Goal: Task Accomplishment & Management: Manage account settings

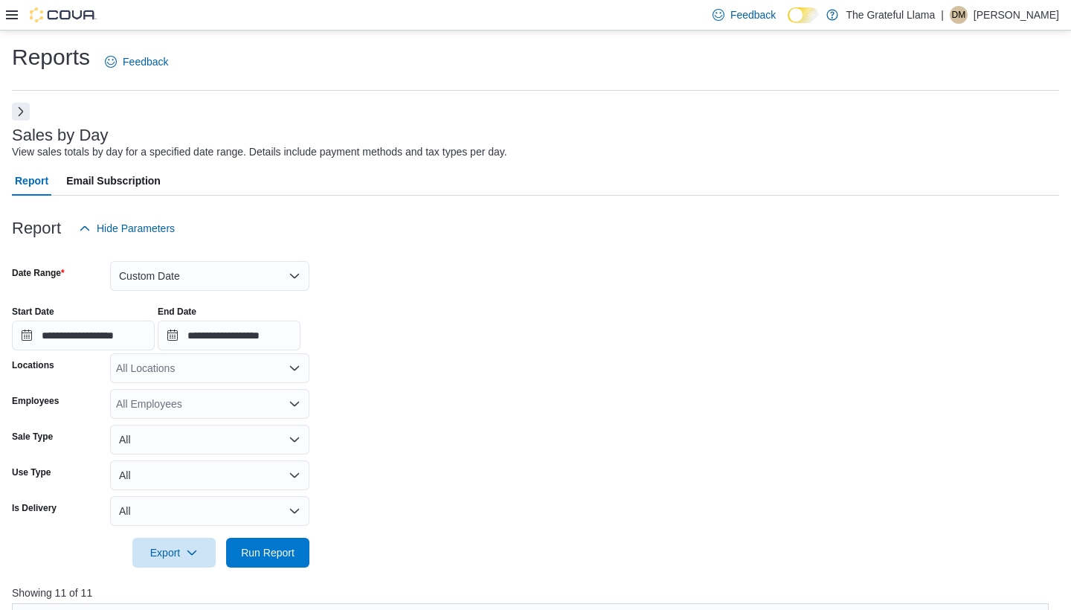
scroll to position [493, 0]
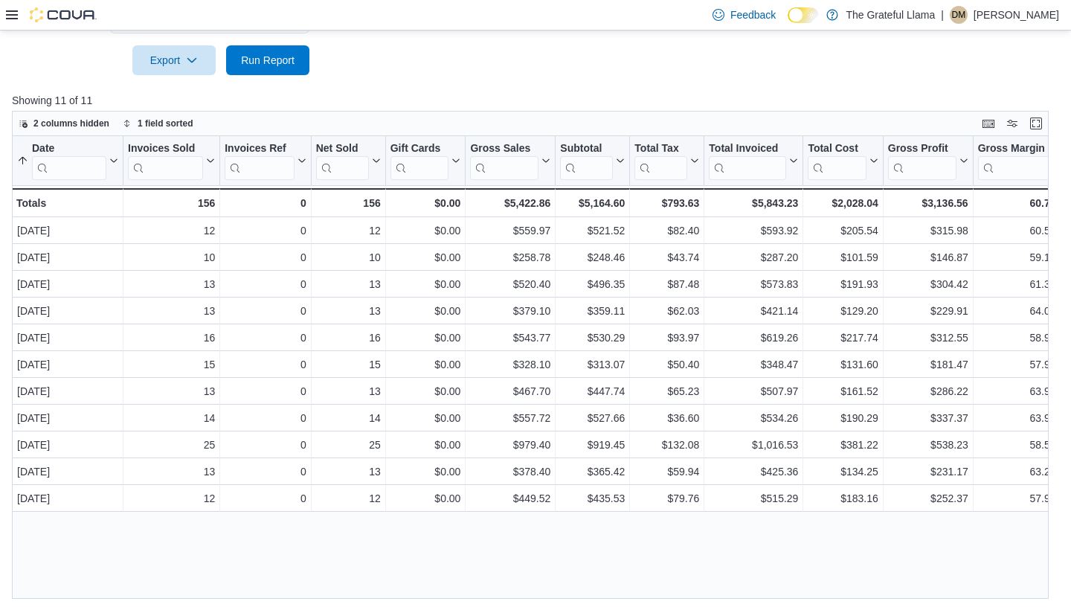
click at [4, 6] on div "Feedback Dark Mode The Grateful Llama | [PERSON_NAME]" at bounding box center [535, 15] width 1071 height 31
click at [10, 17] on icon at bounding box center [12, 15] width 12 height 12
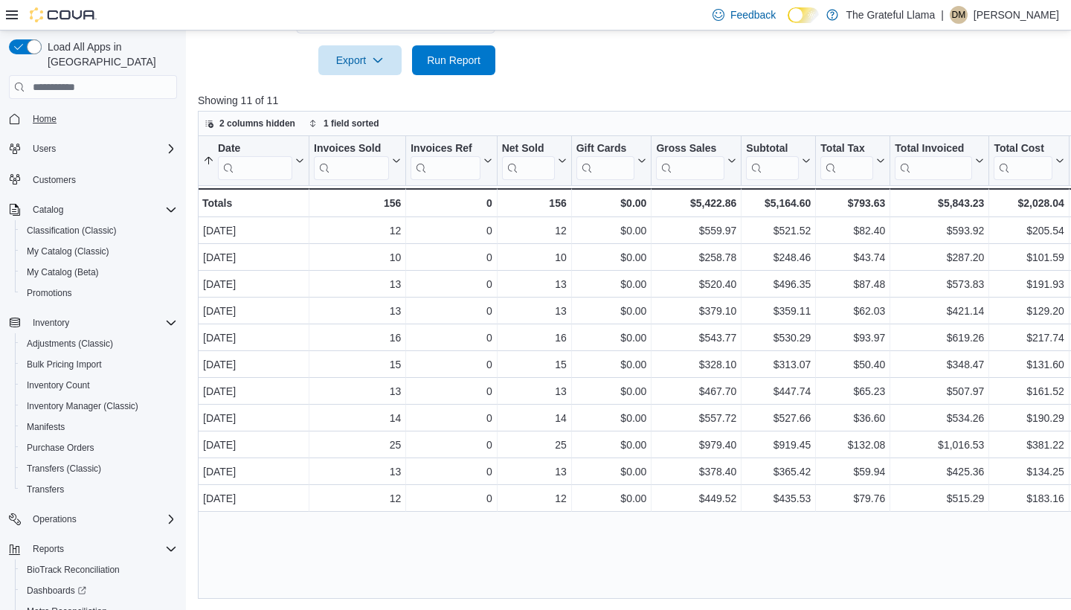
click at [62, 110] on link "Home" at bounding box center [45, 119] width 36 height 18
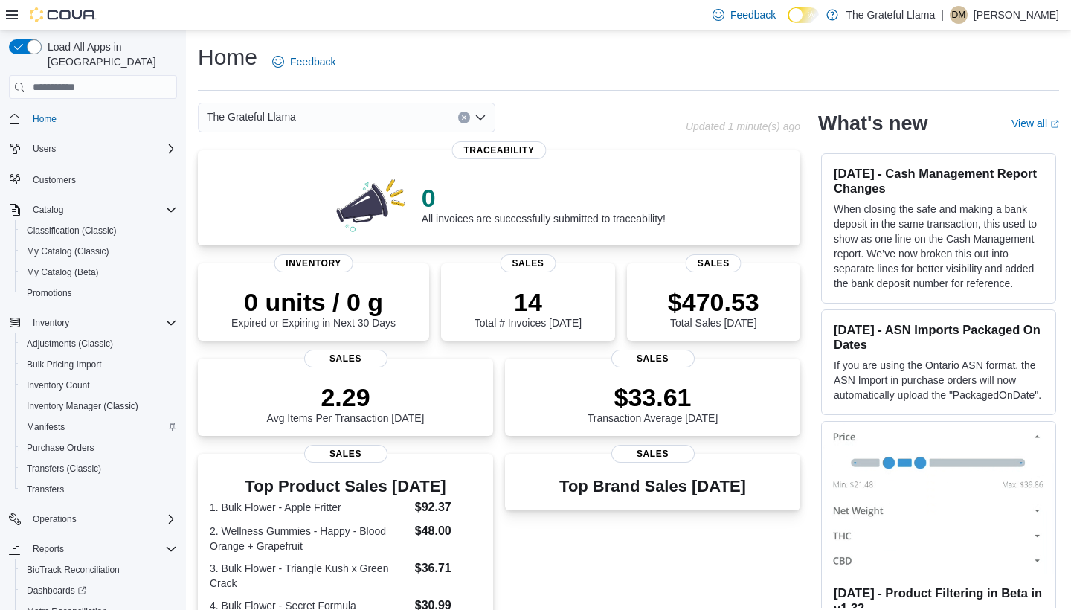
click at [60, 421] on span "Manifests" at bounding box center [46, 427] width 38 height 12
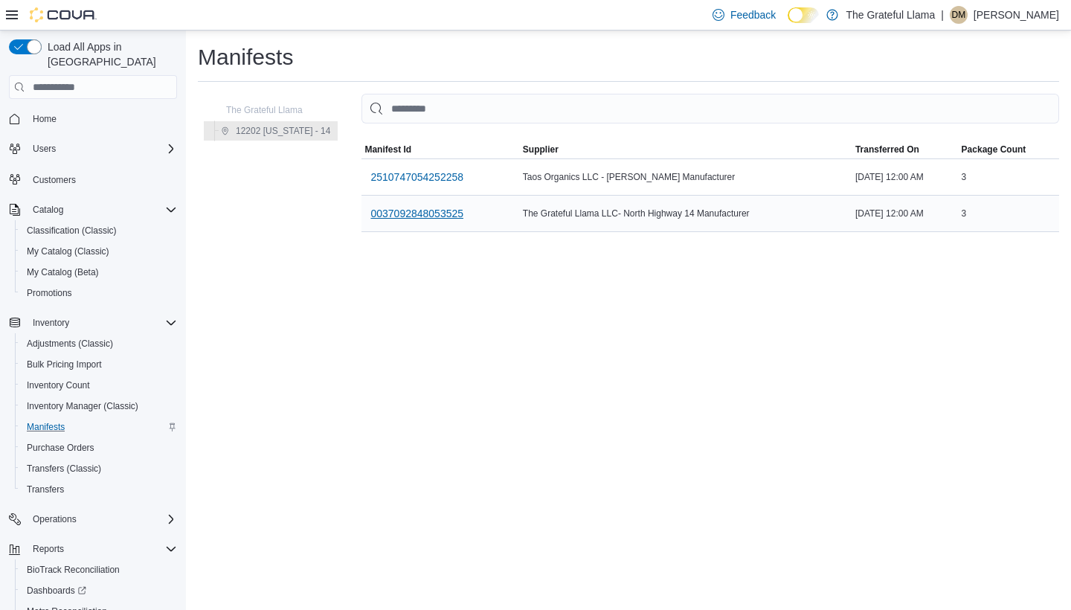
click at [391, 208] on span "0037092848053525" at bounding box center [416, 213] width 93 height 15
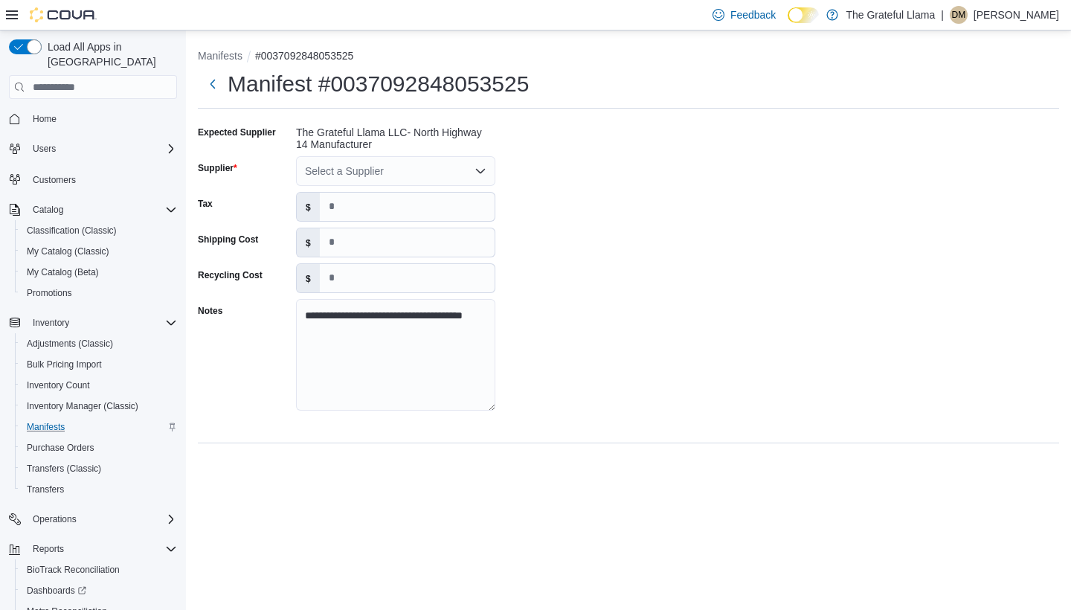
click at [476, 170] on icon "Open list of options" at bounding box center [481, 171] width 12 height 12
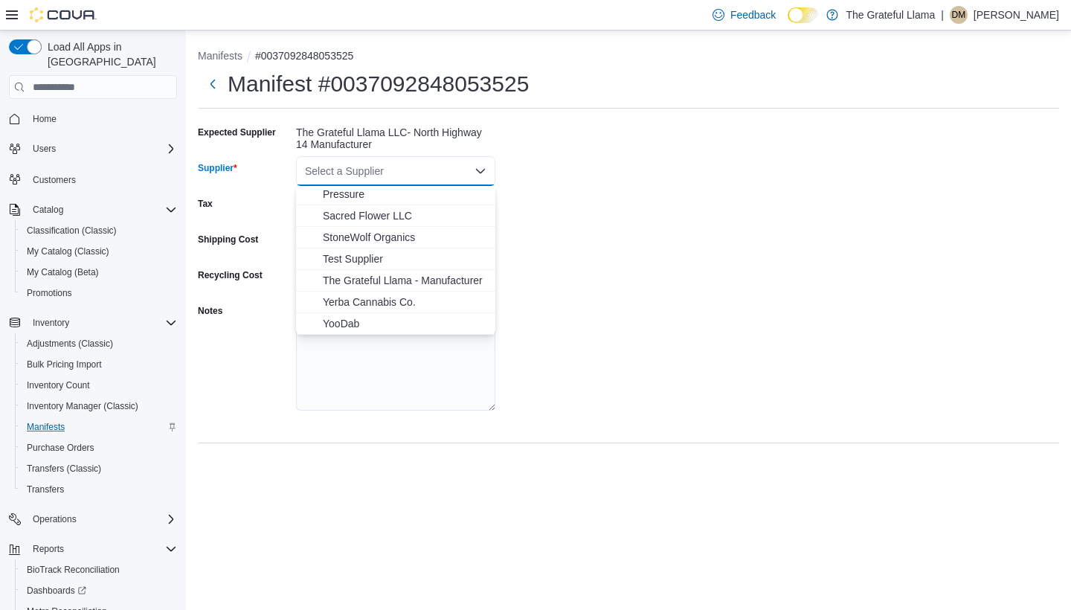
scroll to position [218, 0]
click at [393, 275] on span "The Grateful Llama - Manufacturer" at bounding box center [405, 280] width 164 height 15
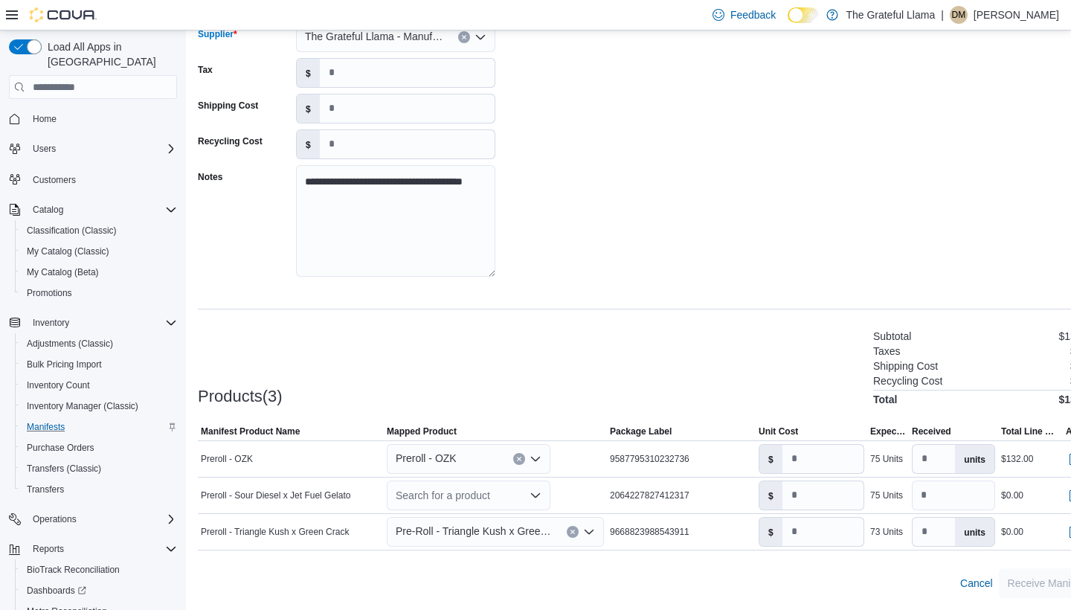
scroll to position [134, 0]
click at [594, 530] on icon "Open list of options" at bounding box center [589, 532] width 9 height 4
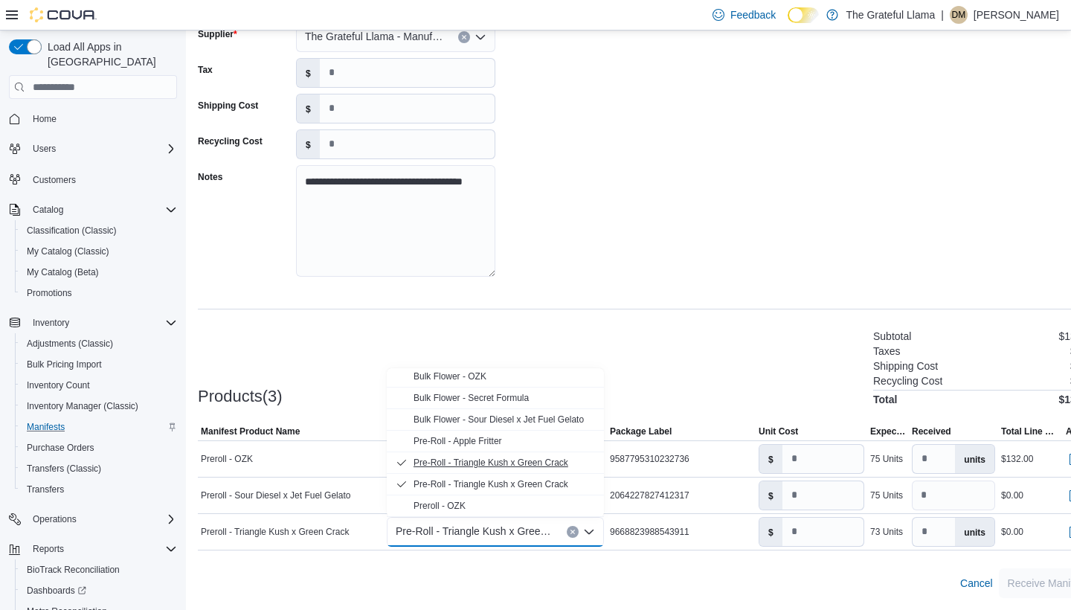
scroll to position [45, 0]
click at [632, 254] on div "**********" at bounding box center [647, 139] width 899 height 304
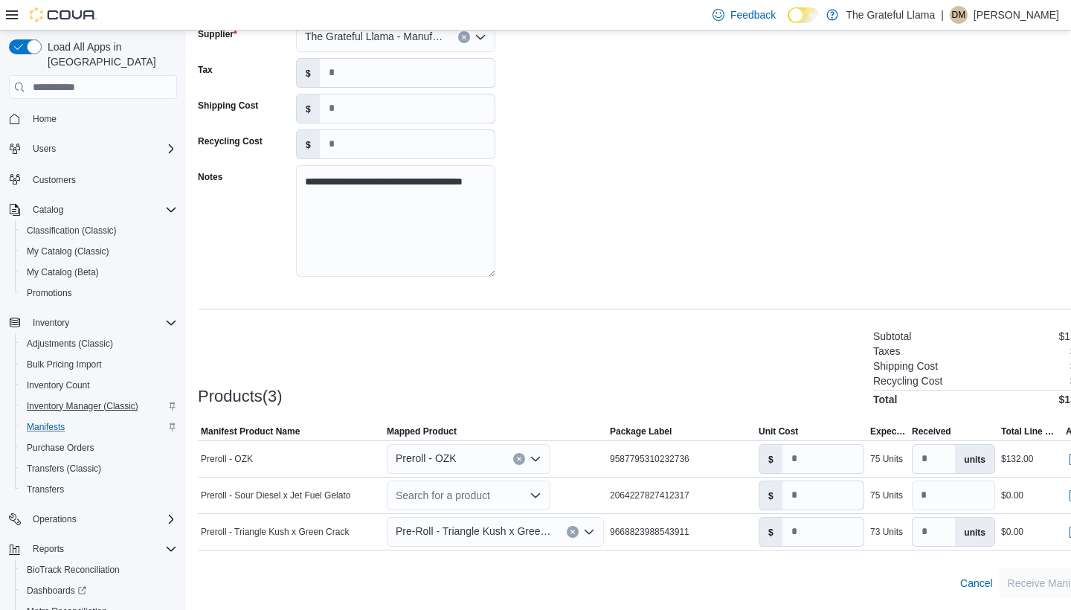
click at [65, 400] on span "Inventory Manager (Classic)" at bounding box center [83, 406] width 112 height 12
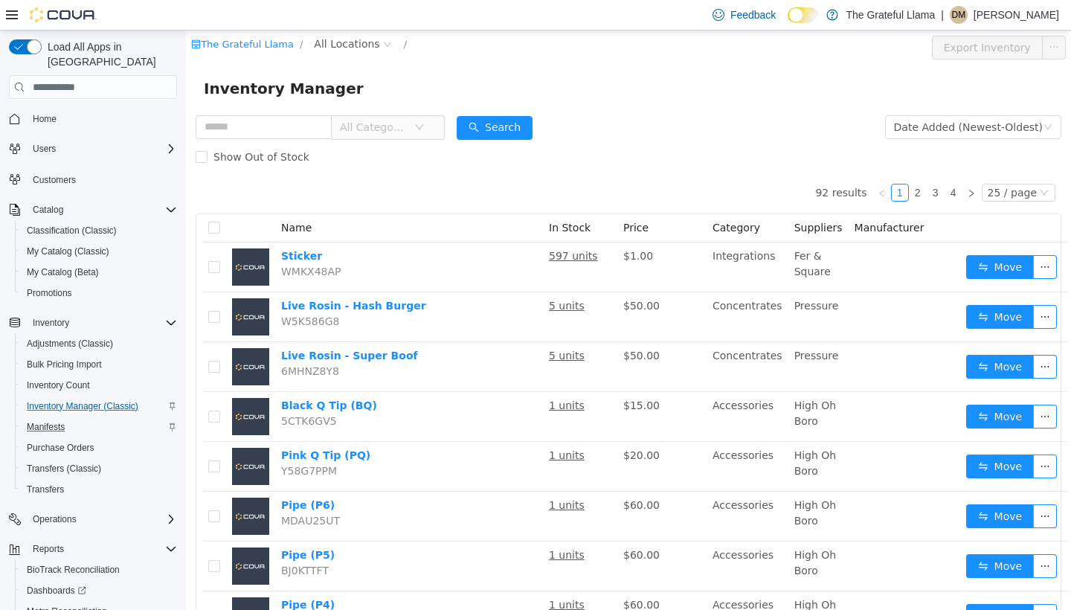
click at [433, 122] on span "All Categories" at bounding box center [382, 127] width 102 height 24
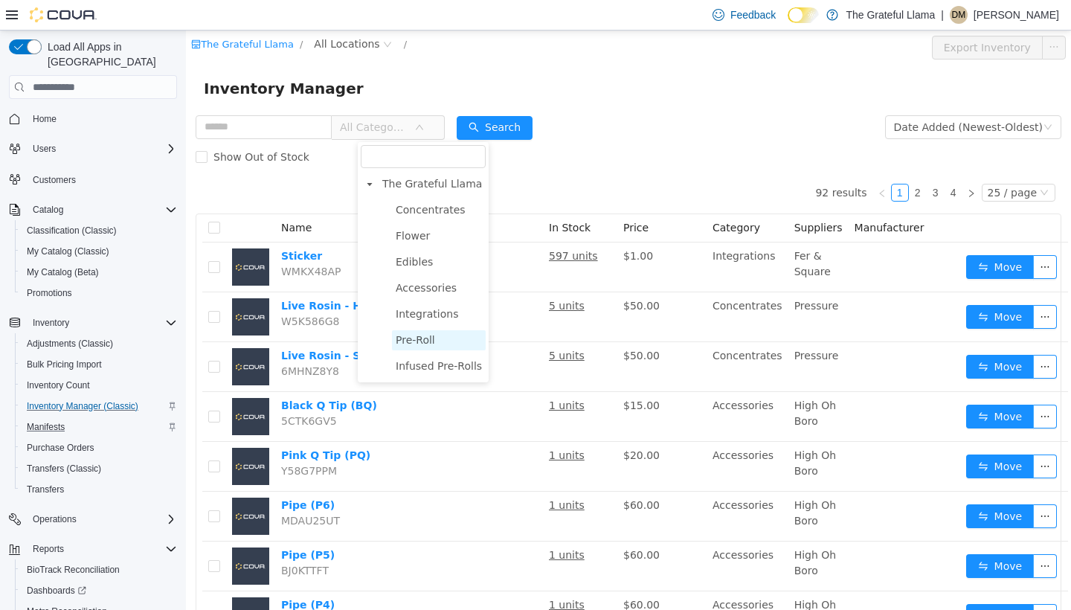
click at [423, 336] on span "Pre-Roll" at bounding box center [415, 340] width 39 height 12
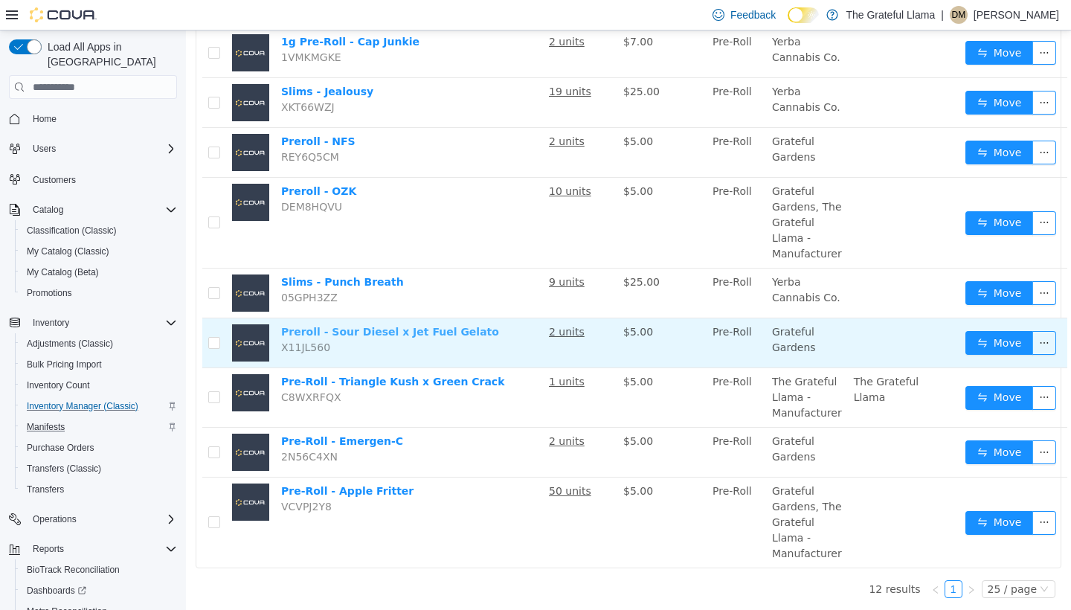
scroll to position [365, 0]
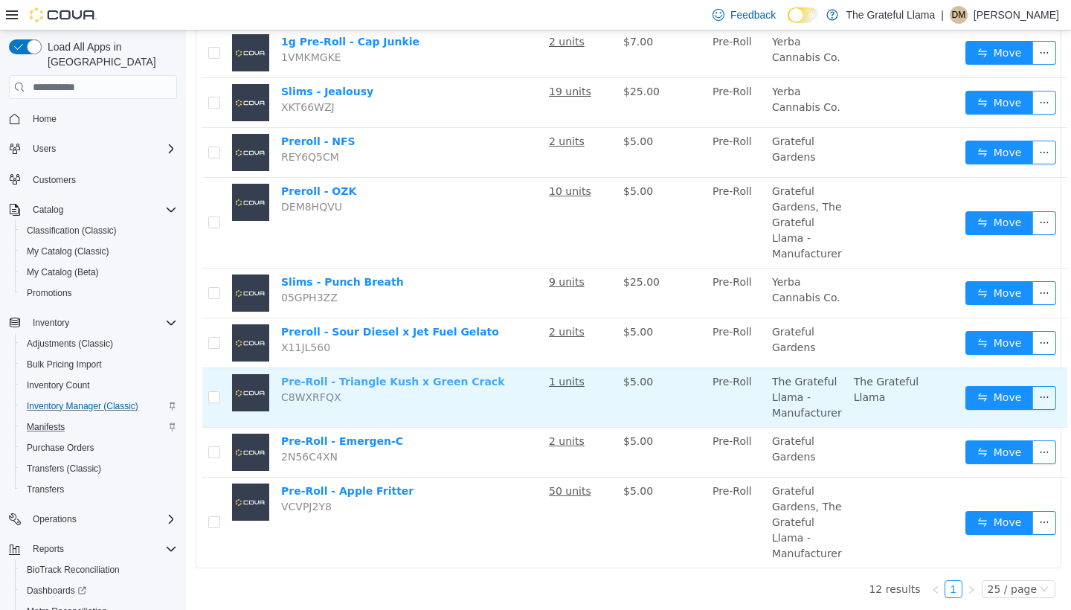
click at [429, 383] on link "Pre-Roll - Triangle Kush x Green Crack" at bounding box center [392, 382] width 223 height 12
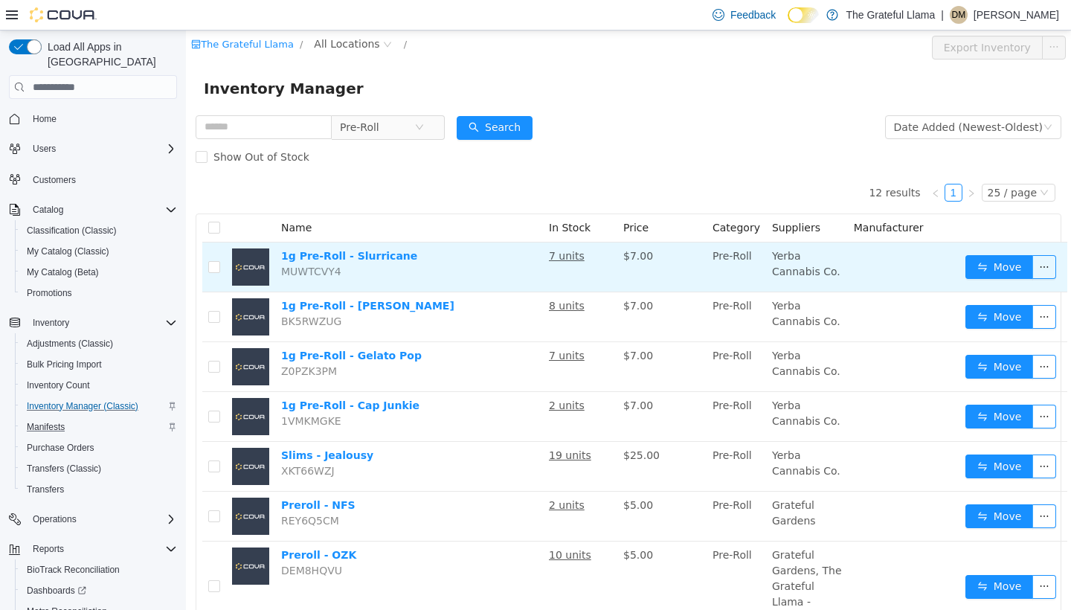
scroll to position [0, 0]
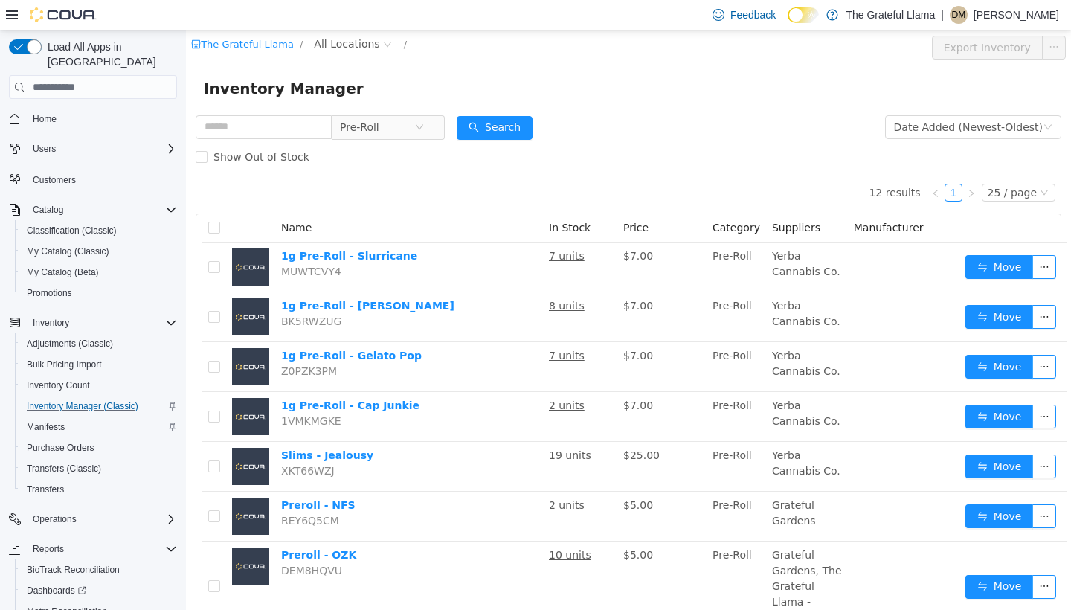
click at [53, 421] on span "Manifests" at bounding box center [46, 427] width 38 height 12
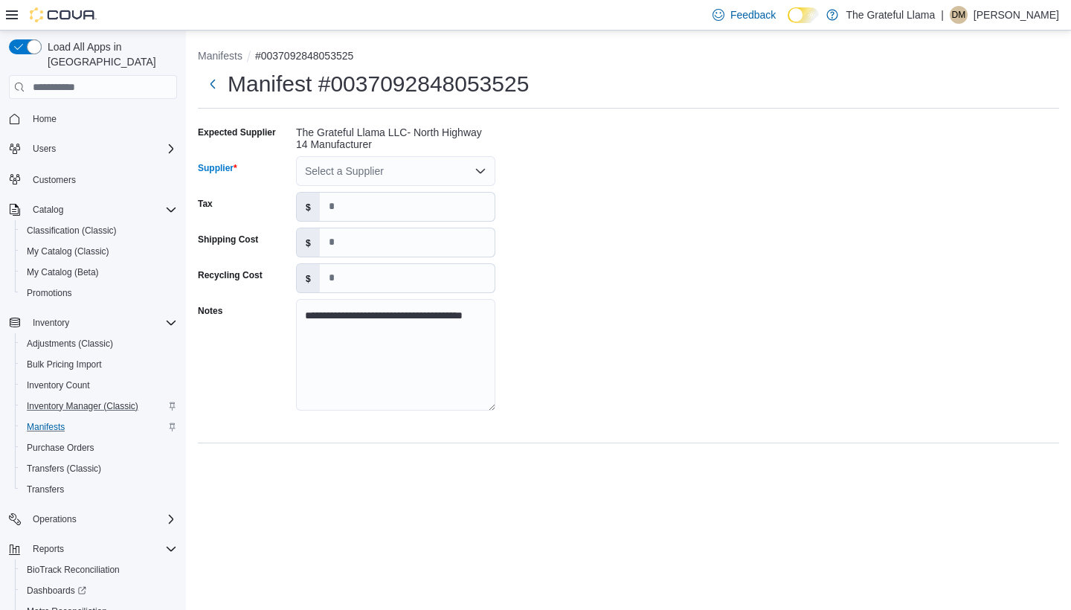
click at [480, 169] on icon "Open list of options" at bounding box center [481, 171] width 12 height 12
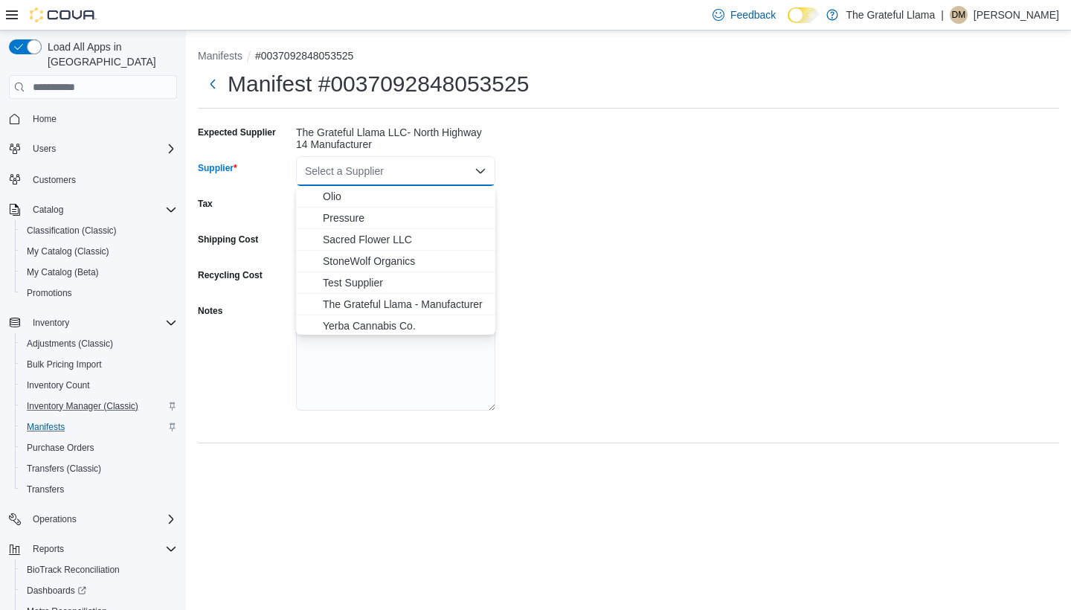
scroll to position [199, 0]
click at [401, 294] on span "The Grateful Llama - Manufacturer" at bounding box center [405, 299] width 164 height 15
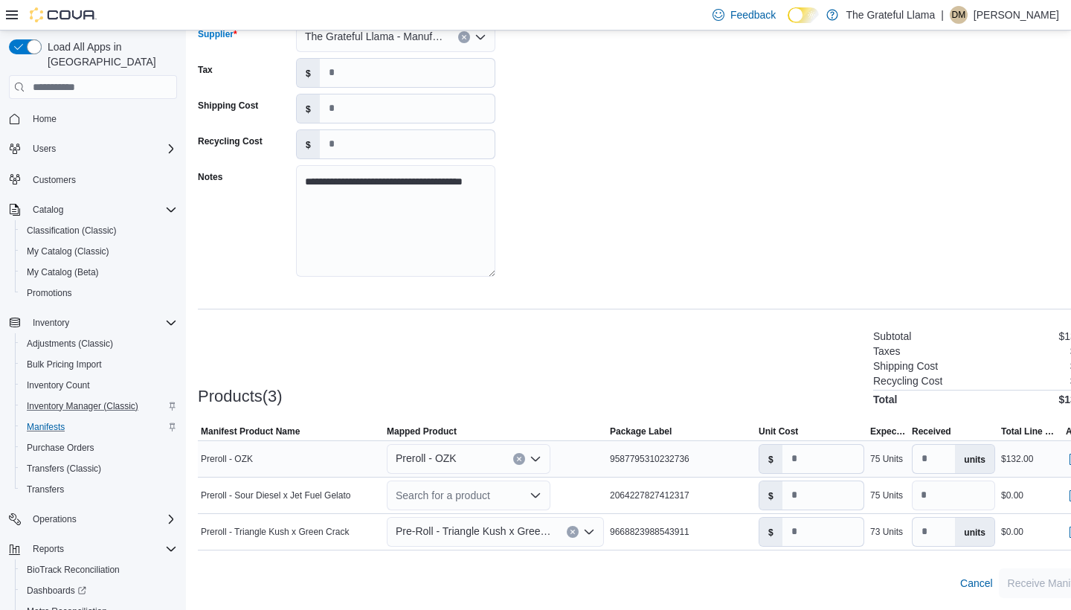
scroll to position [134, 0]
click at [533, 461] on icon "Open list of options" at bounding box center [536, 459] width 12 height 12
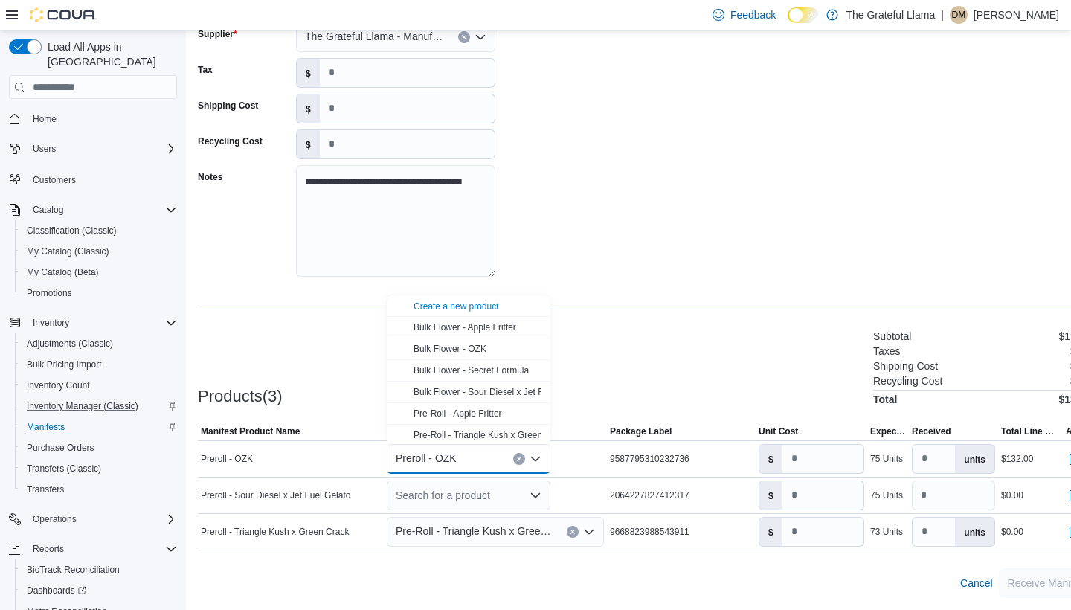
click at [575, 342] on div "Products(3) Subtotal $132.00 Taxes $0.00 Shipping Cost $0.00 Recycling Cost $0.…" at bounding box center [647, 366] width 899 height 78
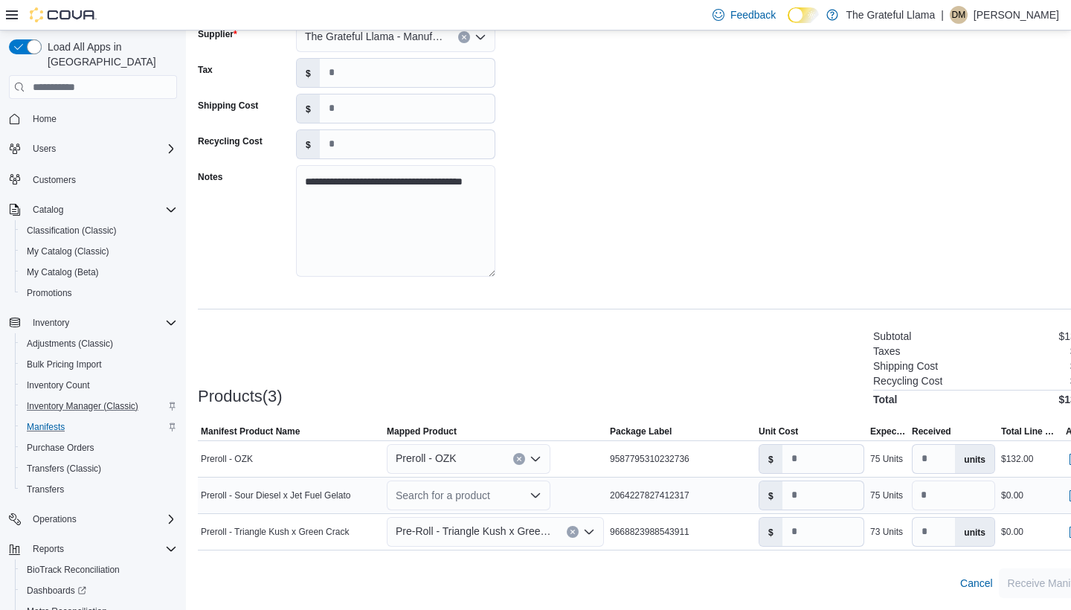
click at [530, 502] on div "Search for a product" at bounding box center [469, 496] width 164 height 30
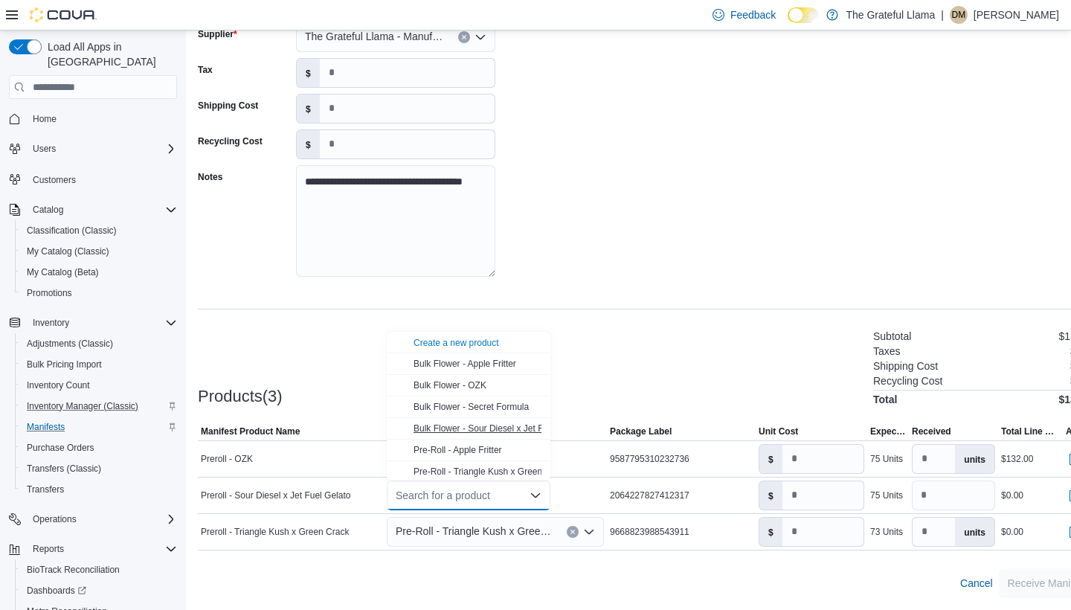
click at [511, 429] on span "Bulk Flower - Sour Diesel x Jet Fuel Gelato" at bounding box center [499, 428] width 170 height 10
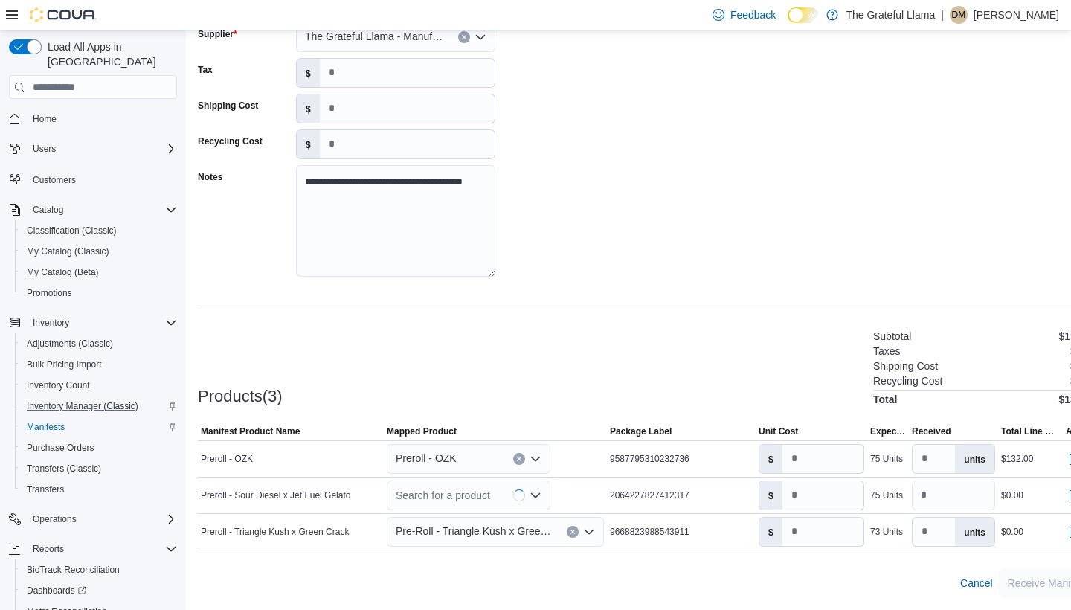
type input "****"
click at [587, 494] on icon "Open list of options" at bounding box center [589, 496] width 12 height 12
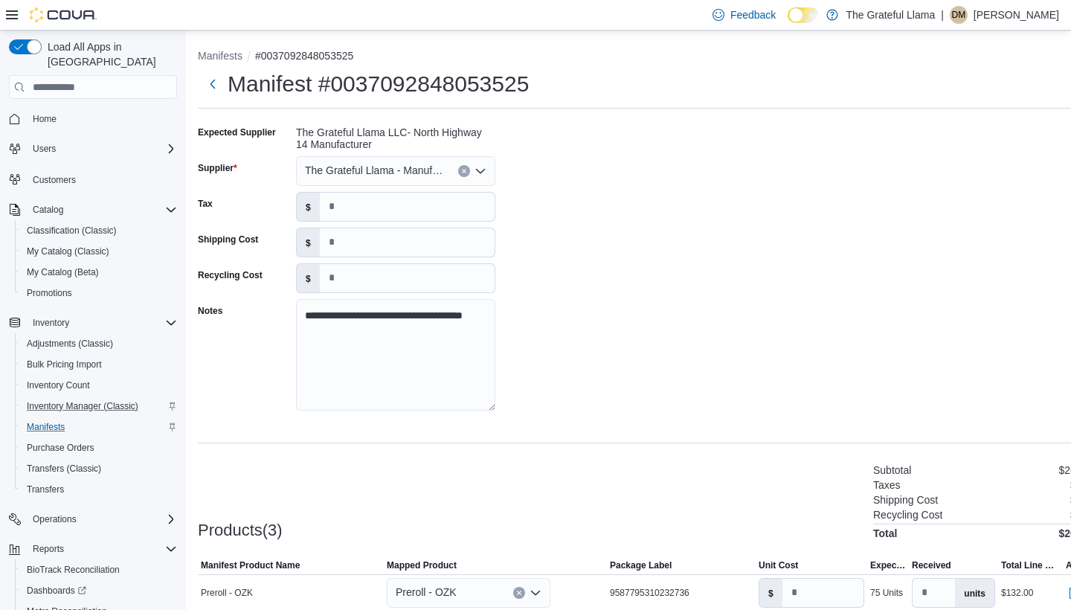
scroll to position [0, 0]
click at [64, 397] on span "Inventory Manager (Classic)" at bounding box center [83, 406] width 112 height 18
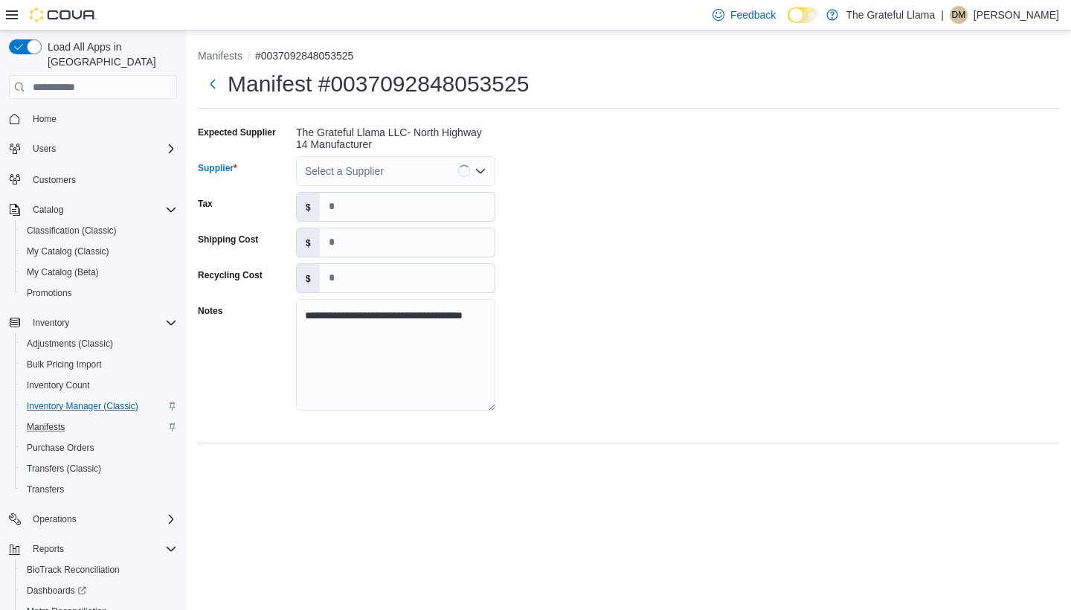
click at [482, 166] on icon "Open list of options" at bounding box center [481, 171] width 12 height 12
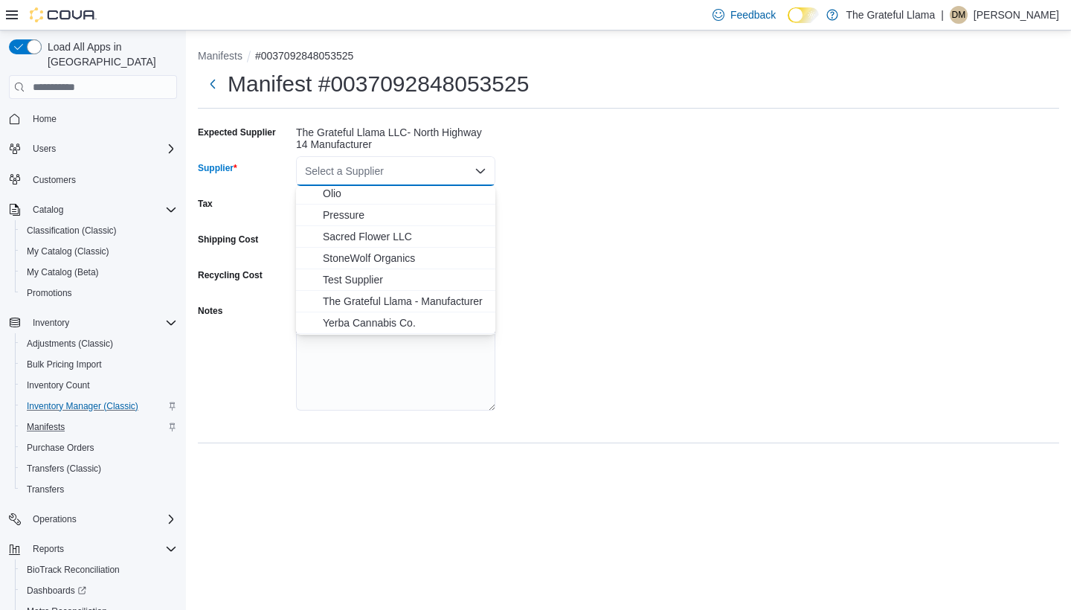
scroll to position [198, 0]
click at [423, 296] on span "The Grateful Llama - Manufacturer" at bounding box center [405, 300] width 164 height 15
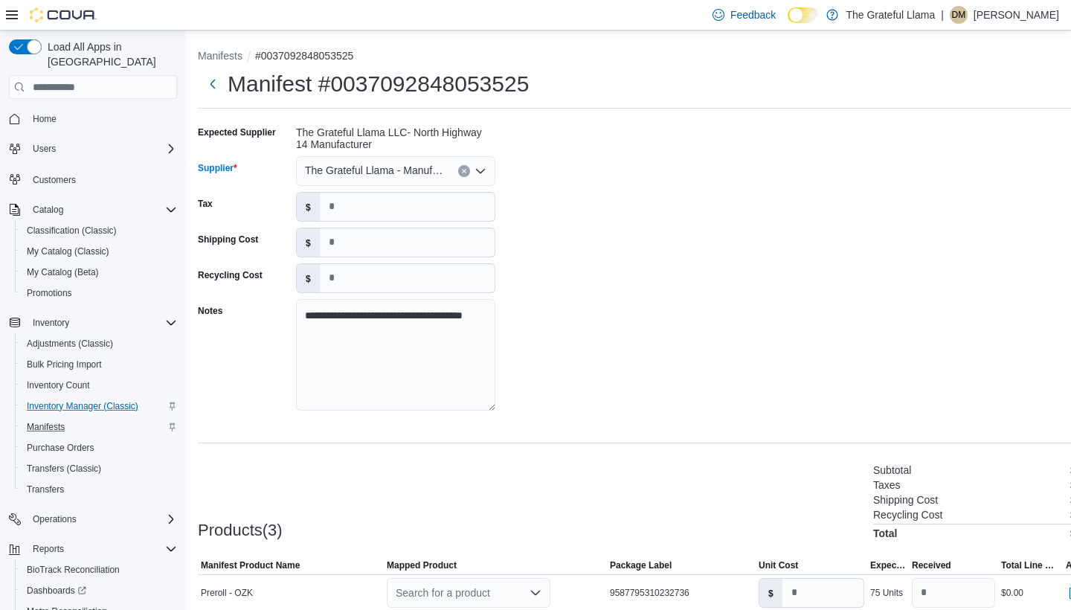
click at [588, 347] on div "**********" at bounding box center [647, 273] width 899 height 304
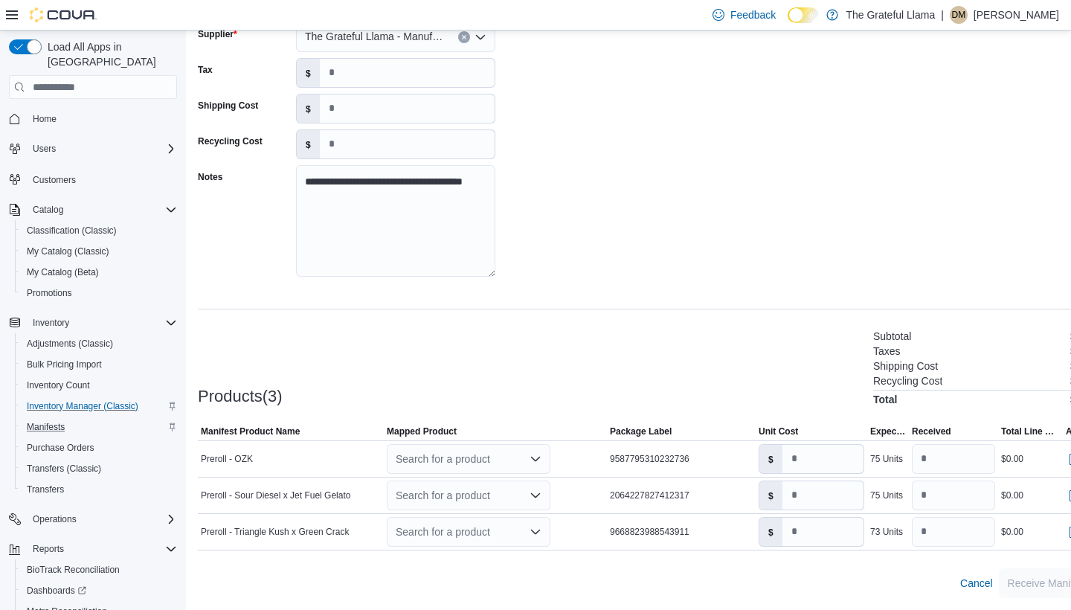
scroll to position [134, 0]
click at [534, 460] on icon "Open list of options" at bounding box center [535, 459] width 9 height 4
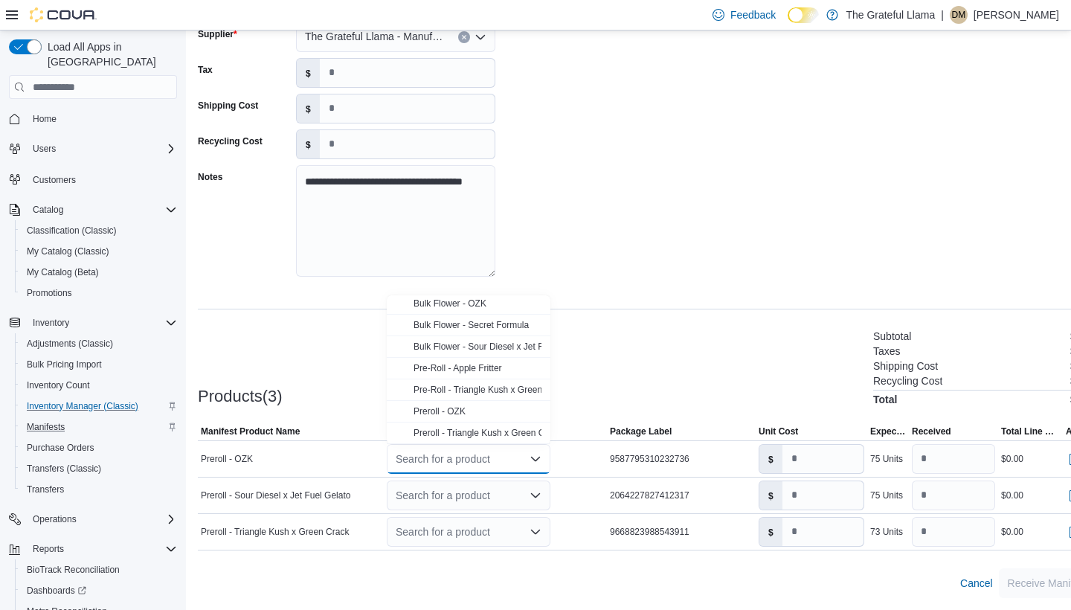
scroll to position [45, 0]
click at [498, 408] on div "Preroll - OZK" at bounding box center [478, 411] width 128 height 12
type input "****"
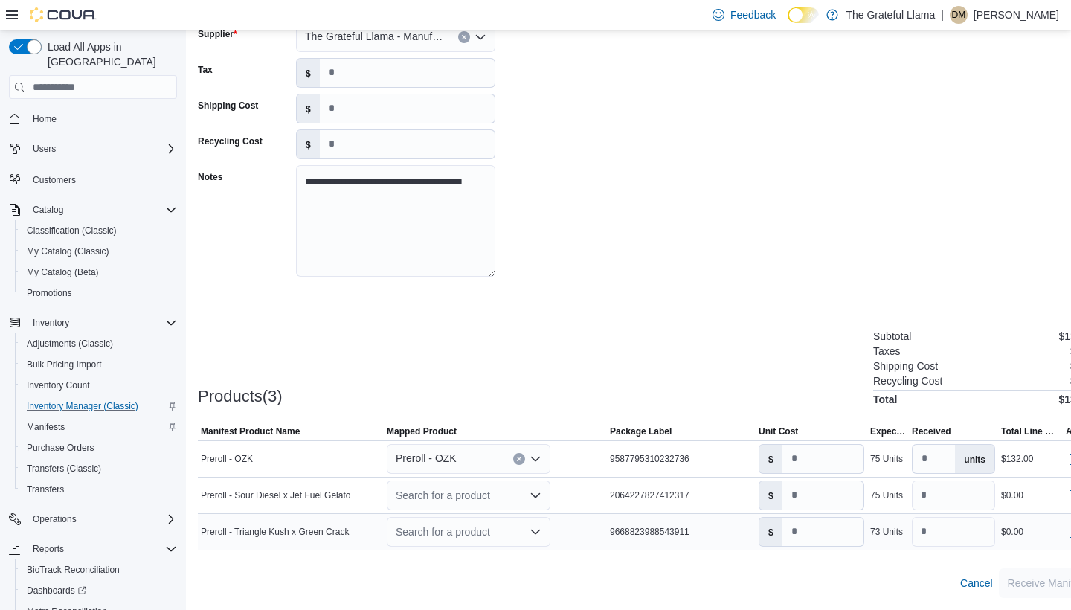
click at [539, 533] on icon "Open list of options" at bounding box center [536, 532] width 12 height 12
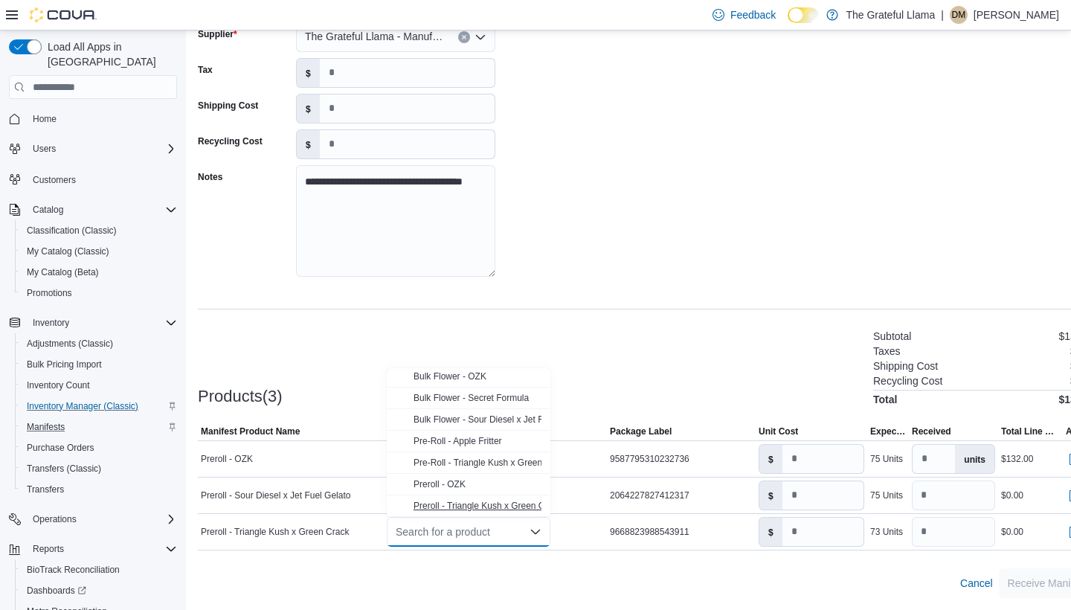
click at [479, 507] on span "Preroll - Triangle Kush x Green Crack" at bounding box center [488, 506] width 148 height 10
type input "****"
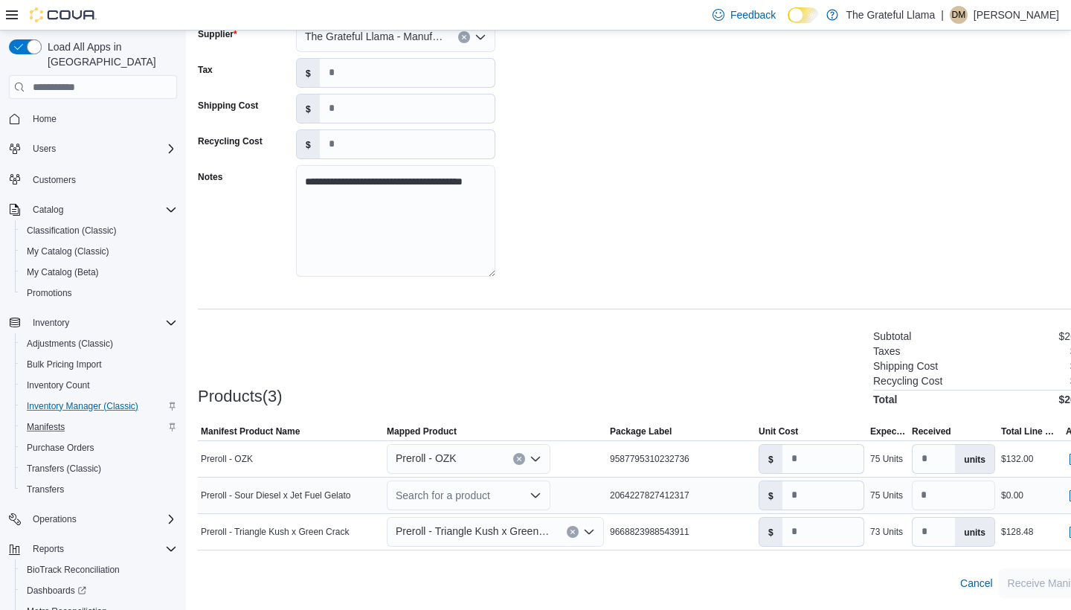
click at [533, 497] on icon "Open list of options" at bounding box center [536, 496] width 12 height 12
click at [557, 237] on div "**********" at bounding box center [647, 139] width 899 height 304
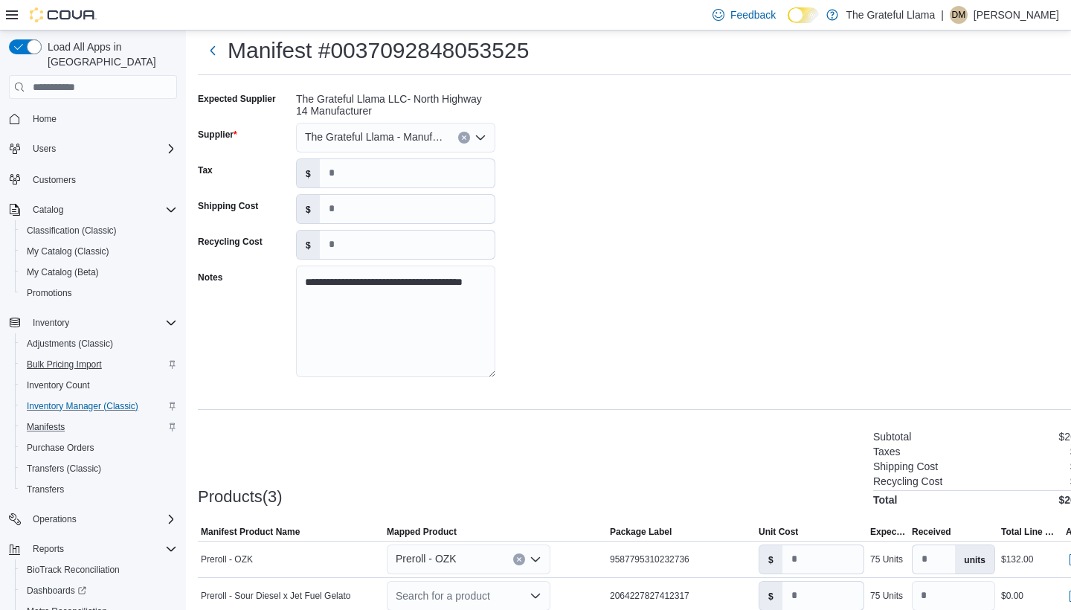
scroll to position [31, 0]
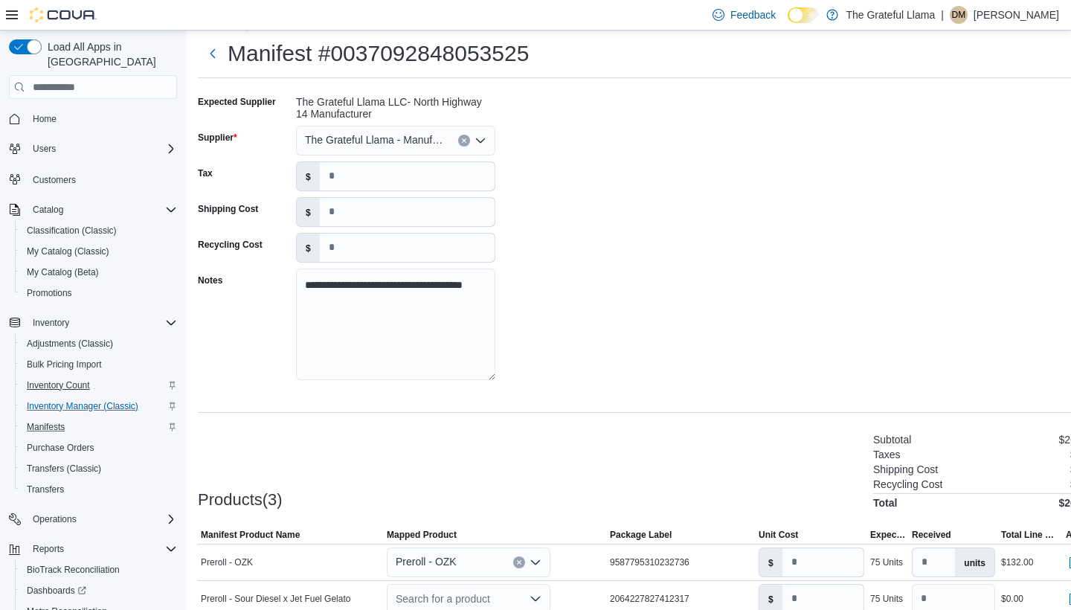
click at [53, 376] on span "Inventory Count" at bounding box center [58, 385] width 63 height 18
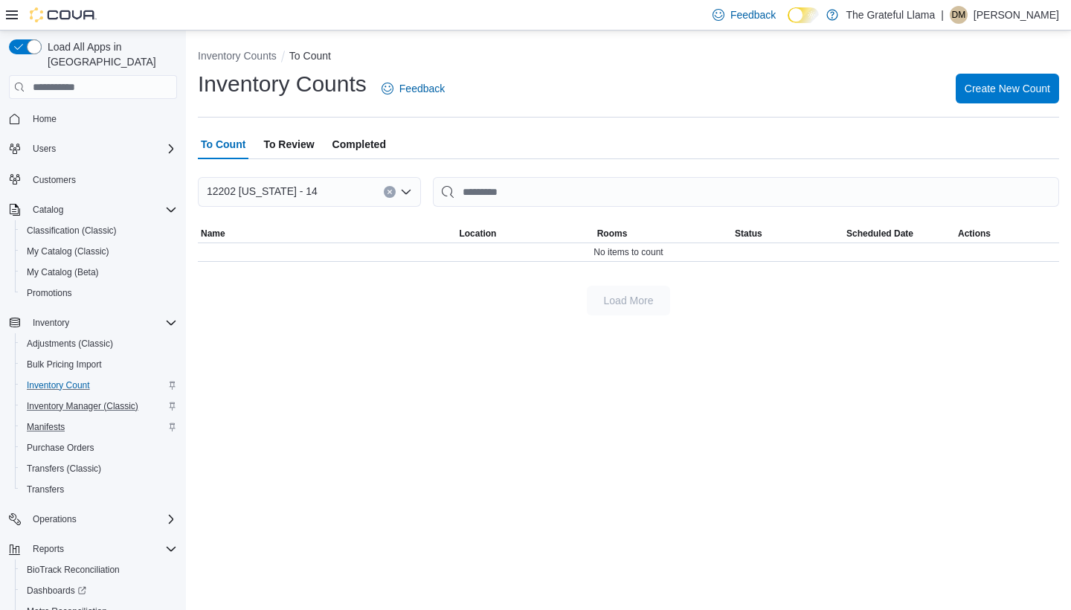
click at [98, 396] on button "Inventory Manager (Classic)" at bounding box center [99, 406] width 168 height 21
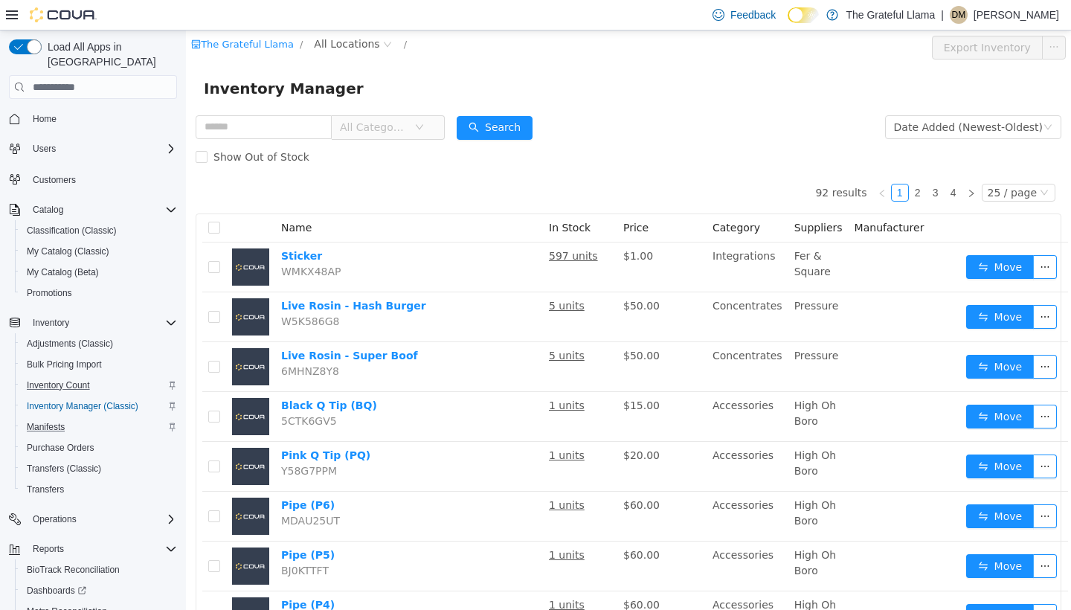
click at [414, 136] on span "All Categories" at bounding box center [377, 127] width 74 height 22
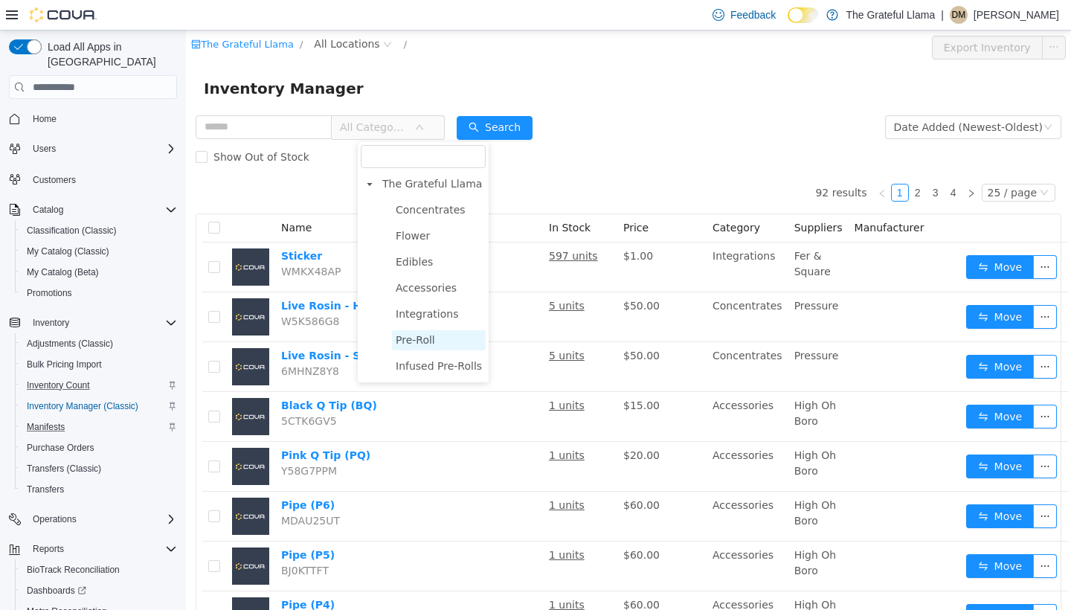
click at [417, 344] on span "Pre-Roll" at bounding box center [415, 340] width 39 height 12
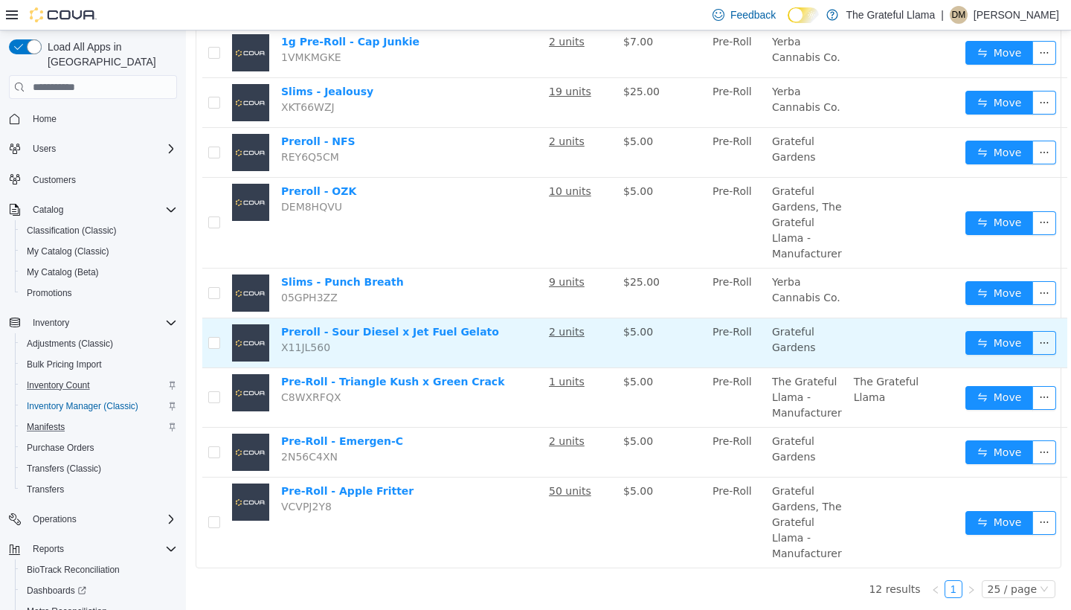
scroll to position [365, 0]
click at [463, 336] on link "Preroll - Sour Diesel x Jet Fuel Gelato" at bounding box center [390, 332] width 218 height 12
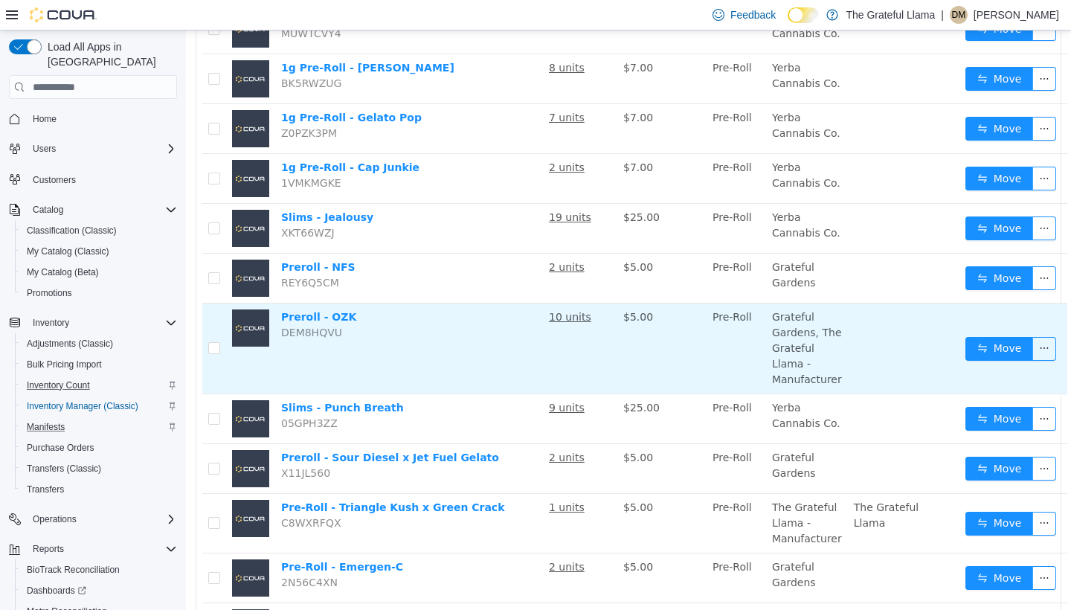
scroll to position [237, 0]
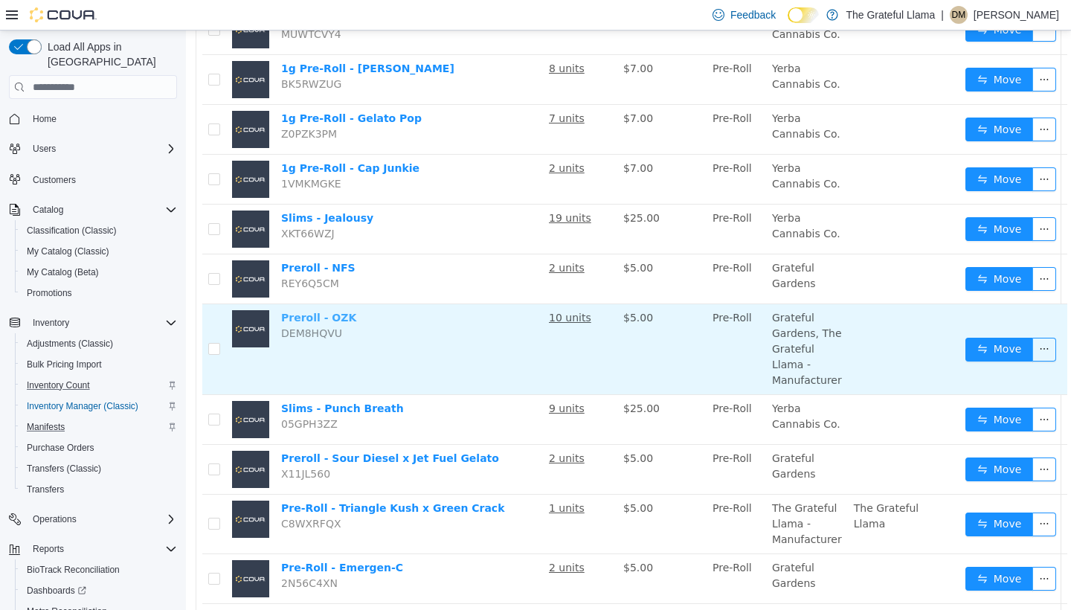
click at [341, 318] on link "Preroll - OZK" at bounding box center [318, 318] width 75 height 12
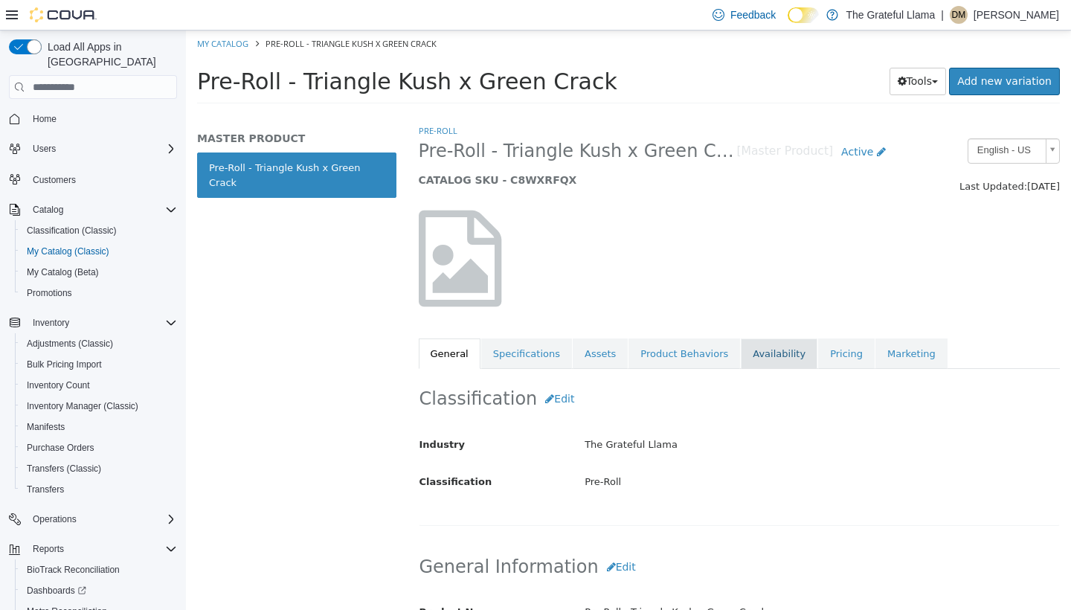
click at [769, 347] on link "Availability" at bounding box center [779, 354] width 77 height 31
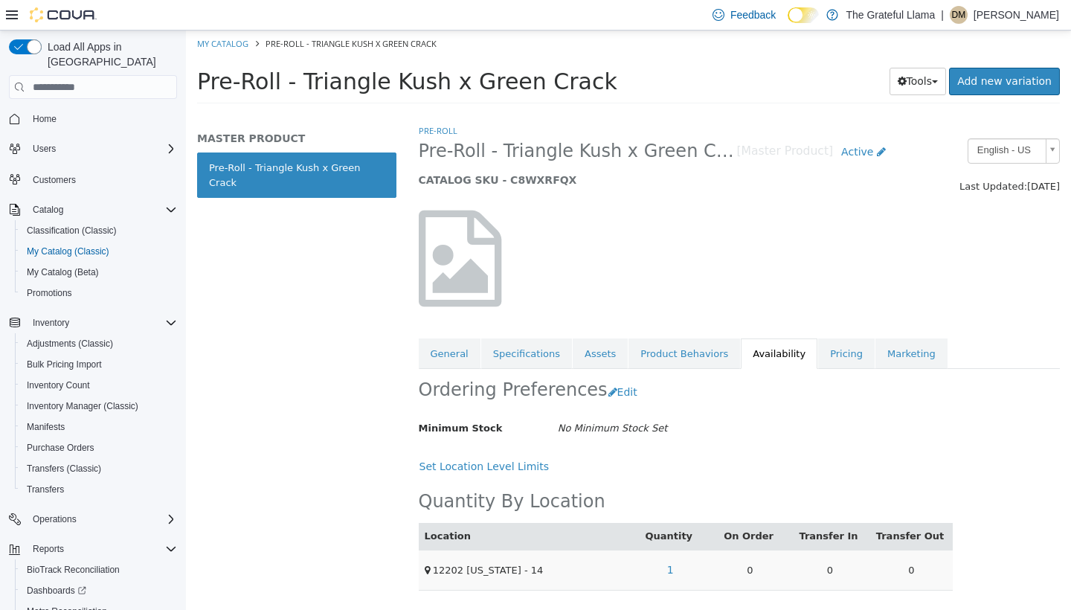
scroll to position [14, 0]
click at [667, 556] on link "1" at bounding box center [670, 570] width 23 height 28
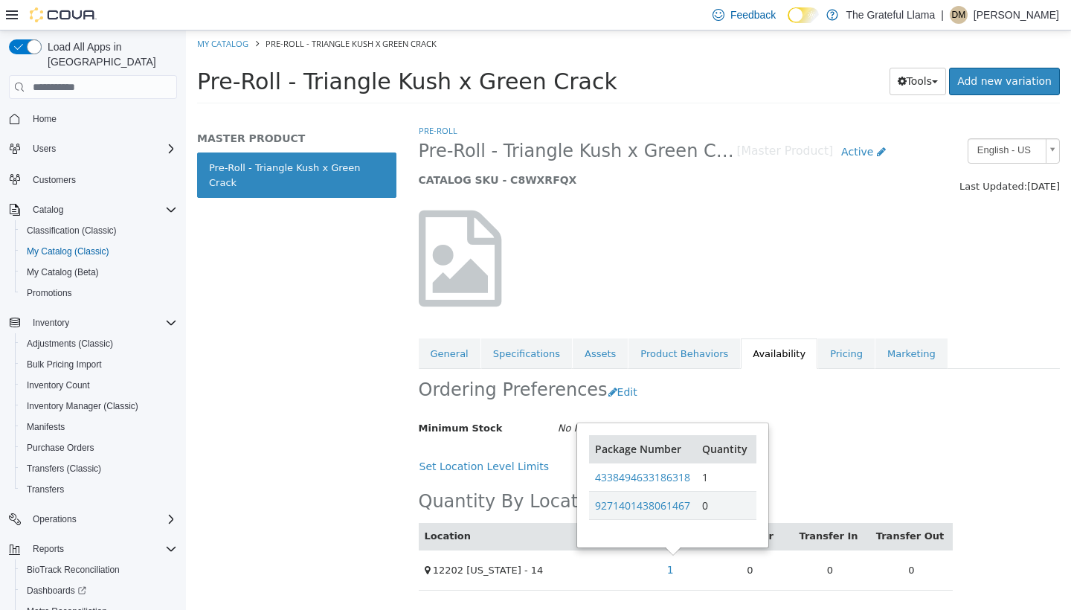
click at [826, 416] on div "Minimum Stock No Minimum Stock Set" at bounding box center [686, 429] width 557 height 26
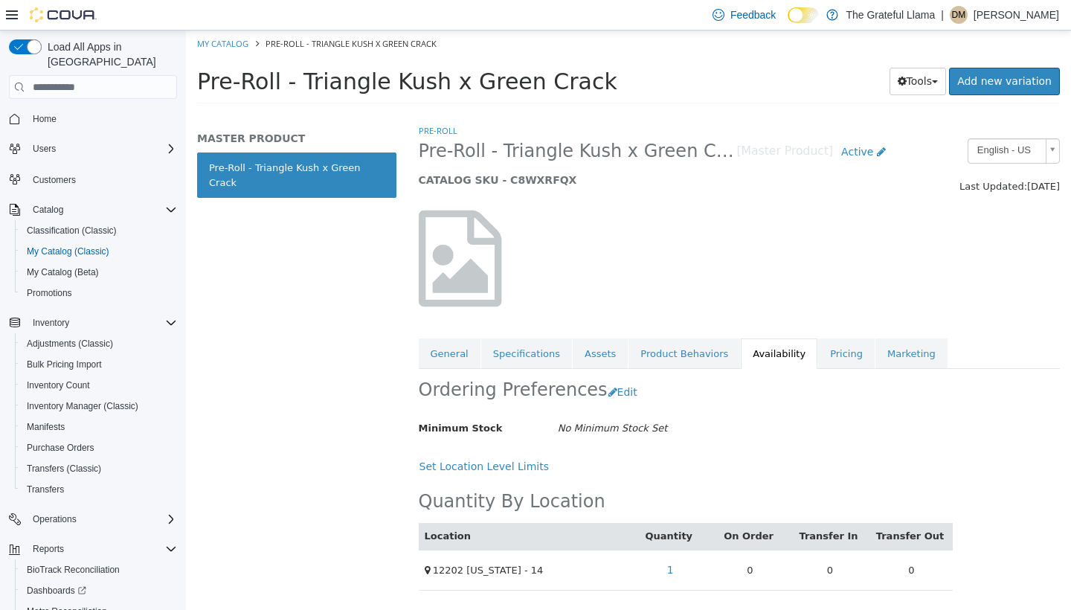
scroll to position [0, 0]
click at [716, 339] on link "Product Behaviors" at bounding box center [685, 354] width 112 height 31
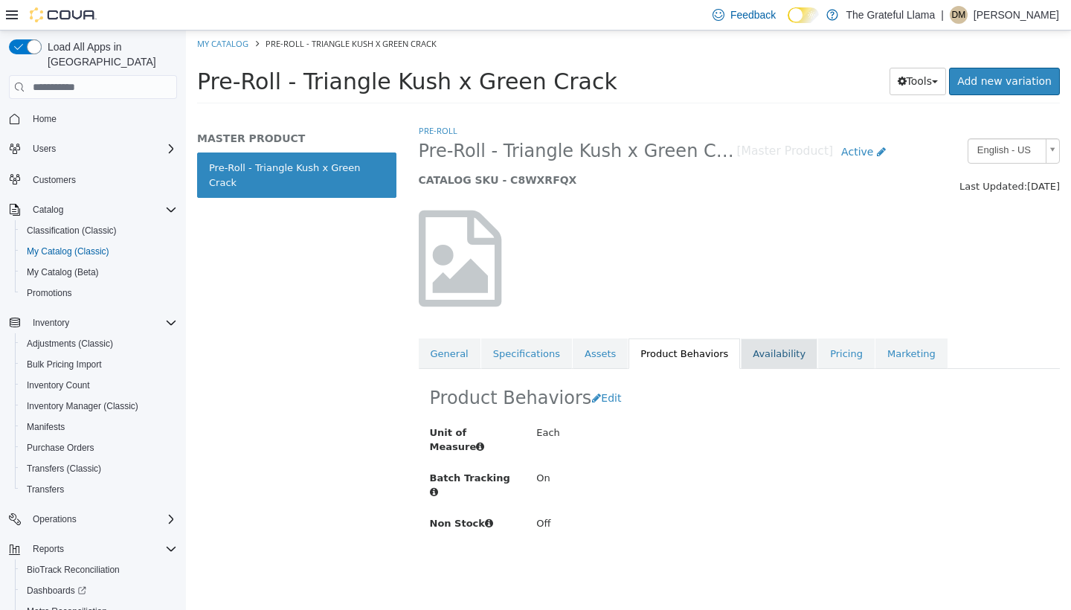
click at [745, 357] on link "Availability" at bounding box center [779, 354] width 77 height 31
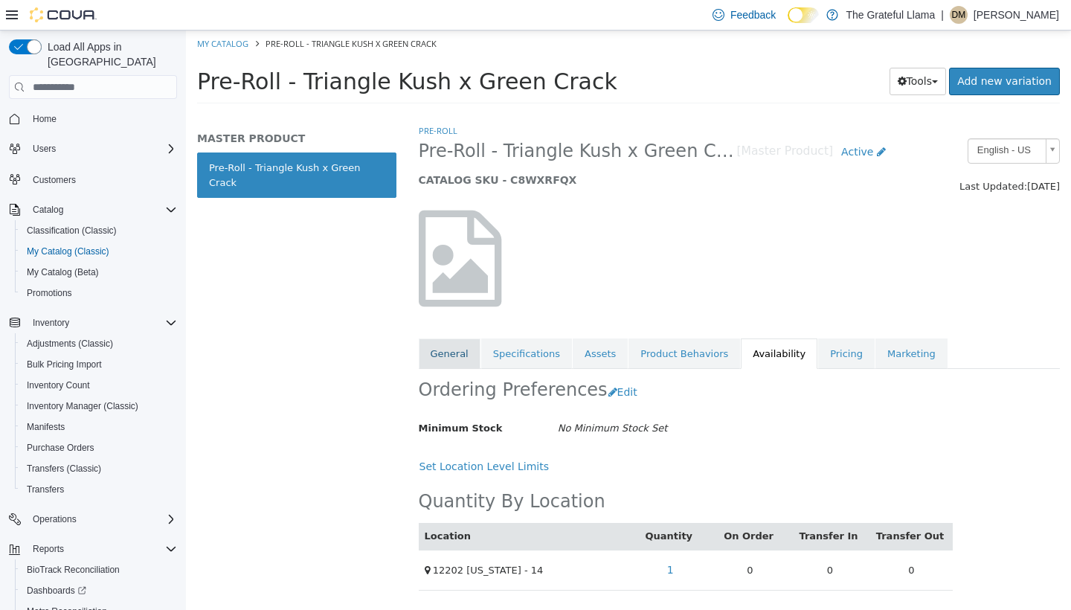
click at [456, 341] on link "General" at bounding box center [450, 354] width 62 height 31
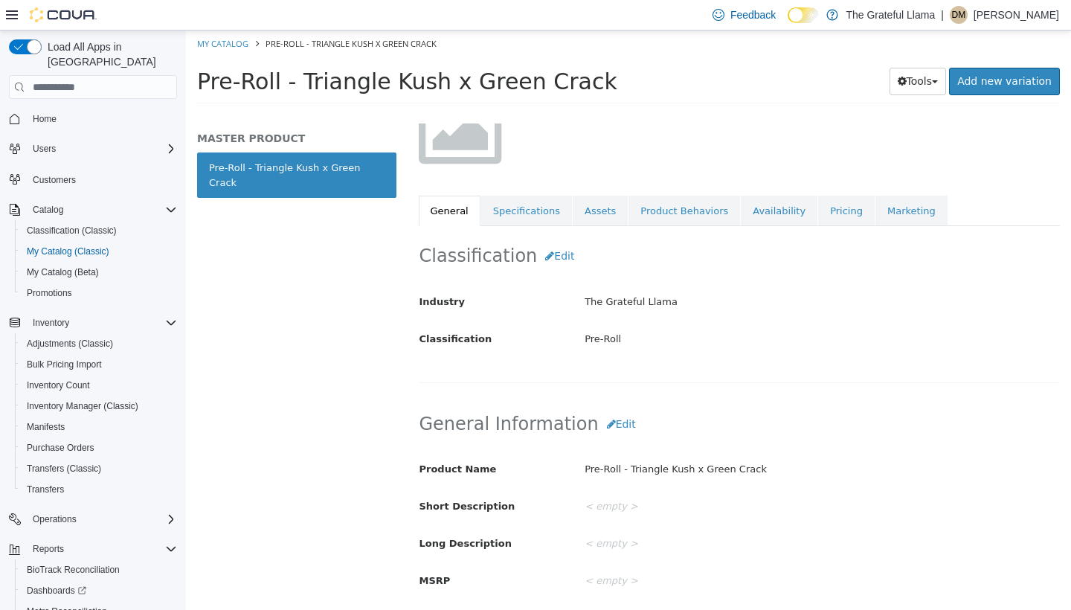
scroll to position [149, 0]
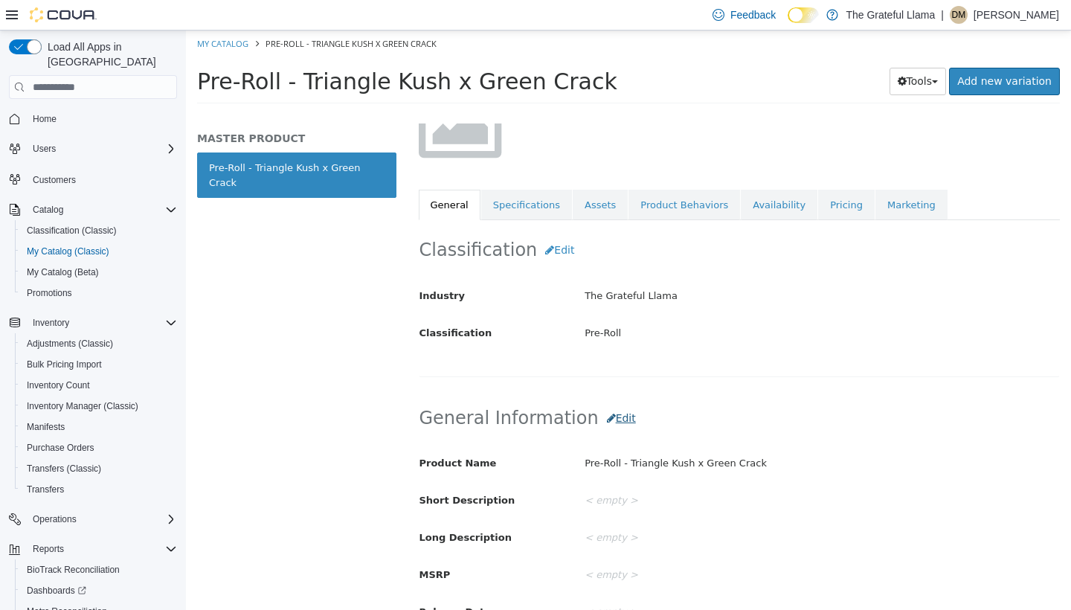
click at [599, 419] on button "Edit" at bounding box center [621, 419] width 45 height 28
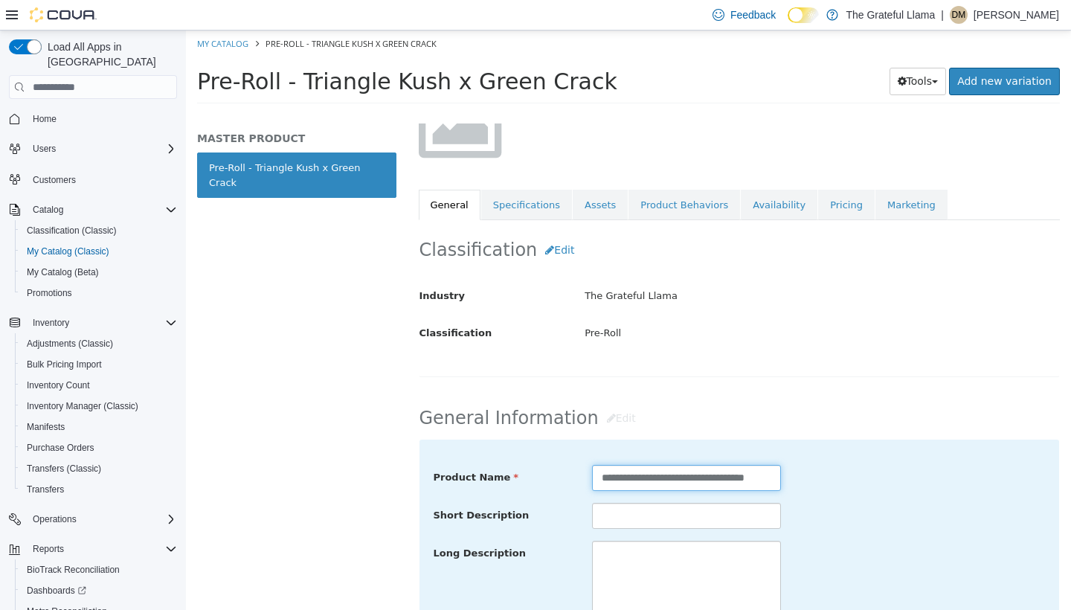
click at [768, 483] on input "**********" at bounding box center [686, 478] width 189 height 26
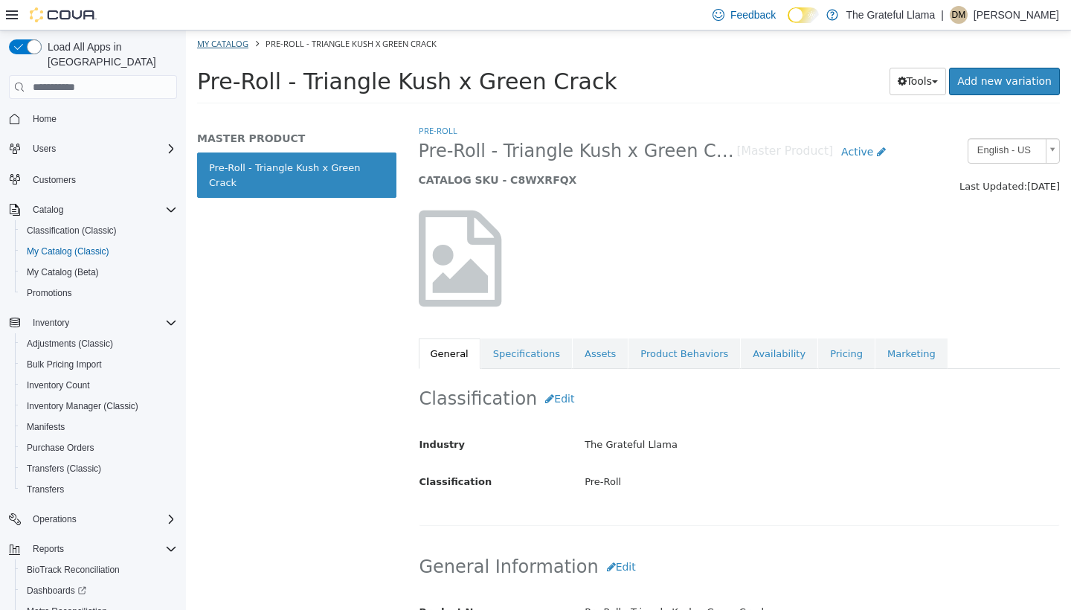
click at [231, 39] on link "My Catalog" at bounding box center [222, 43] width 51 height 11
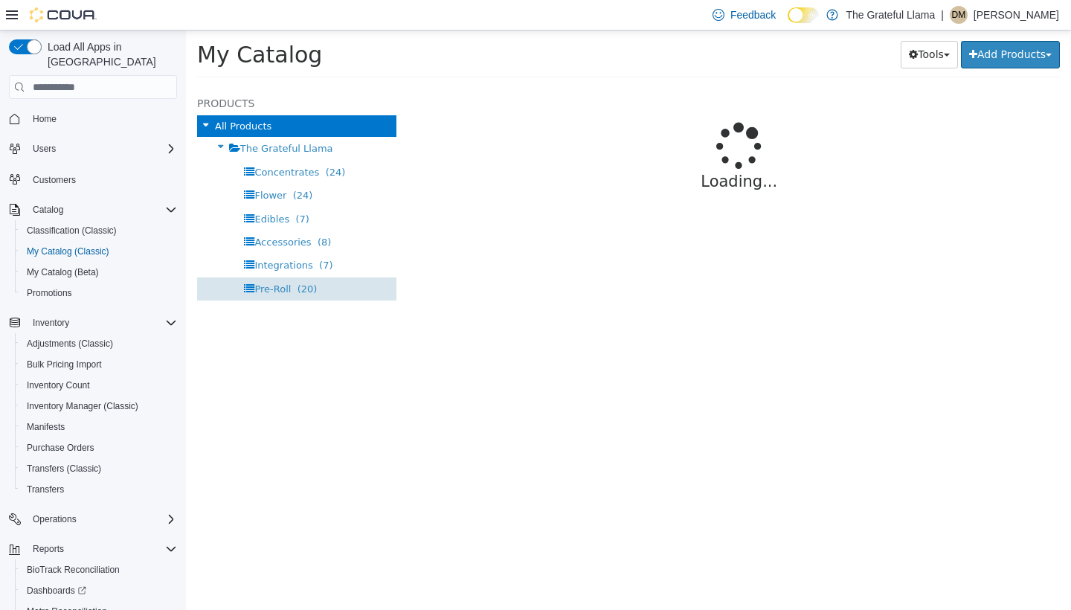
select select "**********"
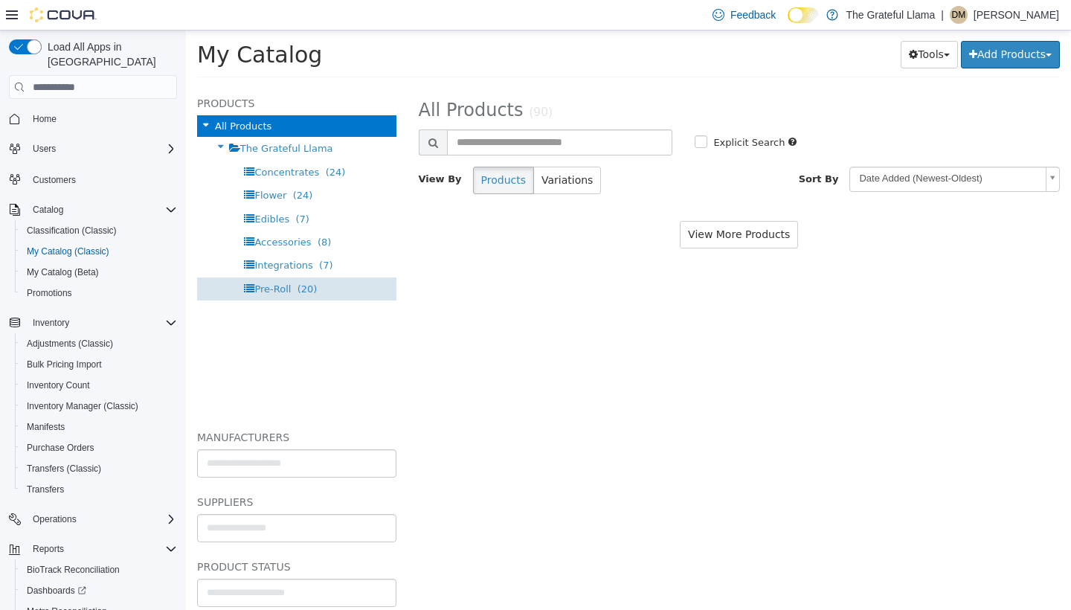
click at [286, 279] on div "Pre-Roll (20)" at bounding box center [296, 288] width 199 height 23
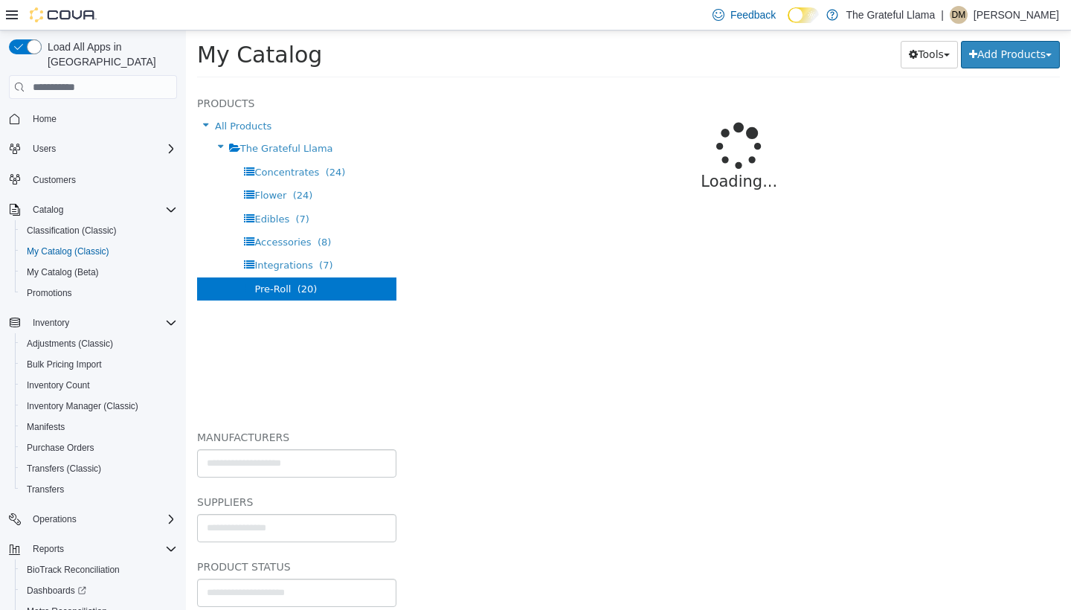
select select "**********"
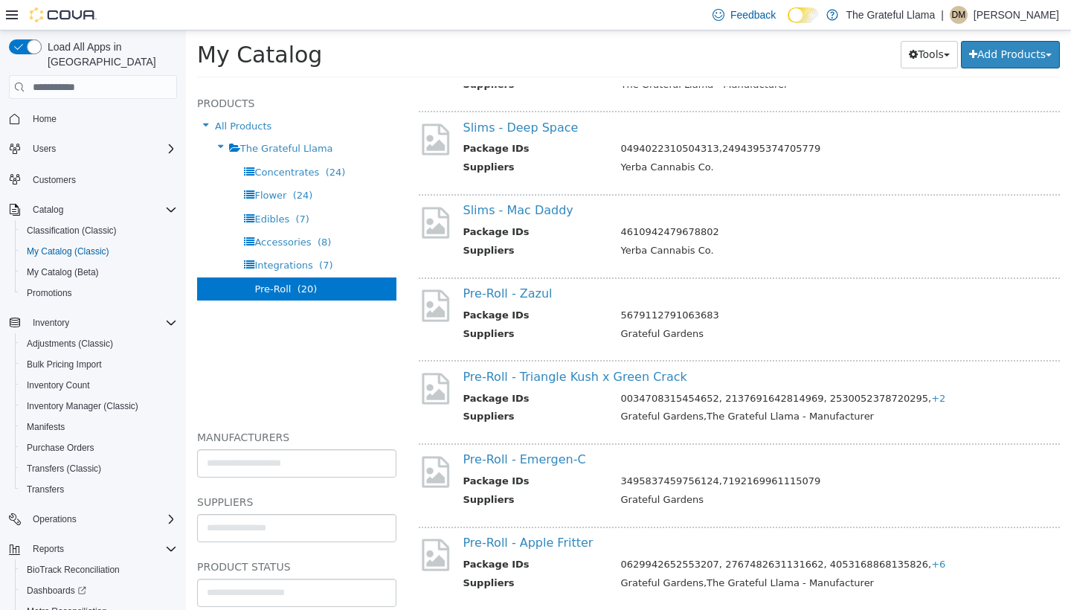
scroll to position [1283, 0]
click at [595, 370] on link "Pre-Roll - Triangle Kush x Green Crack" at bounding box center [575, 377] width 224 height 14
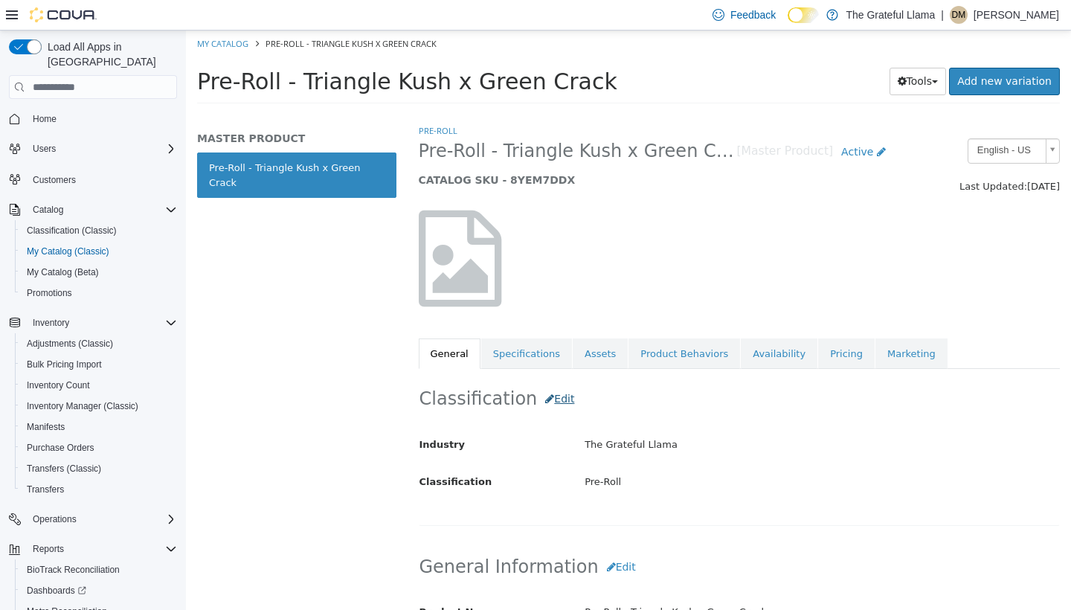
click at [547, 400] on button "Edit" at bounding box center [559, 399] width 45 height 28
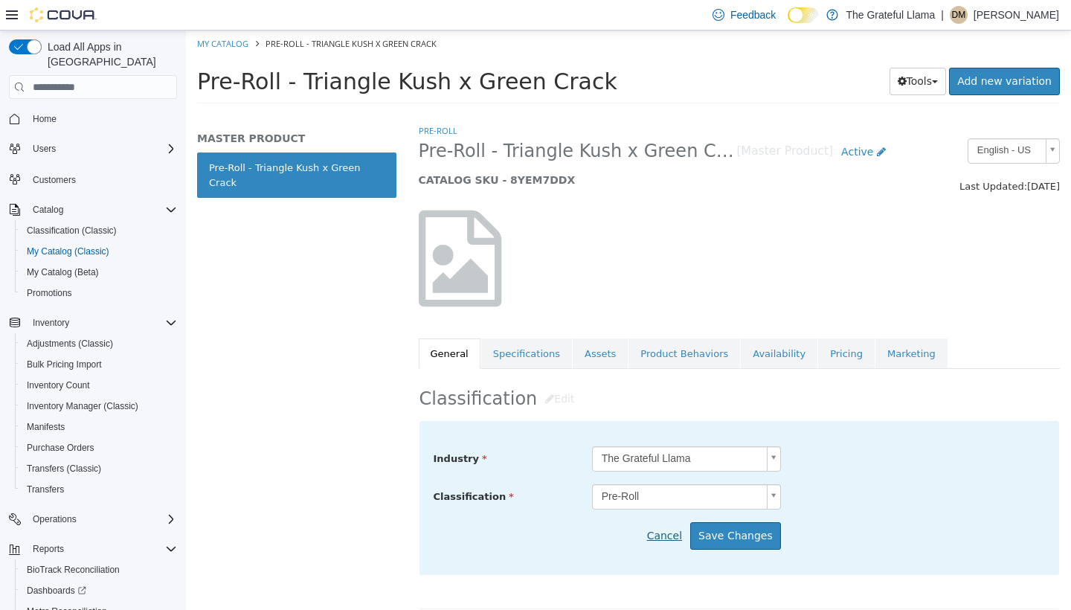
click at [670, 546] on button "Cancel" at bounding box center [669, 536] width 44 height 28
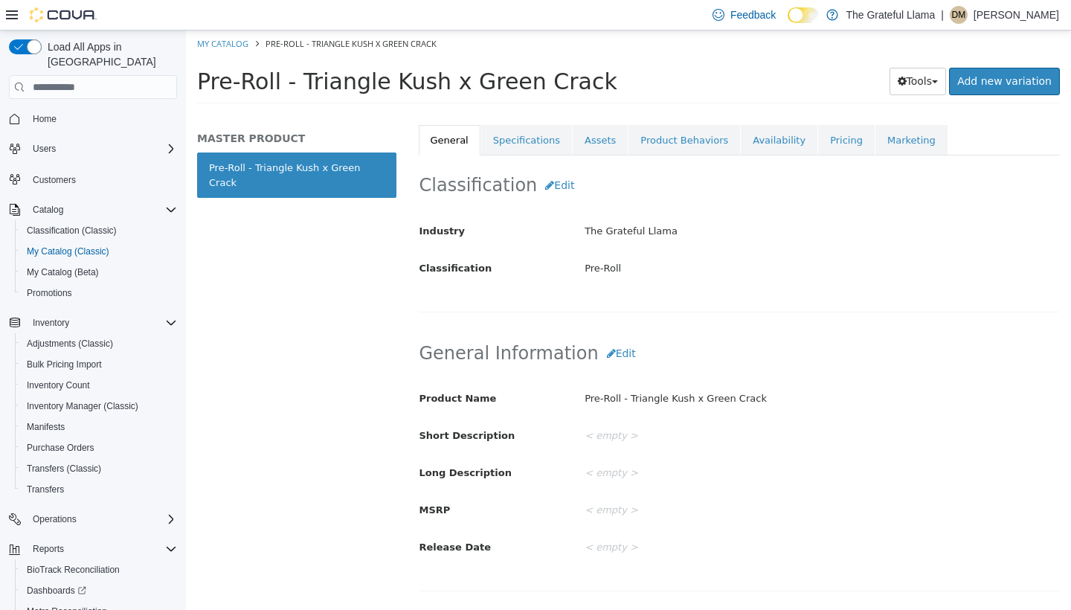
scroll to position [217, 0]
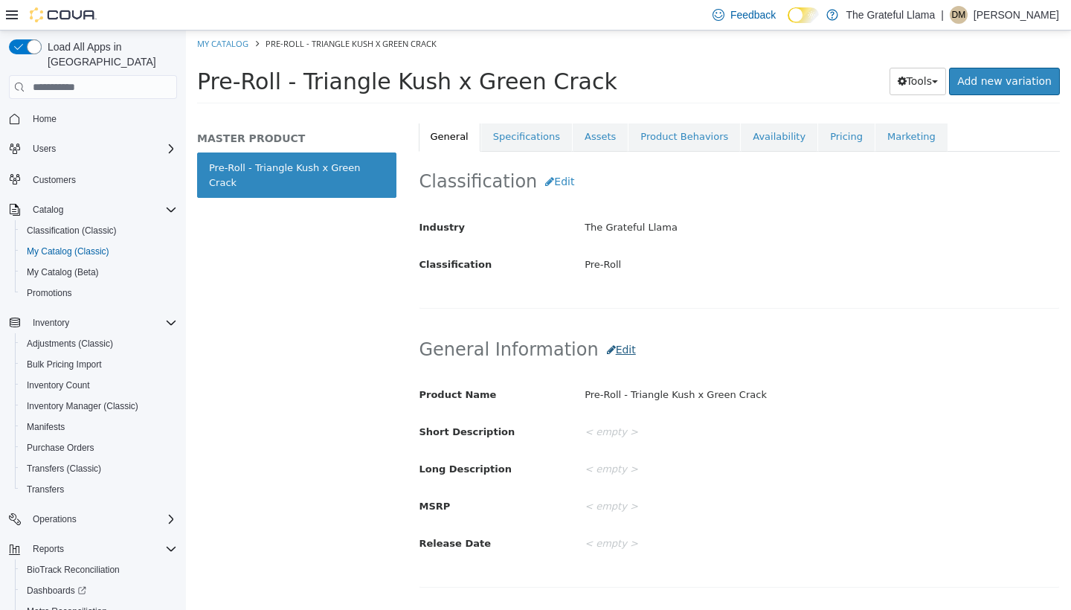
click at [602, 344] on button "Edit" at bounding box center [621, 350] width 45 height 28
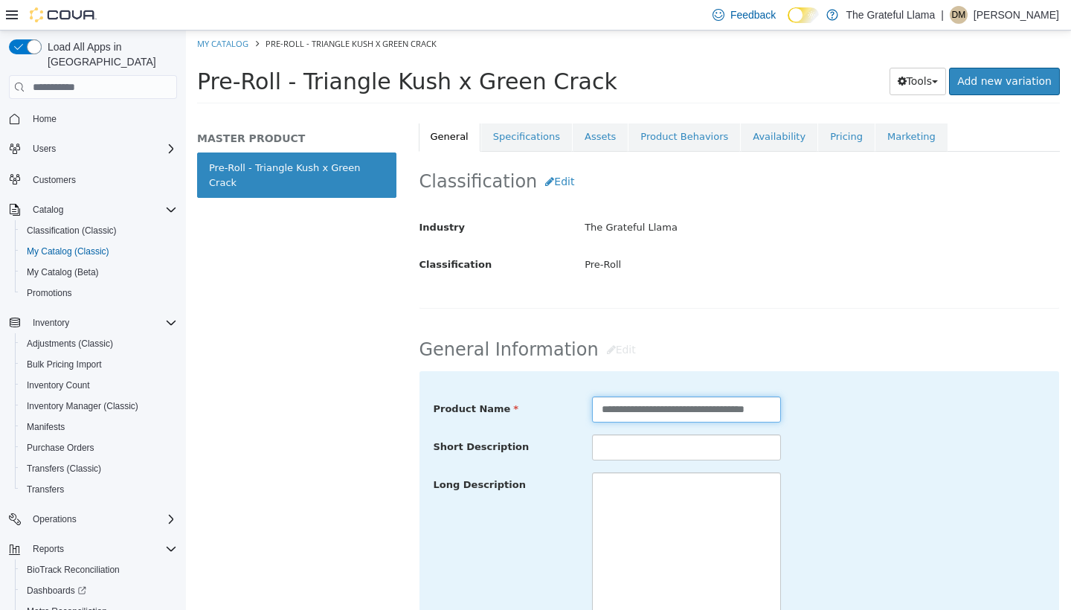
click at [622, 405] on input "**********" at bounding box center [686, 410] width 189 height 26
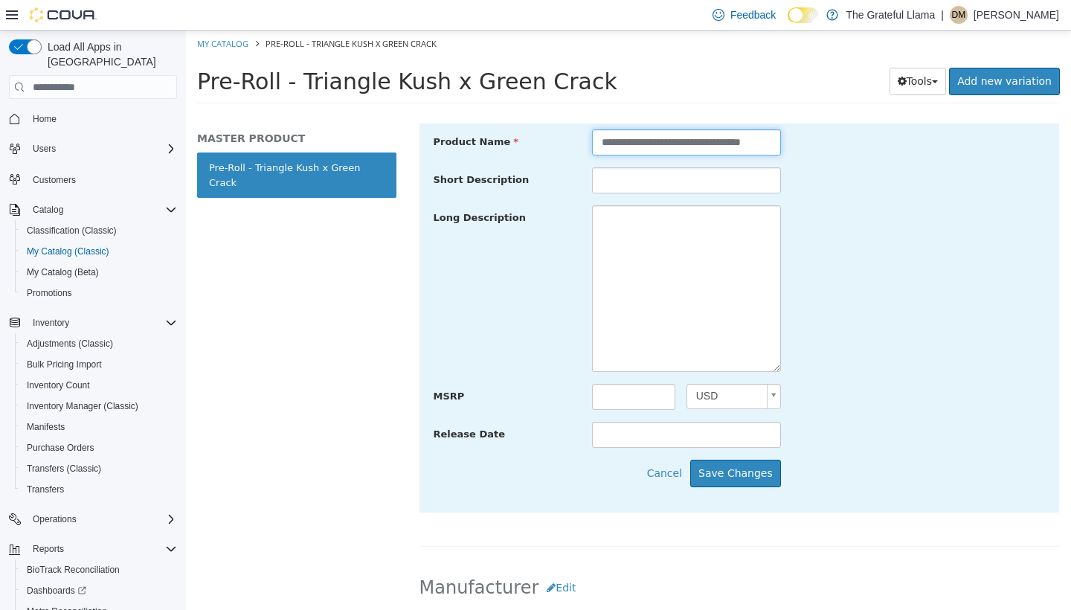
scroll to position [492, 0]
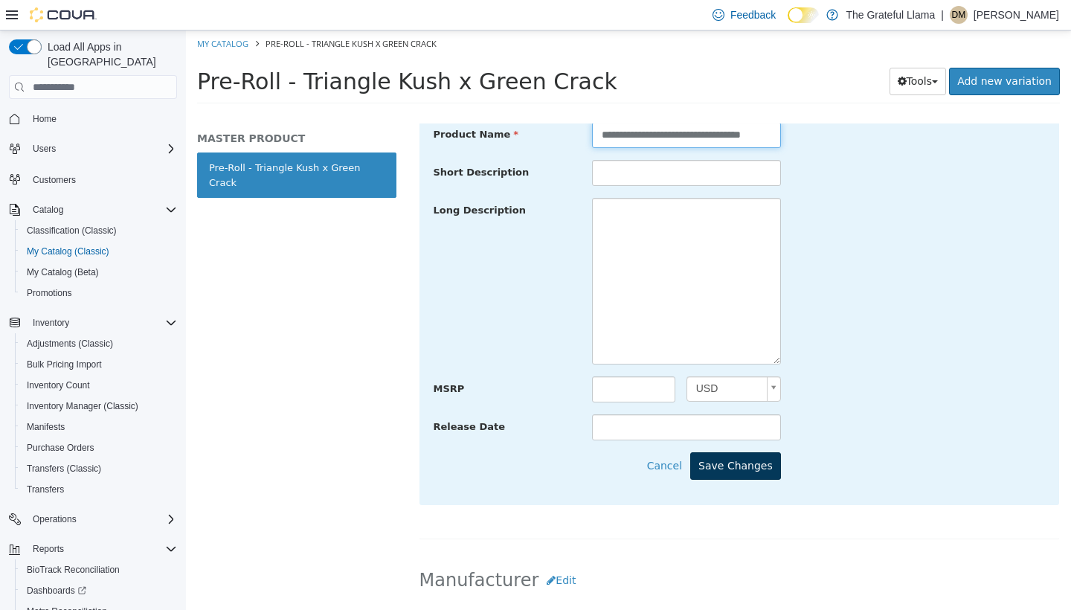
type input "**********"
click at [726, 475] on button "Save Changes" at bounding box center [735, 466] width 91 height 28
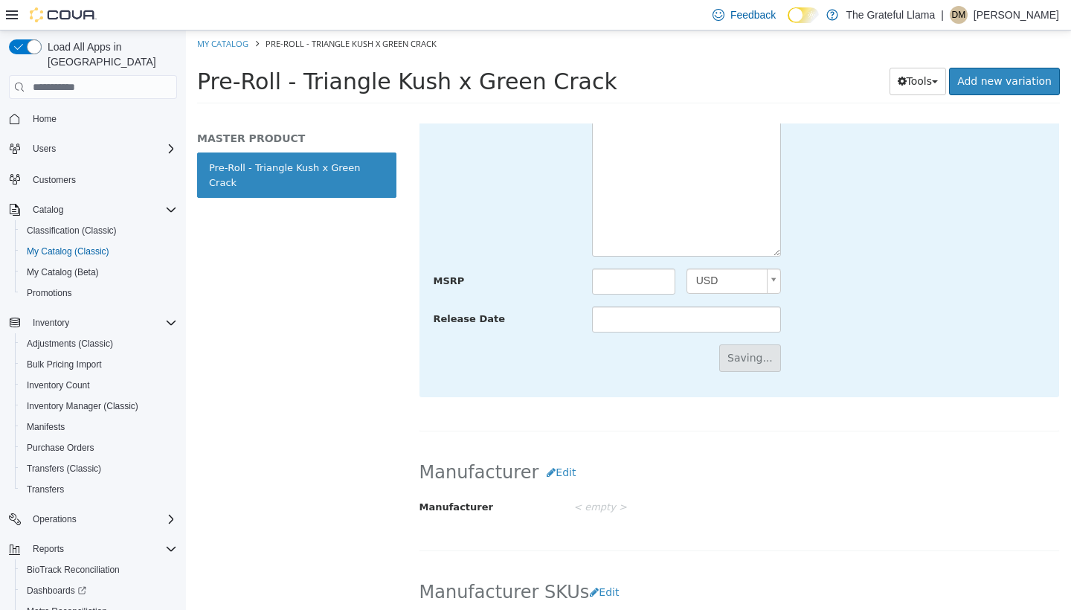
scroll to position [911, 0]
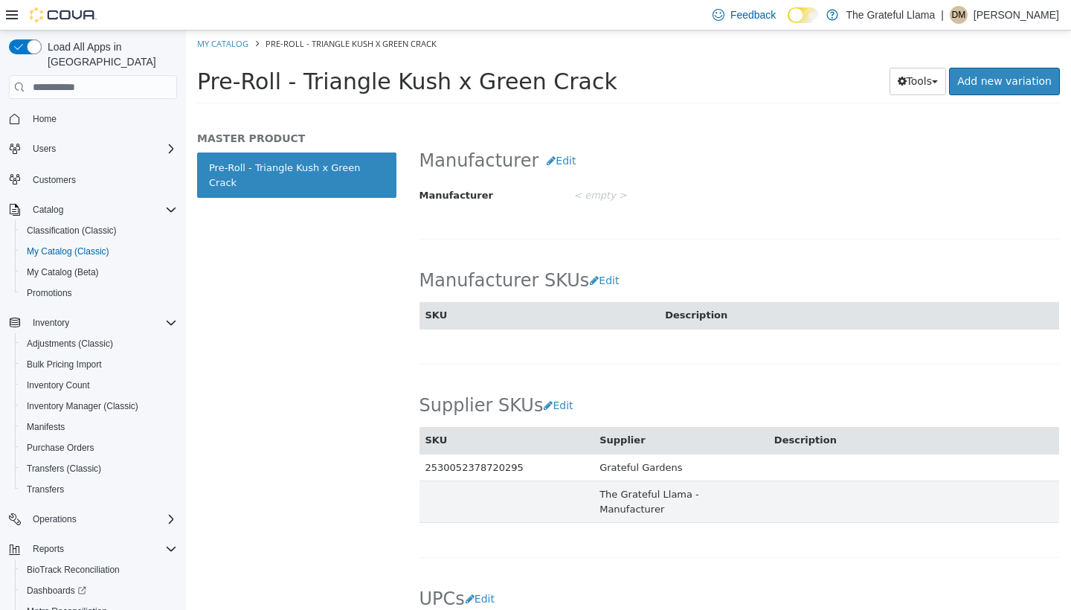
click at [700, 417] on div "Supplier SKUs Edit SKU Supplier Description 2530052378720295 Grateful Gardens T…" at bounding box center [740, 449] width 641 height 147
click at [589, 282] on button "Edit" at bounding box center [608, 281] width 38 height 28
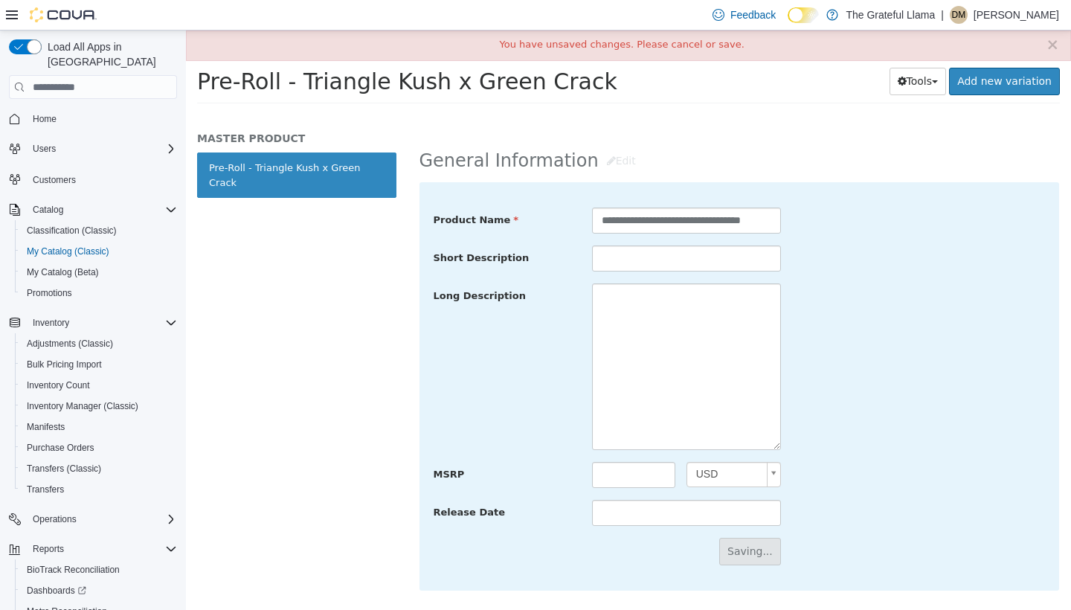
scroll to position [393, 0]
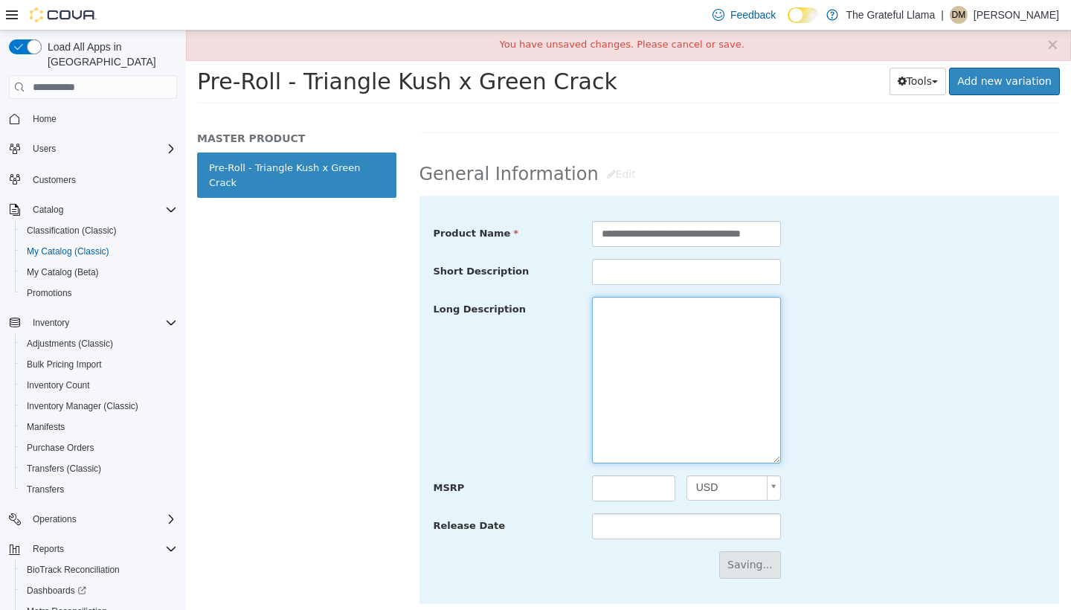
click at [690, 372] on textarea at bounding box center [686, 380] width 189 height 167
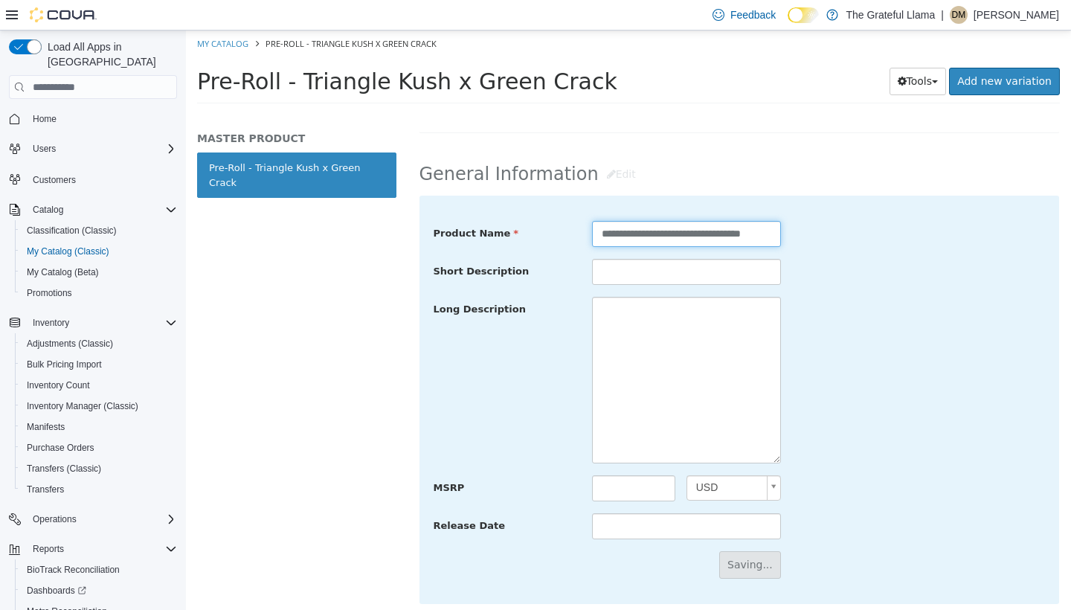
click at [736, 232] on input "**********" at bounding box center [686, 234] width 189 height 26
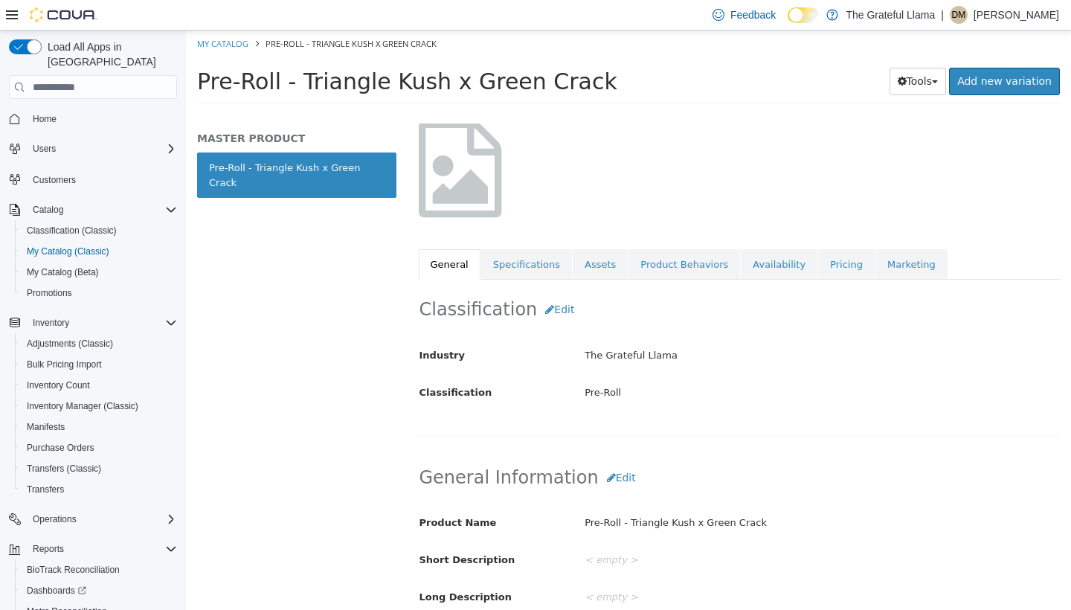
scroll to position [144, 0]
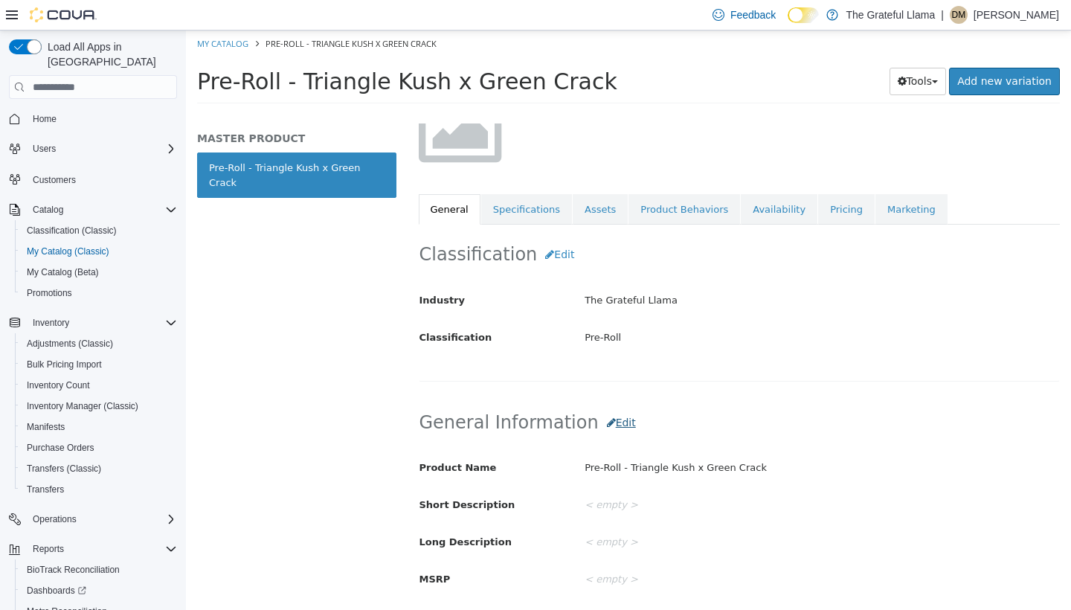
click at [603, 422] on button "Edit" at bounding box center [621, 423] width 45 height 28
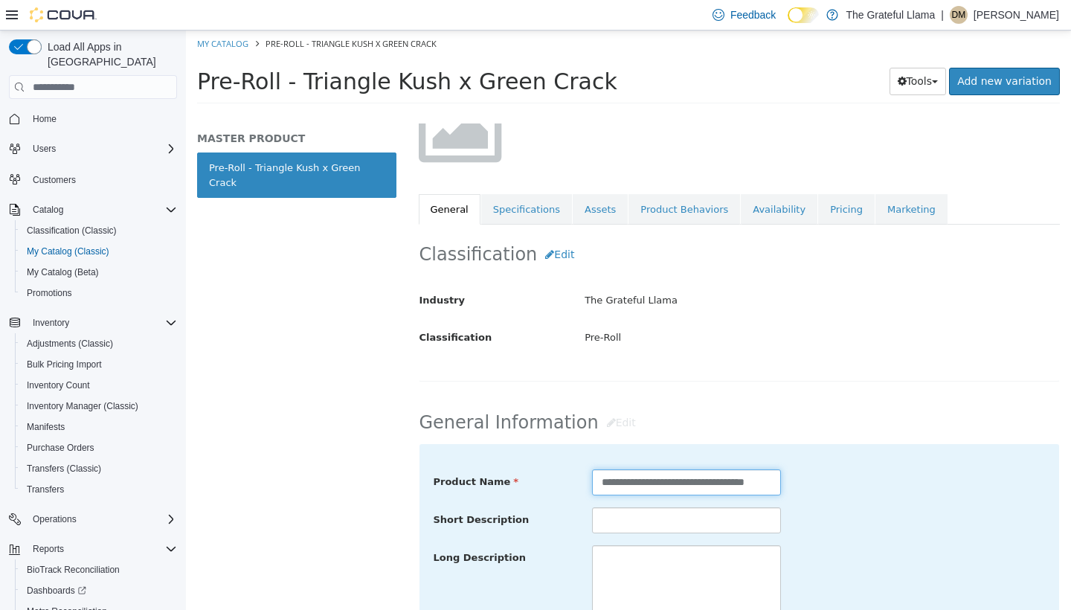
click at [625, 481] on input "**********" at bounding box center [686, 482] width 189 height 26
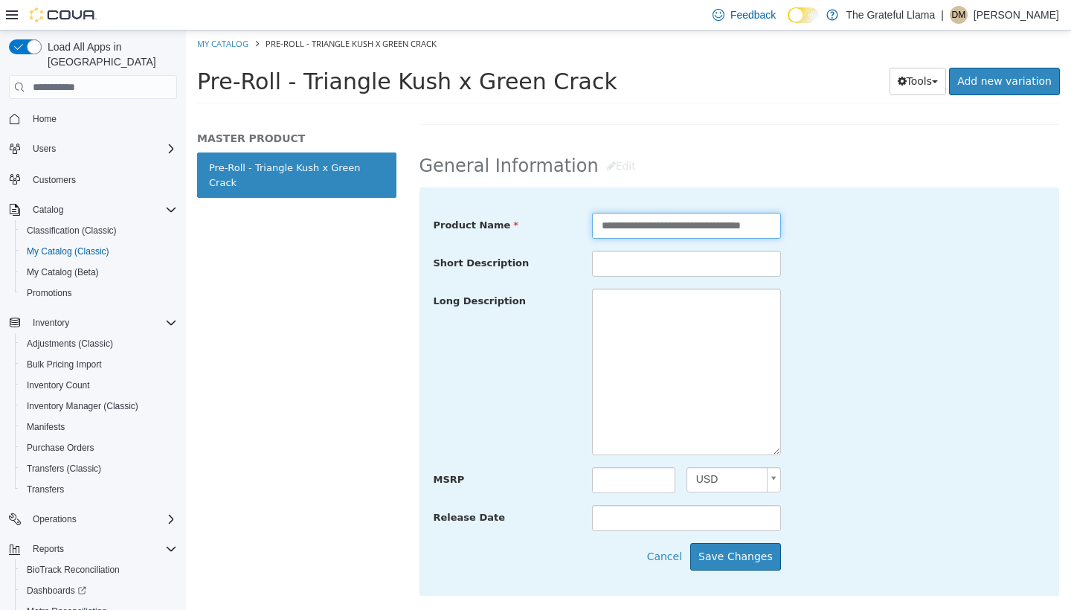
scroll to position [407, 0]
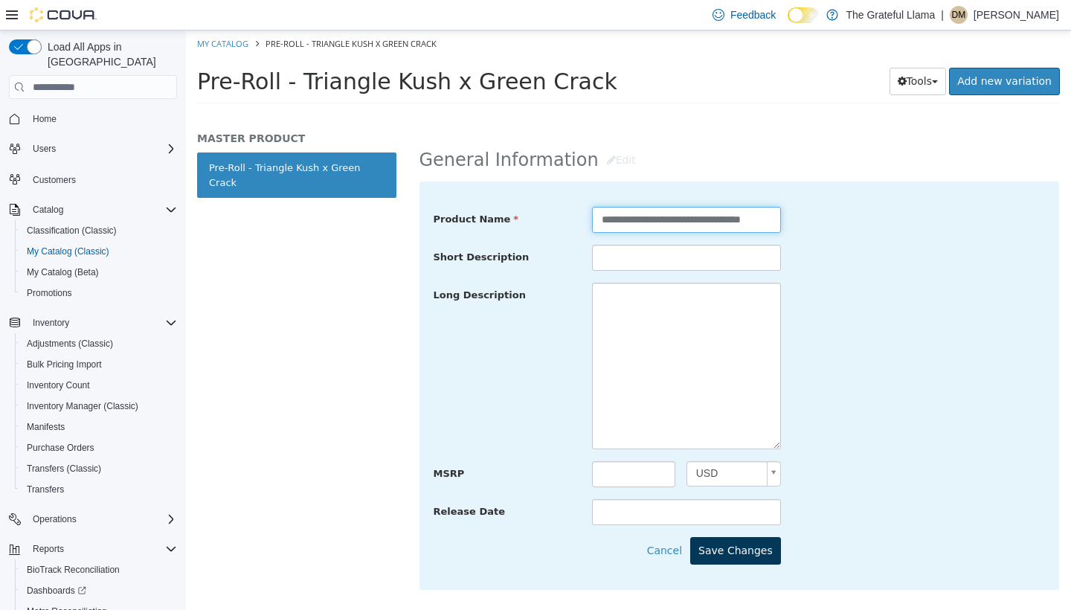
type input "**********"
click at [743, 542] on button "Save Changes" at bounding box center [735, 551] width 91 height 28
click at [744, 556] on button "Save Changes" at bounding box center [735, 551] width 91 height 28
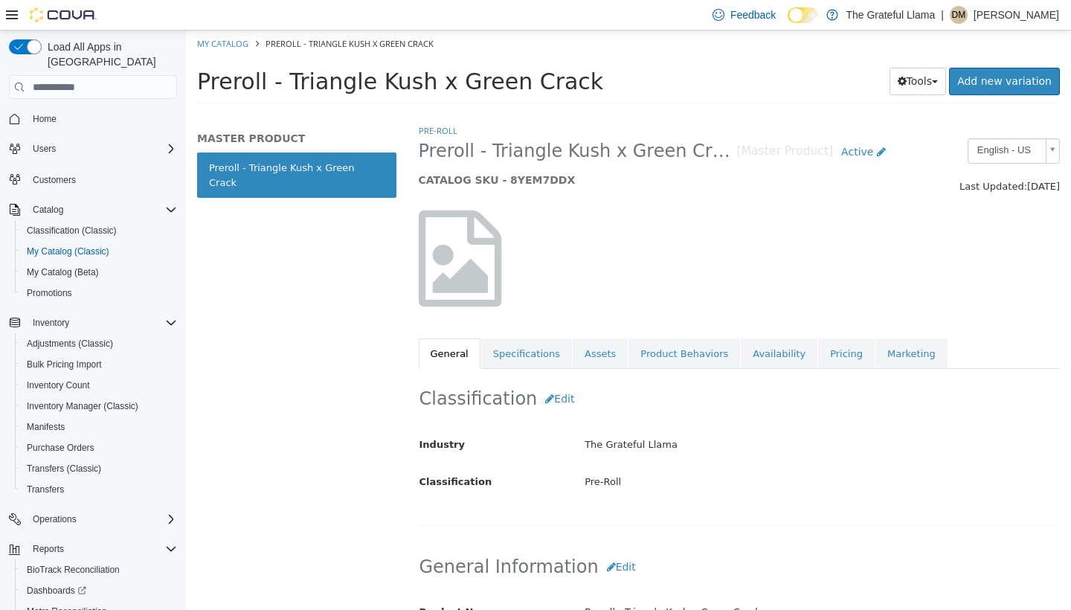
scroll to position [0, 0]
click at [742, 350] on link "Availability" at bounding box center [779, 354] width 77 height 31
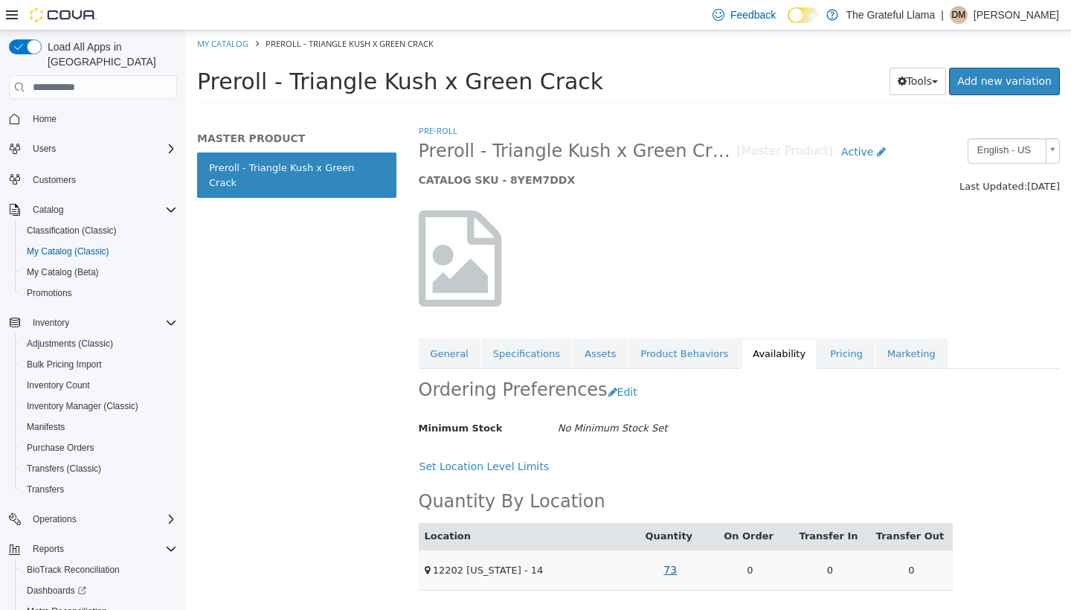
scroll to position [14, 0]
click at [672, 571] on td "73" at bounding box center [671, 570] width 80 height 40
click at [672, 563] on link "73" at bounding box center [670, 570] width 30 height 28
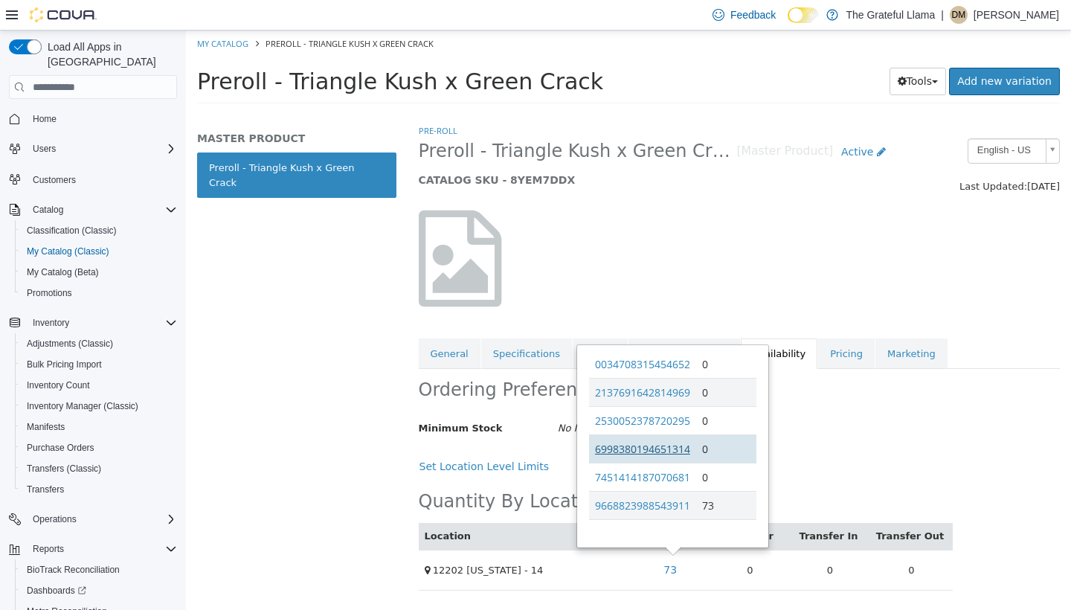
scroll to position [35, 0]
click at [234, 39] on link "My Catalog" at bounding box center [222, 43] width 51 height 11
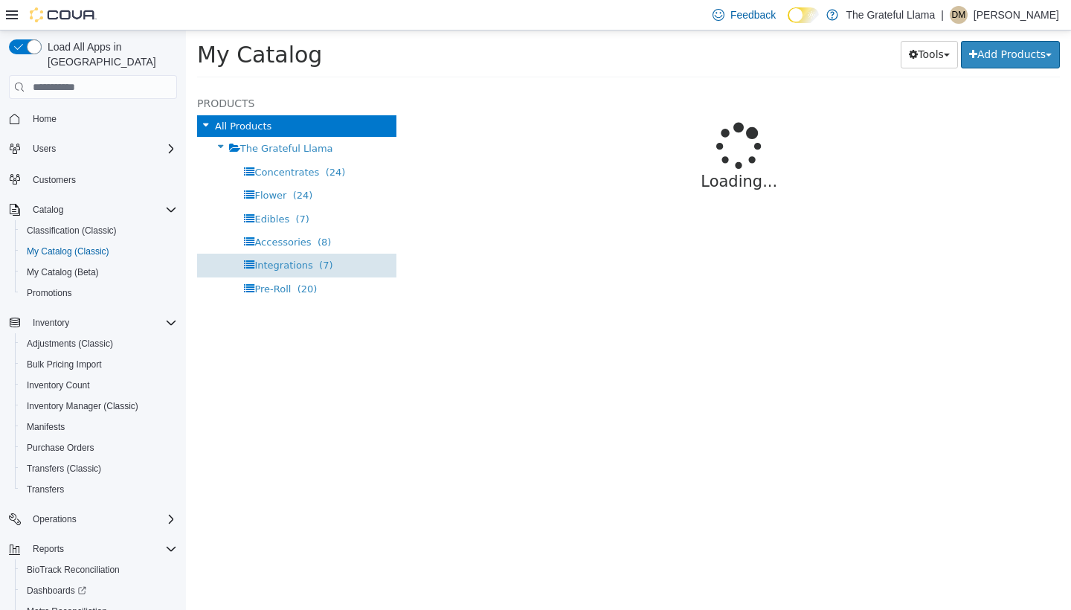
select select "**********"
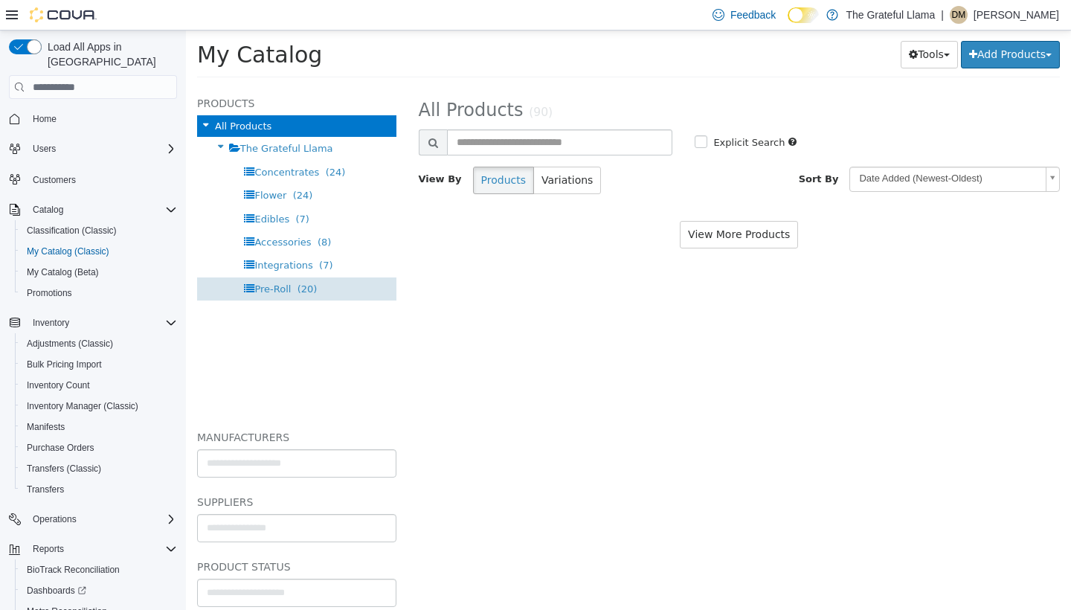
click at [291, 292] on span "Pre-Roll (20)" at bounding box center [285, 288] width 62 height 11
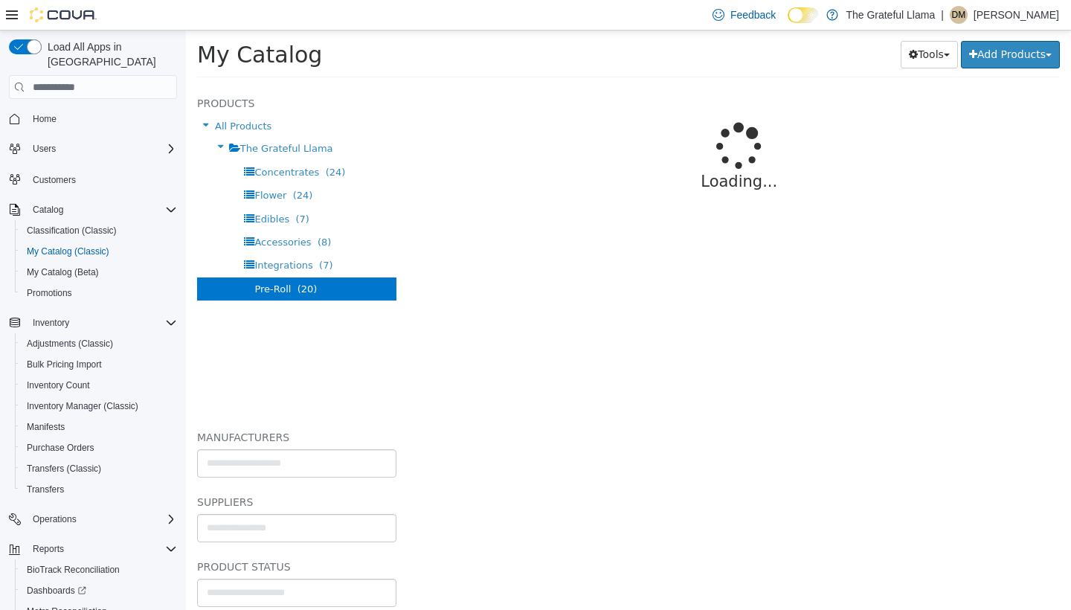
select select "**********"
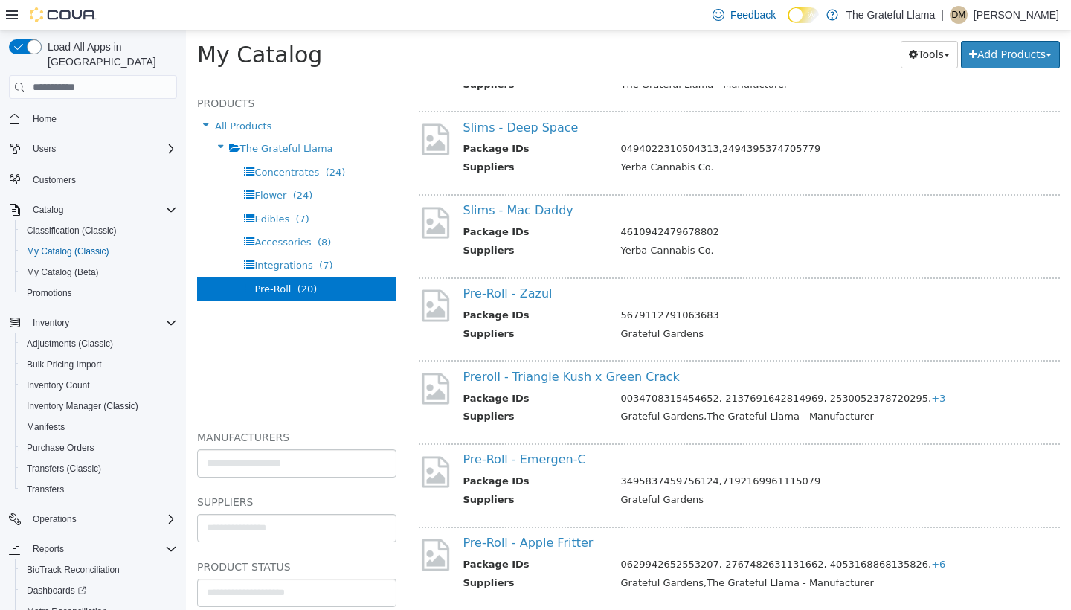
scroll to position [1283, 0]
click at [522, 536] on div "Pre-Roll - Apple Fritter Package IDs 0629942652553207, 2767482631131662, 405316…" at bounding box center [756, 565] width 609 height 58
click at [527, 536] on link "Pre-Roll - Apple Fritter" at bounding box center [528, 543] width 130 height 14
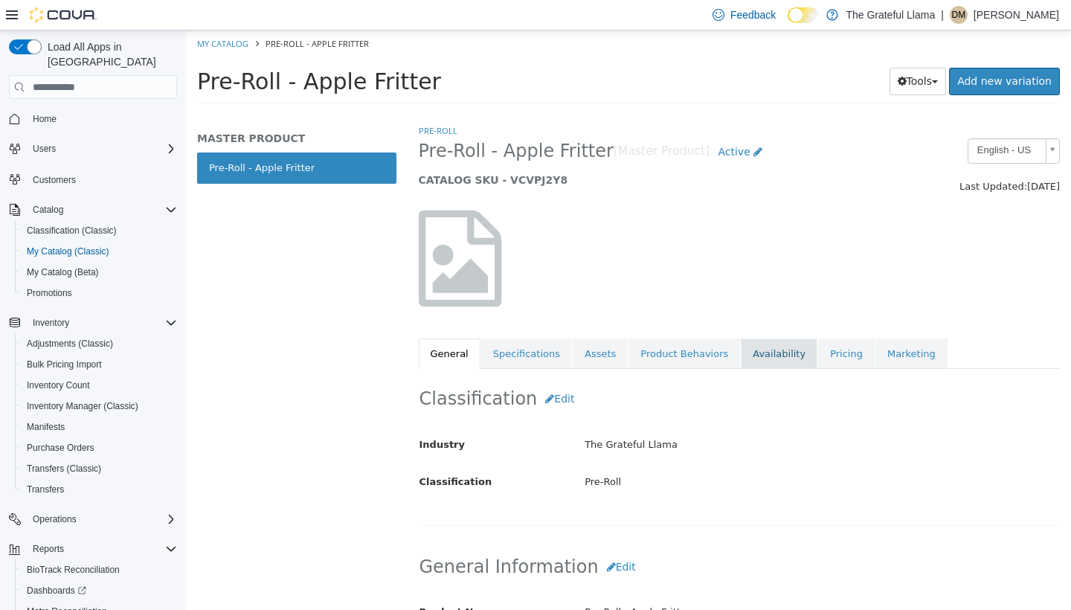
scroll to position [-1, 0]
click at [765, 353] on link "Availability" at bounding box center [779, 354] width 77 height 31
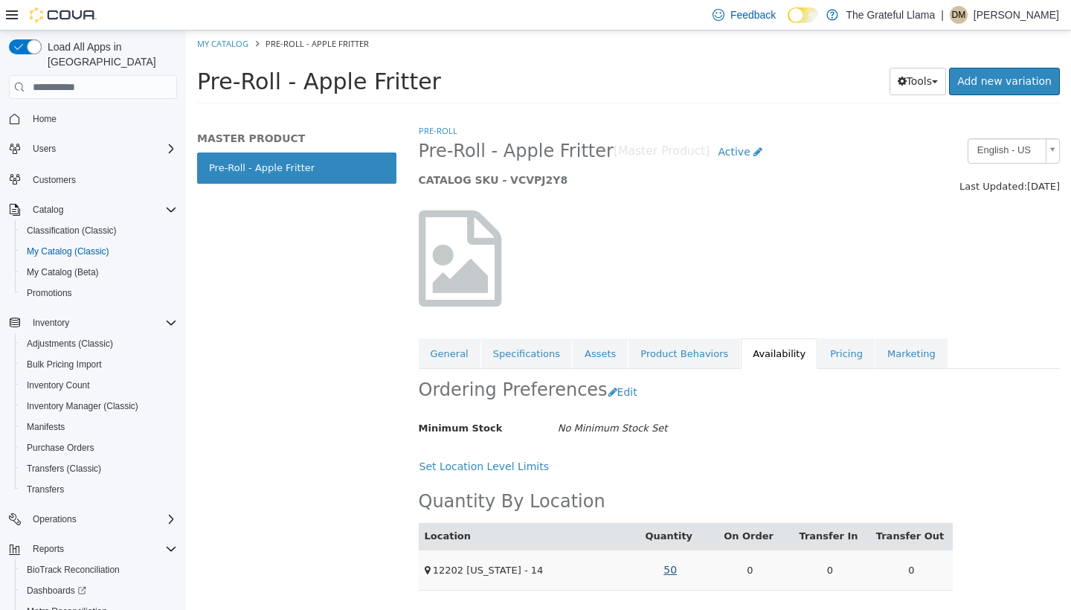
scroll to position [14, 0]
click at [681, 556] on link "50" at bounding box center [670, 570] width 30 height 28
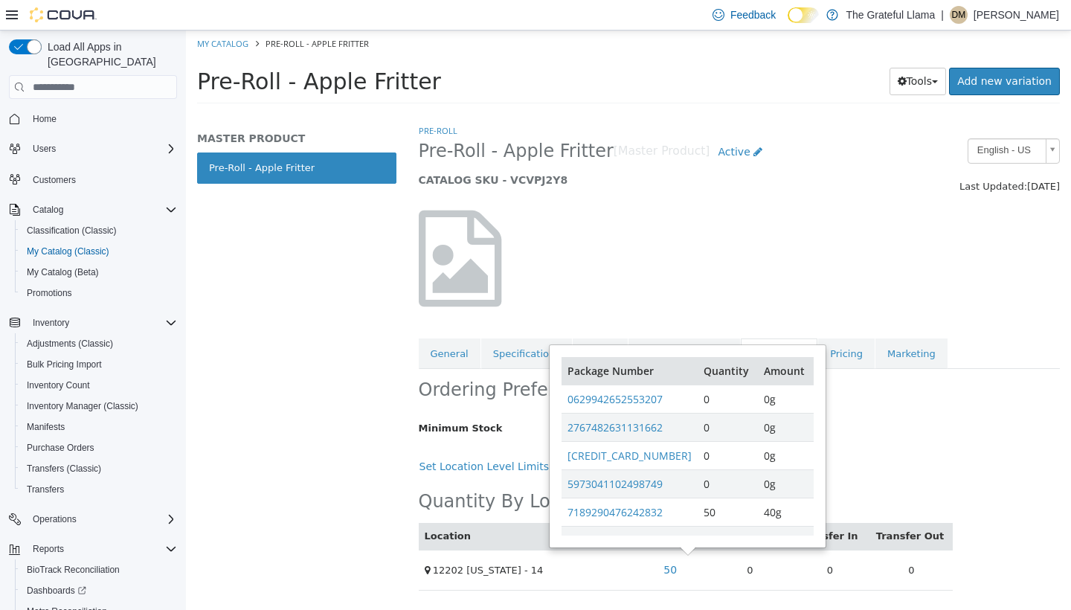
click at [306, 481] on div "MASTER PRODUCT Pre-Roll - Apple Fritter" at bounding box center [297, 366] width 222 height 487
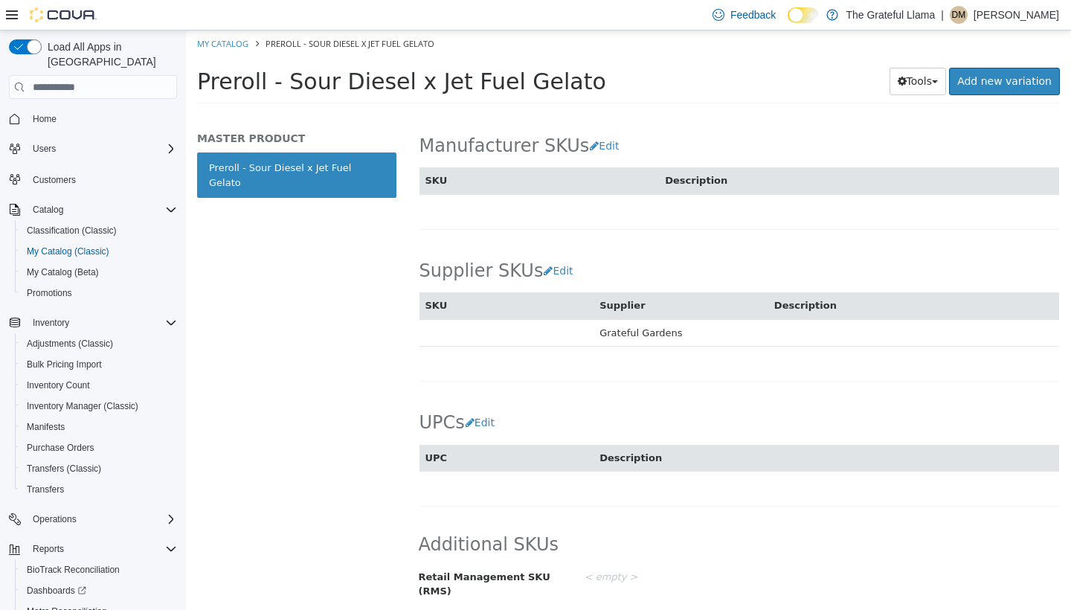
scroll to position [835, 0]
click at [556, 257] on button "Edit" at bounding box center [562, 271] width 38 height 28
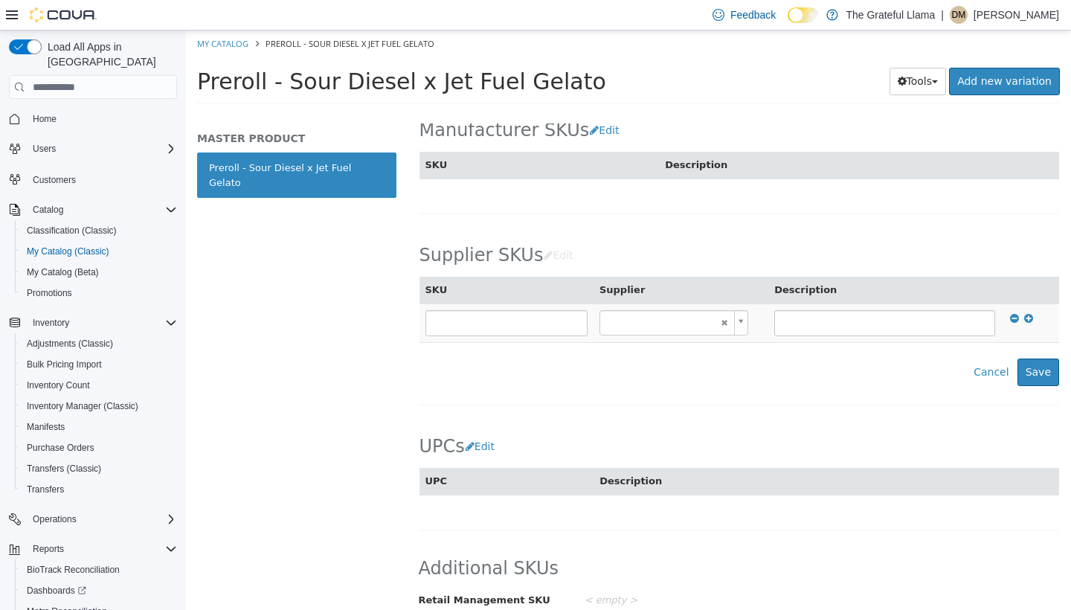
type input "******"
click at [1033, 316] on button at bounding box center [1028, 318] width 15 height 17
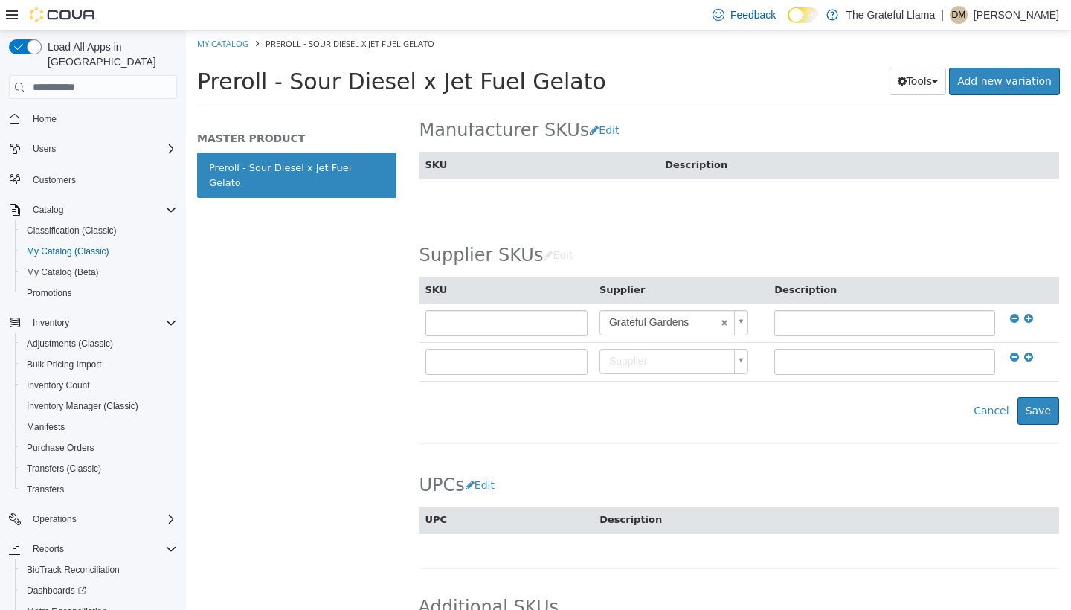
click at [740, 113] on body "Saving Bulk Changes... × My Catalog Preroll - Sour Diesel x Jet Fuel Gelato Pre…" at bounding box center [628, 72] width 885 height 83
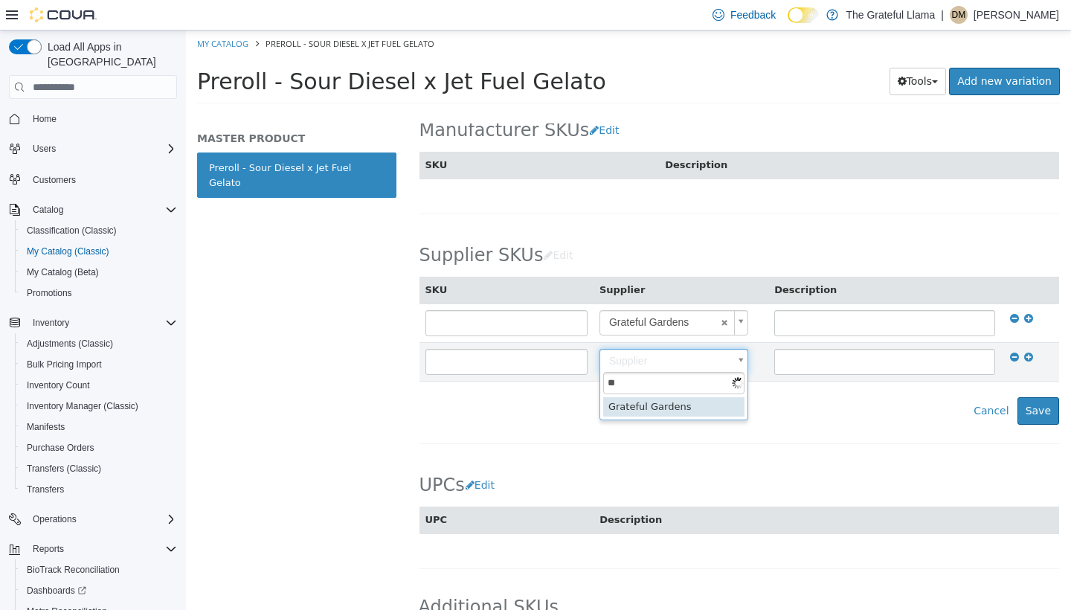
type input "*"
type input "**********"
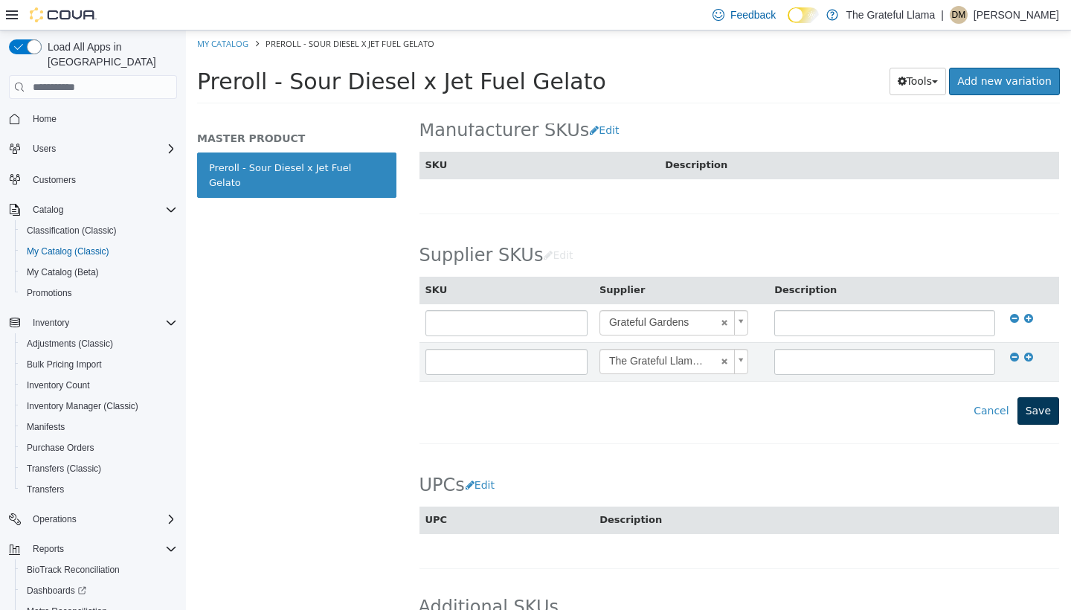
click at [1037, 416] on button "Save" at bounding box center [1039, 411] width 42 height 28
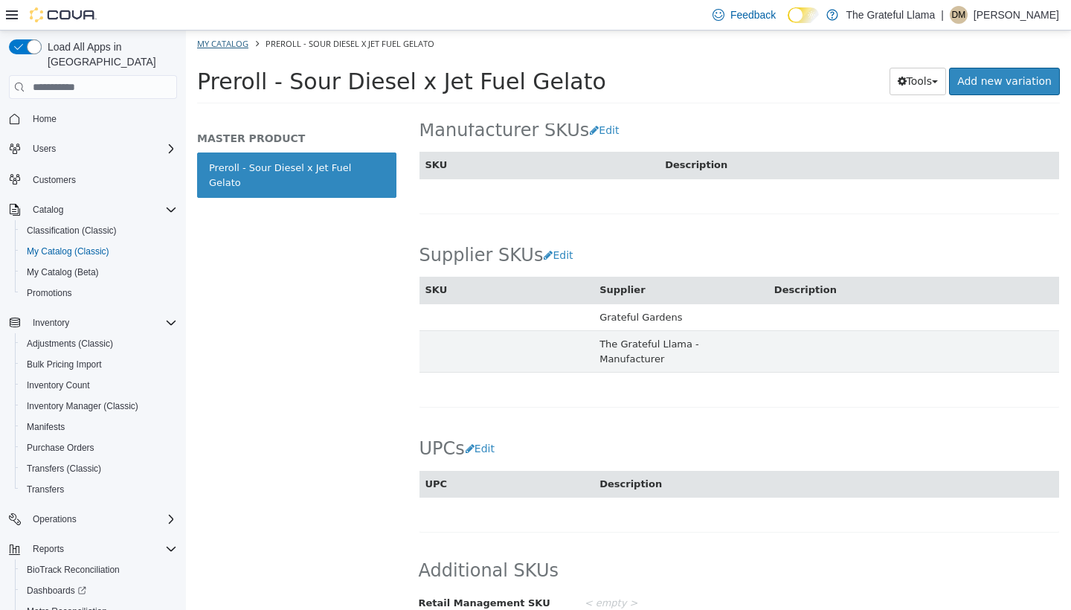
click at [223, 39] on link "My Catalog" at bounding box center [222, 43] width 51 height 11
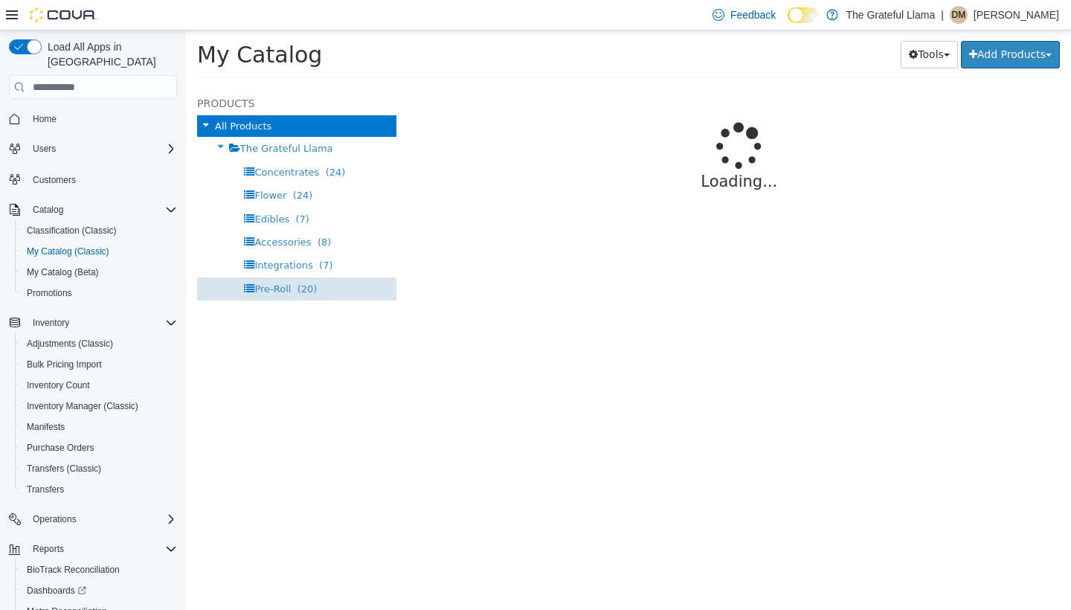
select select "**********"
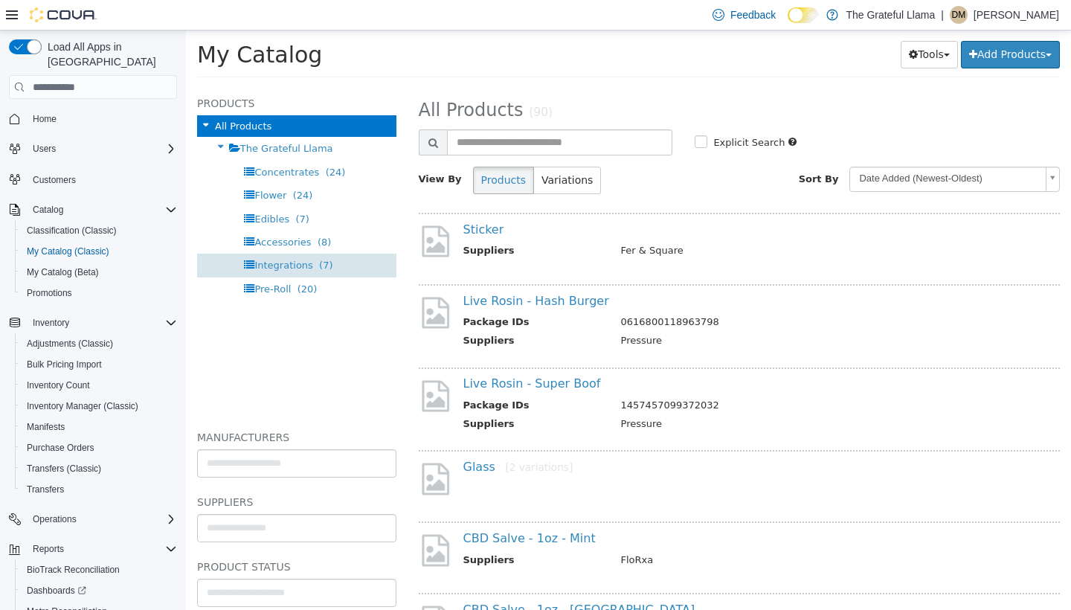
click at [296, 267] on span "Integrations" at bounding box center [283, 265] width 58 height 11
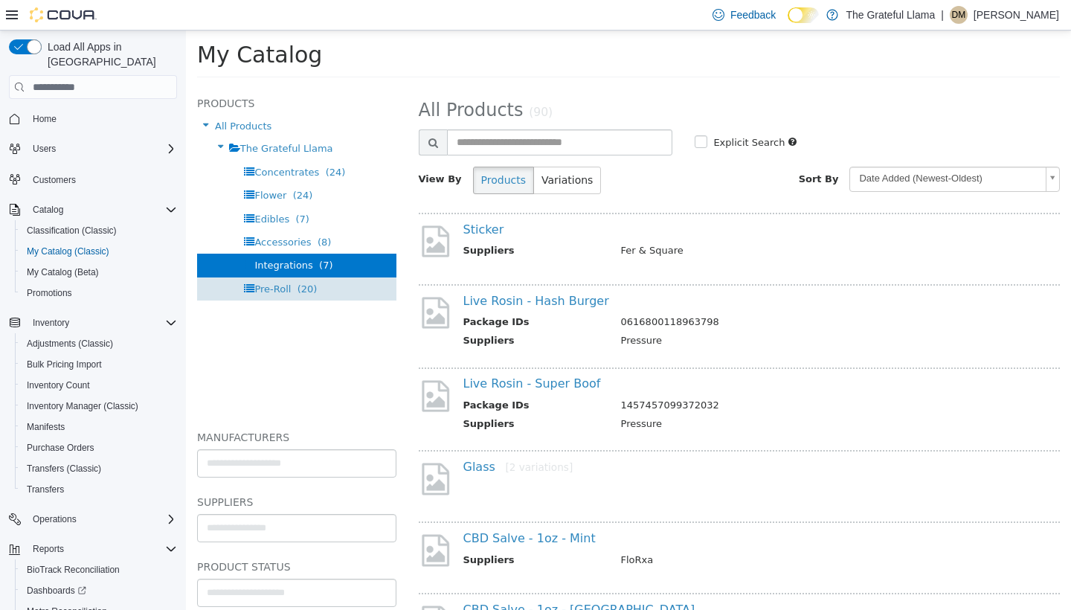
click at [297, 277] on div "Pre-Roll (20)" at bounding box center [296, 288] width 199 height 23
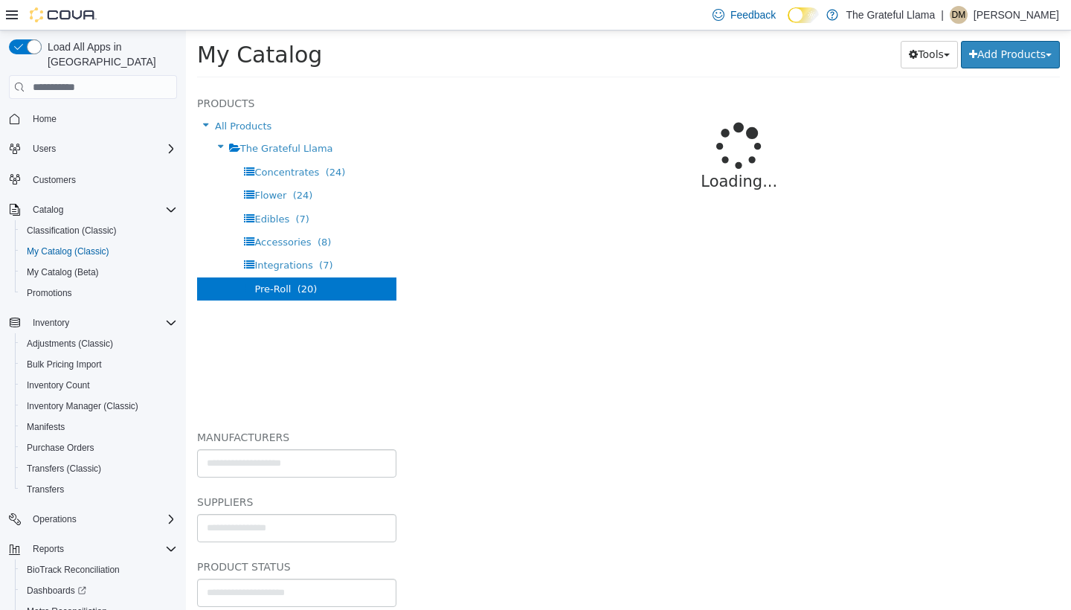
select select "**********"
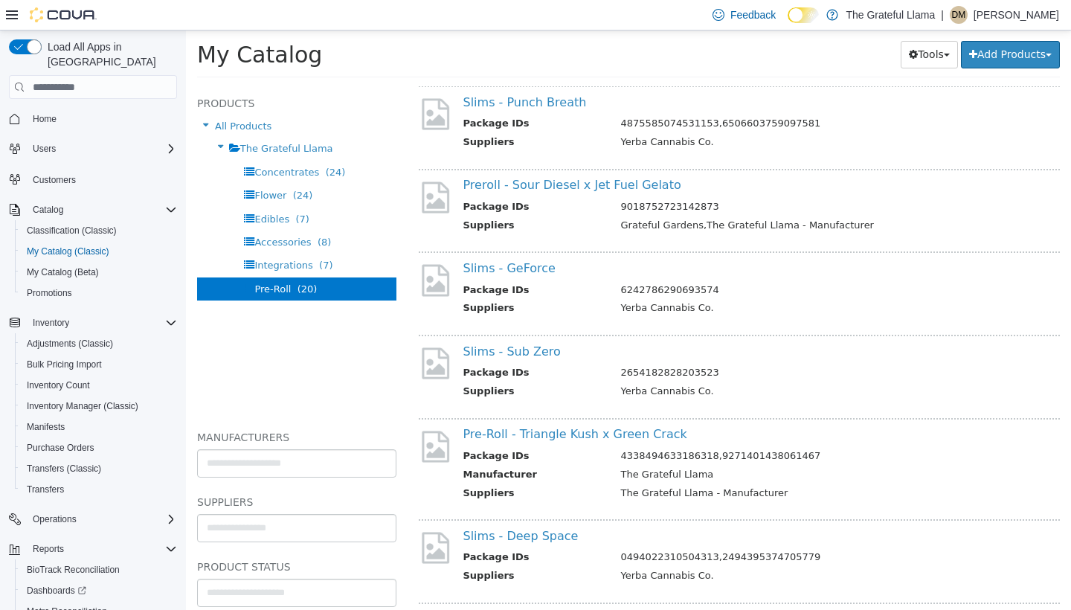
scroll to position [805, 0]
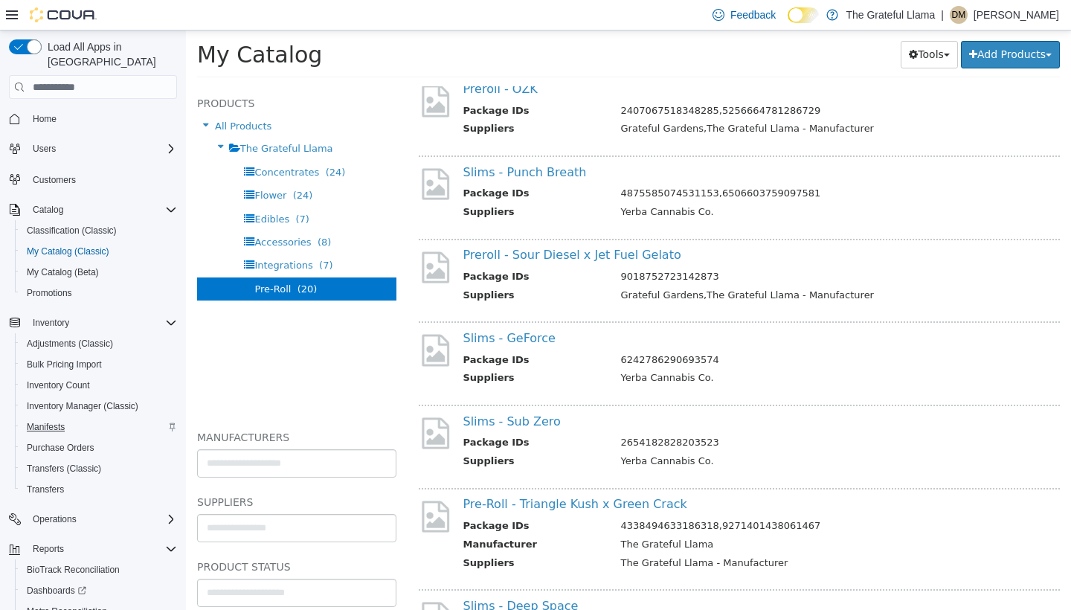
click at [56, 421] on span "Manifests" at bounding box center [46, 427] width 38 height 12
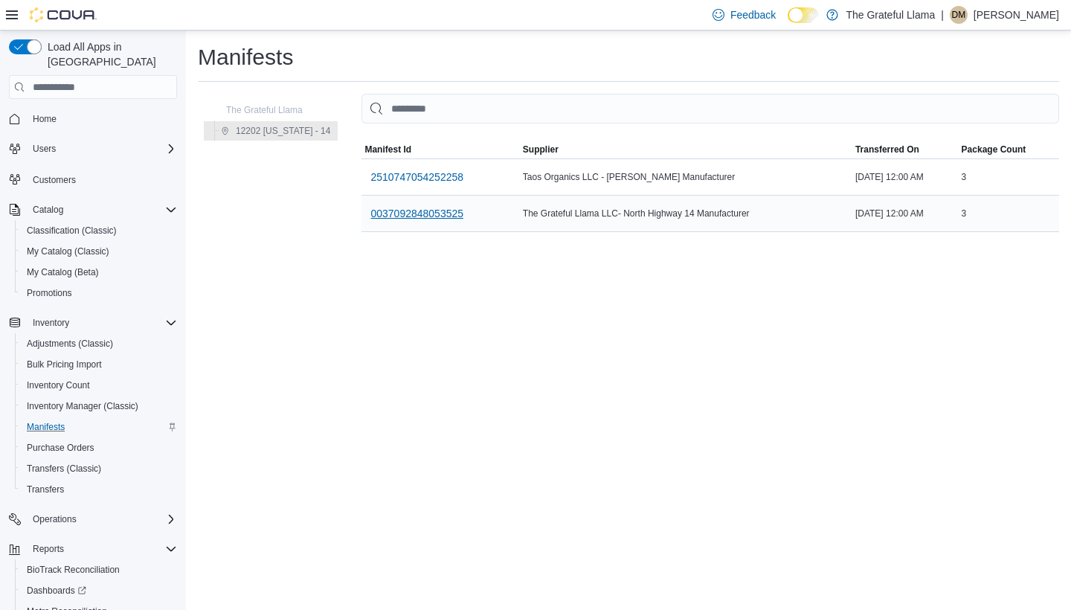
click at [435, 210] on span "0037092848053525" at bounding box center [416, 213] width 93 height 15
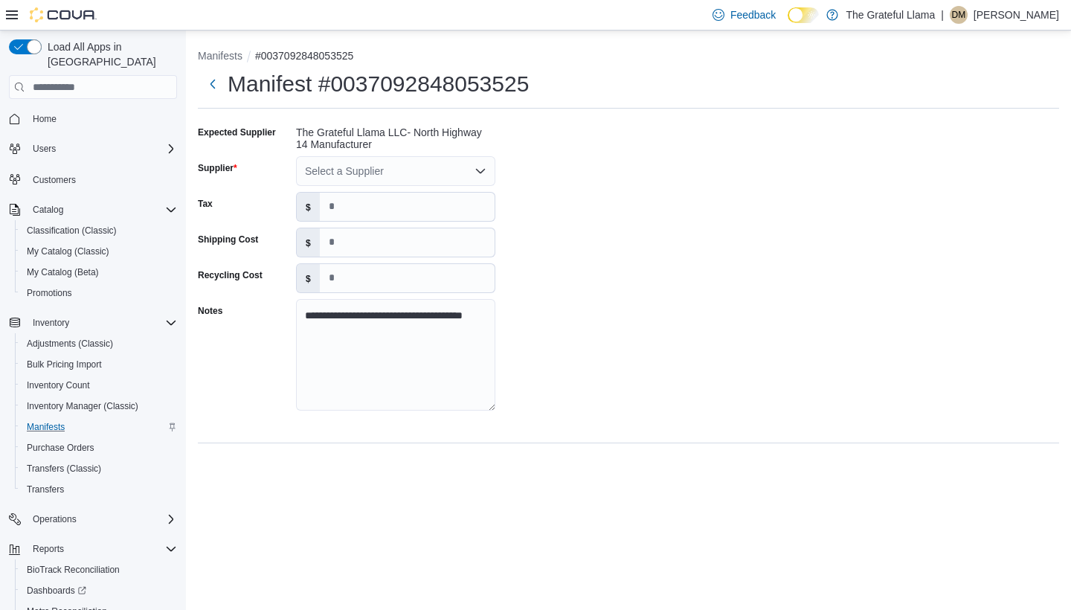
click at [481, 167] on icon "Open list of options" at bounding box center [481, 171] width 12 height 12
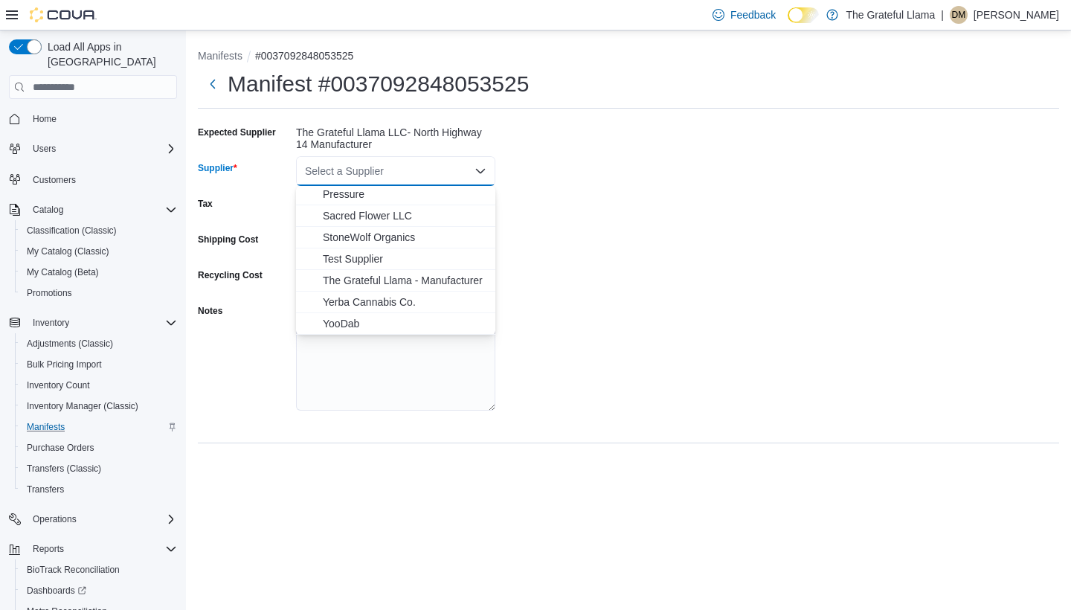
scroll to position [218, 0]
click at [411, 283] on span "The Grateful Llama - Manufacturer" at bounding box center [405, 280] width 164 height 15
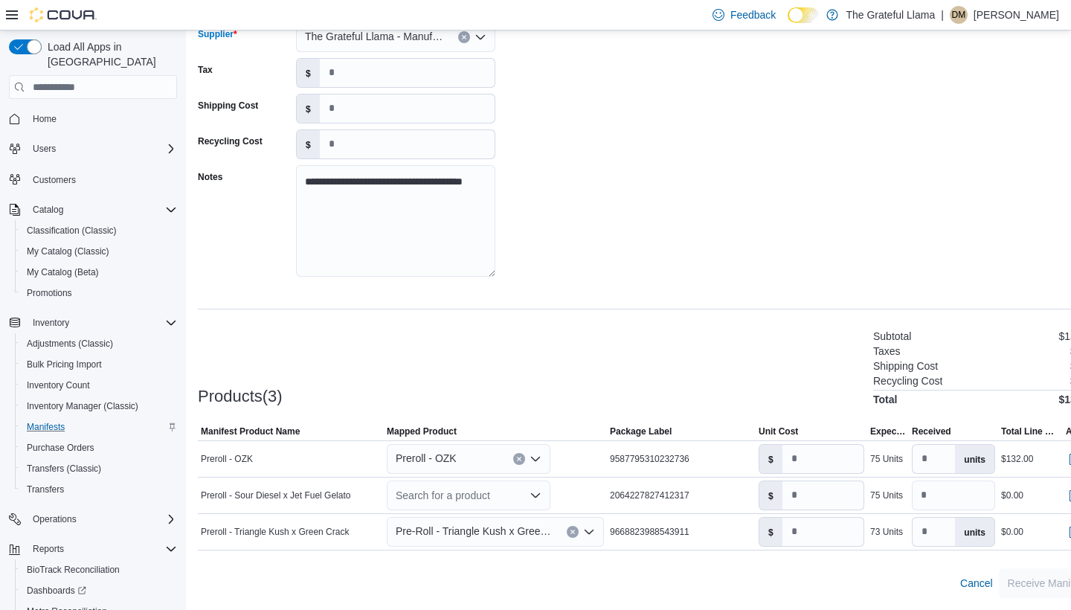
scroll to position [134, 0]
click at [535, 495] on icon "Open list of options" at bounding box center [536, 496] width 12 height 12
click at [534, 493] on icon "Open list of options" at bounding box center [536, 496] width 12 height 12
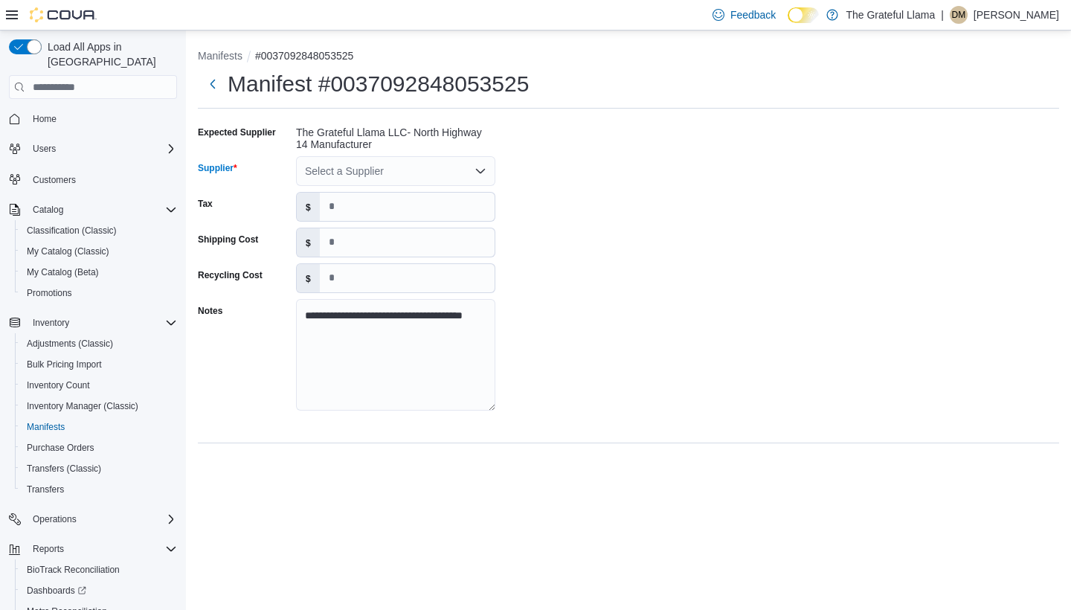
click at [478, 167] on icon "Open list of options" at bounding box center [481, 171] width 12 height 12
click at [457, 167] on div "Select a Supplier" at bounding box center [395, 171] width 199 height 30
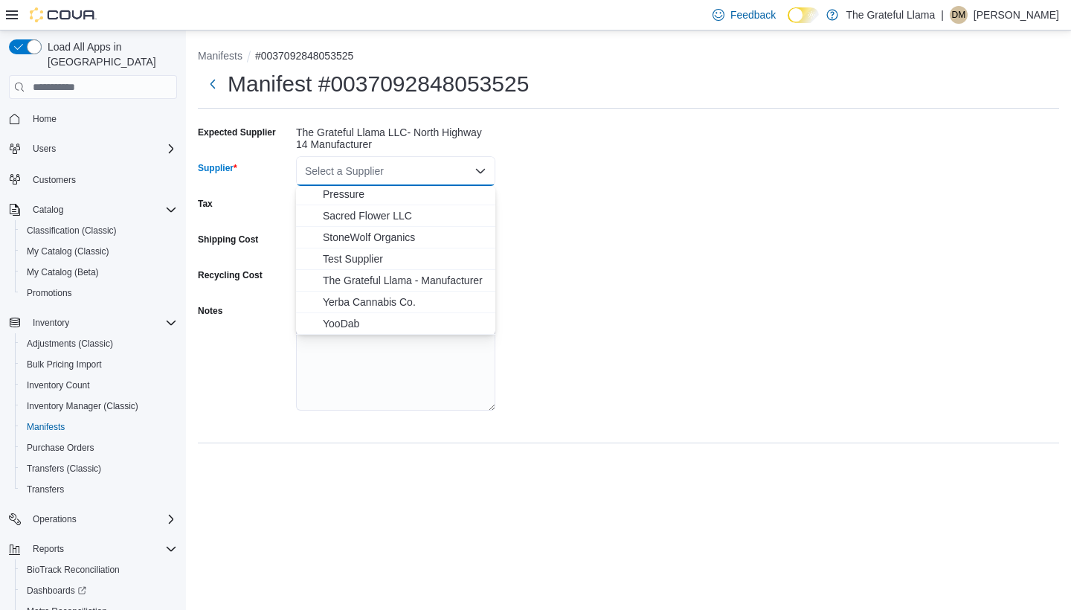
scroll to position [218, 0]
click at [395, 282] on span "The Grateful Llama - Manufacturer" at bounding box center [405, 280] width 164 height 15
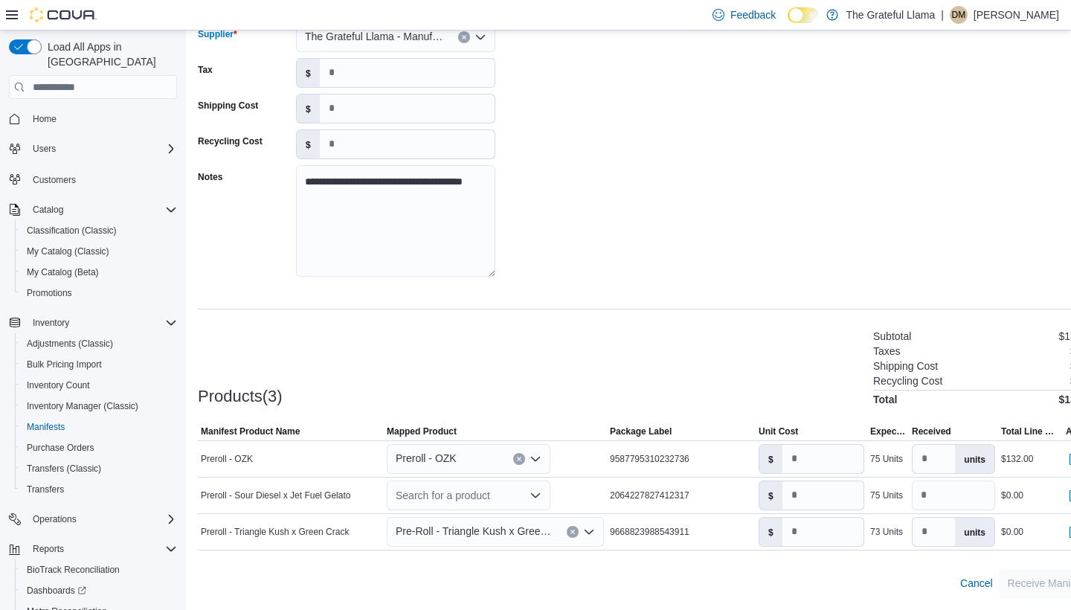
scroll to position [134, 0]
click at [536, 494] on icon "Open list of options" at bounding box center [536, 496] width 12 height 12
click at [539, 499] on icon "Open list of options" at bounding box center [536, 496] width 12 height 12
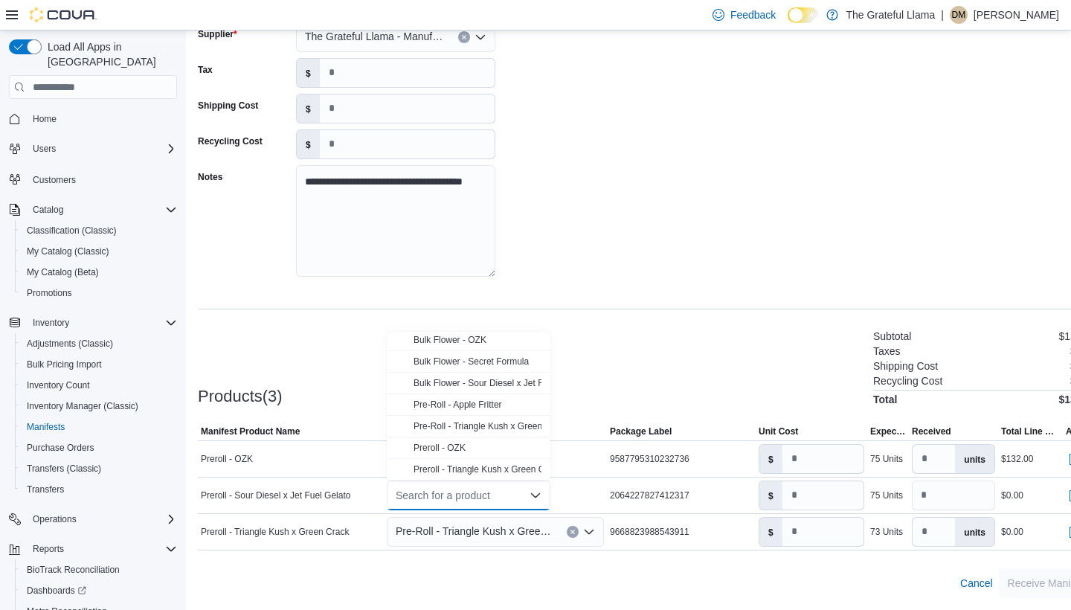
scroll to position [45, 0]
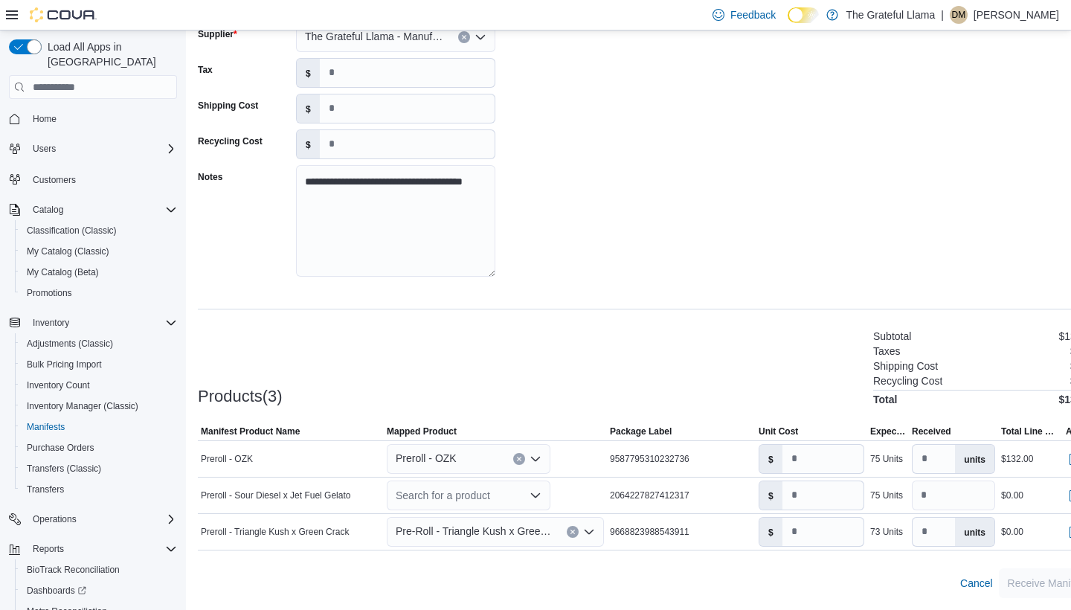
click at [543, 297] on div "**********" at bounding box center [647, 293] width 899 height 612
click at [541, 493] on icon "Open list of options" at bounding box center [536, 496] width 12 height 12
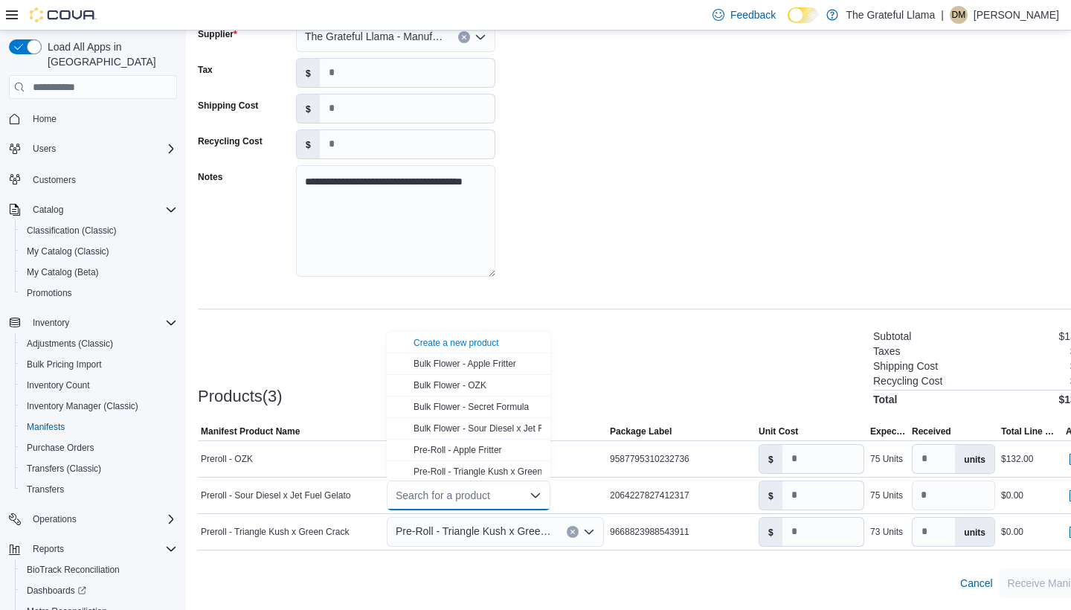
scroll to position [0, 0]
click at [63, 246] on span "My Catalog (Classic)" at bounding box center [68, 252] width 83 height 12
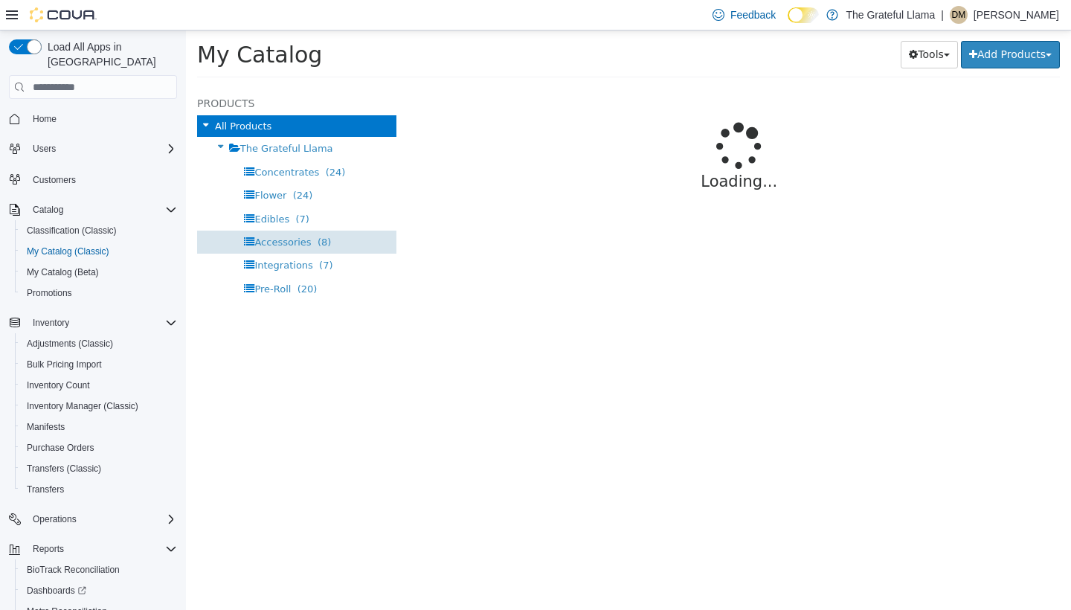
select select "**********"
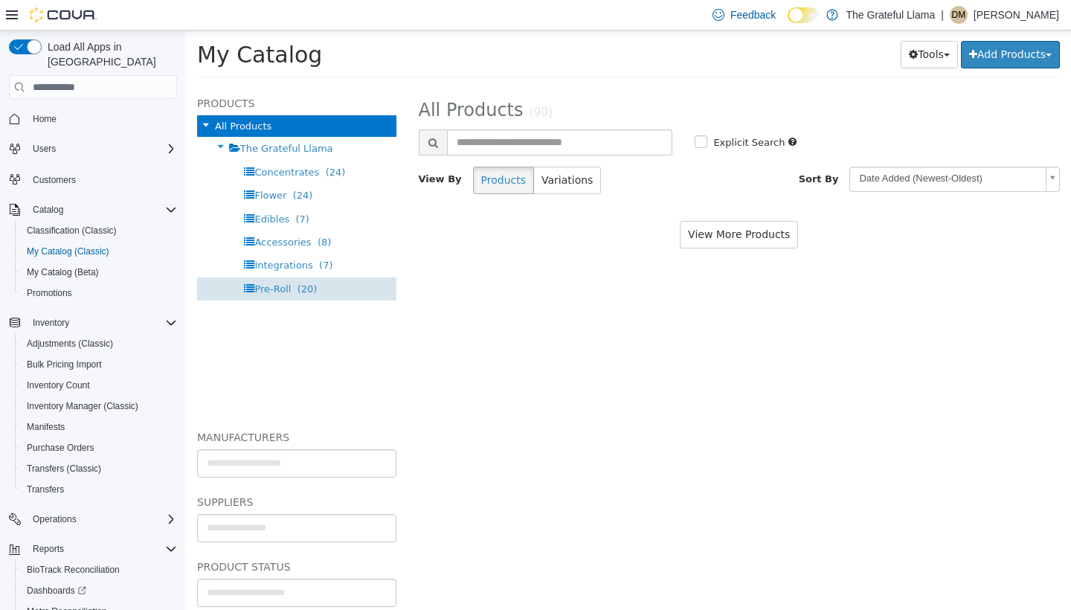
click at [321, 278] on div "Pre-Roll (20)" at bounding box center [296, 288] width 199 height 23
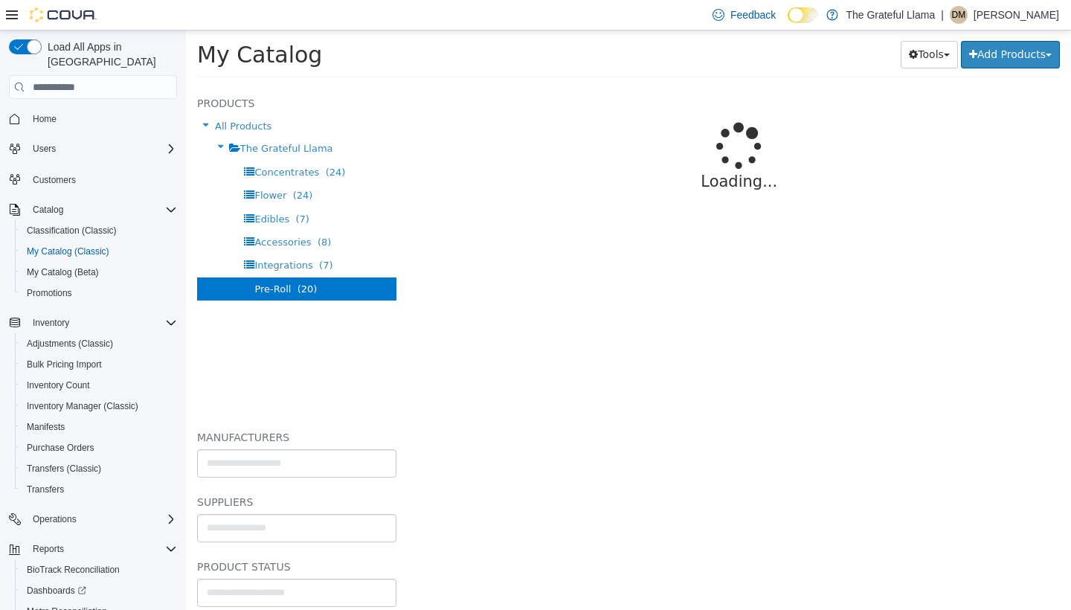
select select "**********"
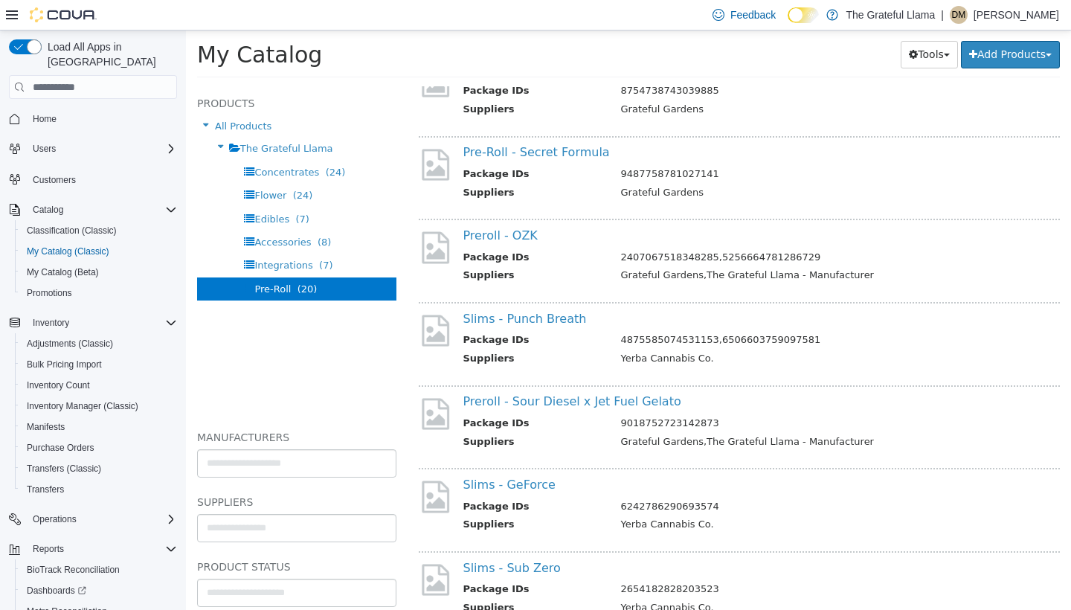
scroll to position [659, 0]
click at [572, 394] on link "Preroll - Sour Diesel x Jet Fuel Gelato" at bounding box center [572, 401] width 218 height 14
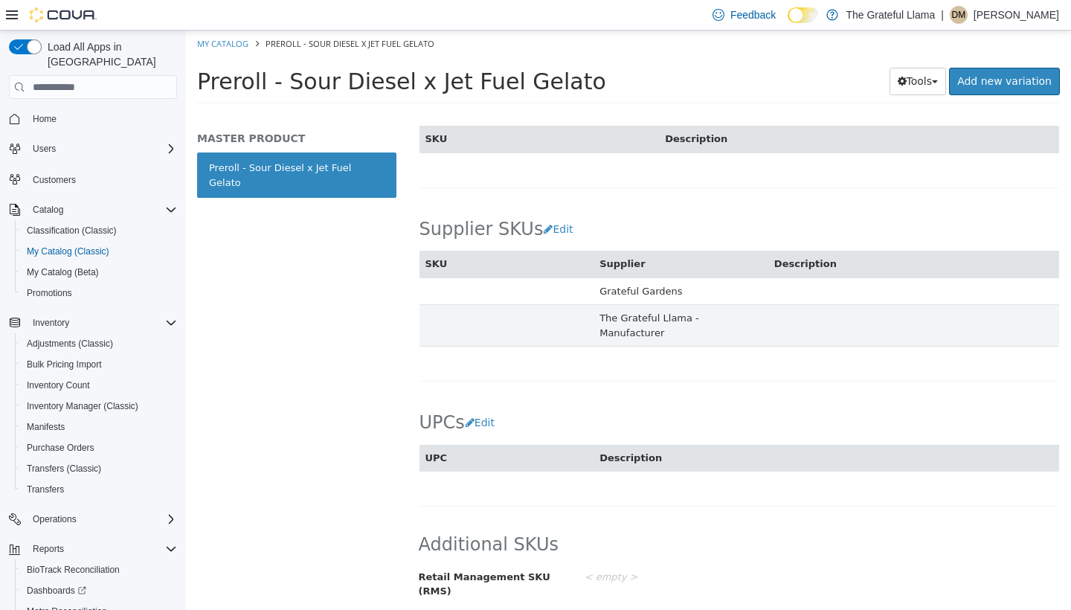
scroll to position [862, 0]
click at [60, 418] on span "Manifests" at bounding box center [46, 427] width 38 height 18
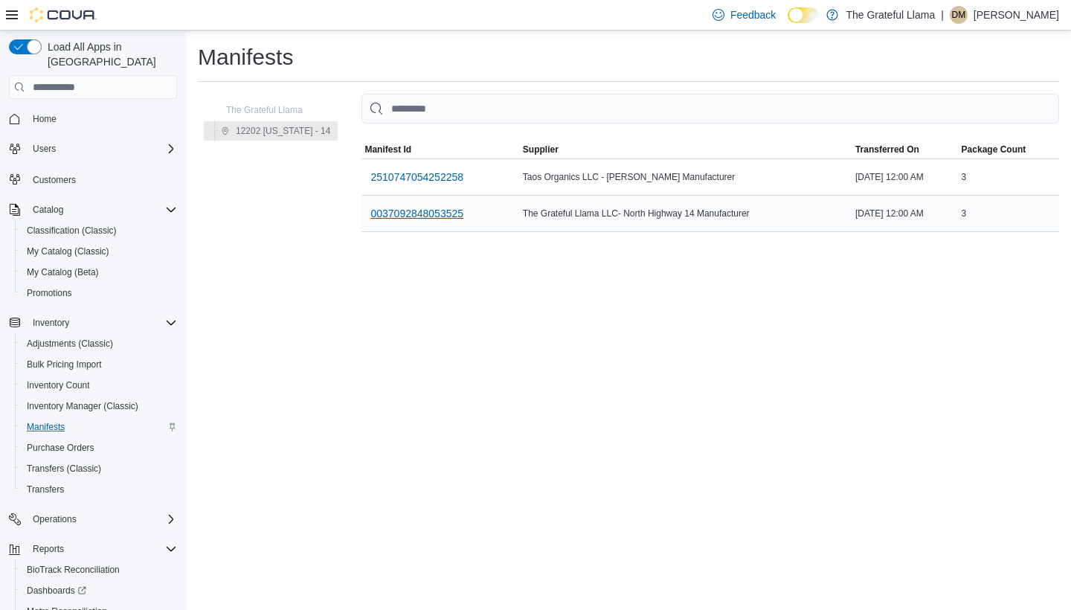
click at [455, 216] on span "0037092848053525" at bounding box center [416, 213] width 93 height 15
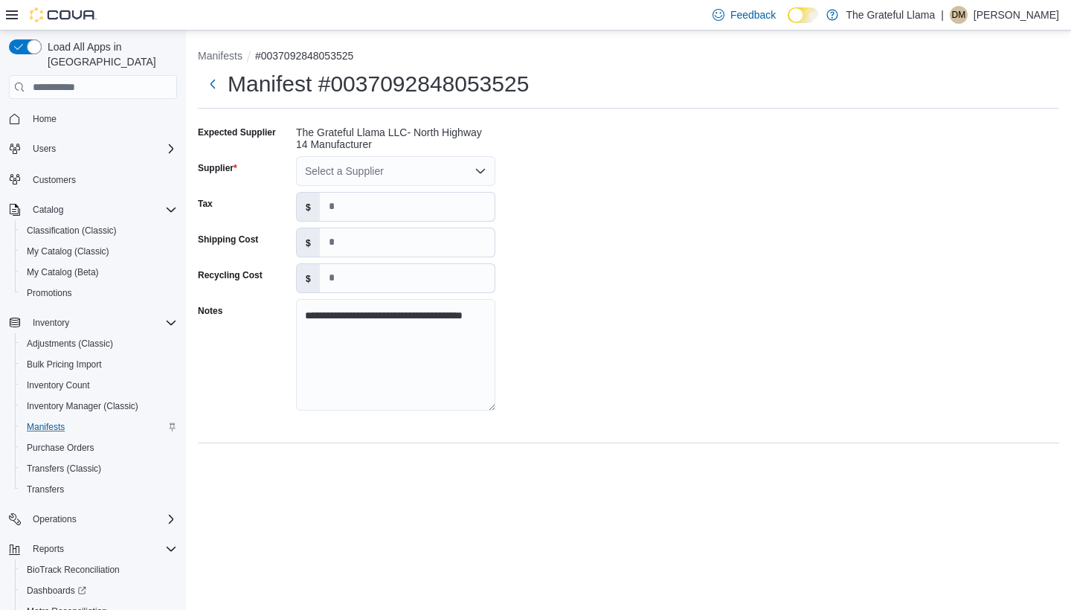
click at [481, 170] on icon "Open list of options" at bounding box center [481, 171] width 12 height 12
click at [474, 167] on div "Select a Supplier" at bounding box center [395, 171] width 199 height 30
click at [481, 174] on icon "Open list of options" at bounding box center [481, 171] width 12 height 12
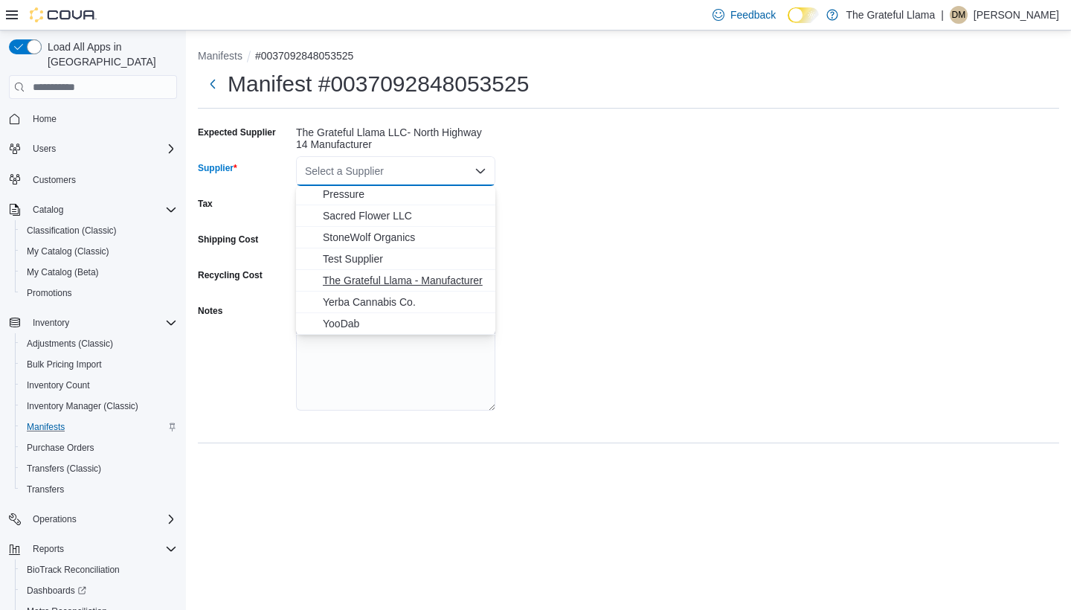
scroll to position [218, 0]
click at [415, 280] on span "The Grateful Llama - Manufacturer" at bounding box center [405, 280] width 164 height 15
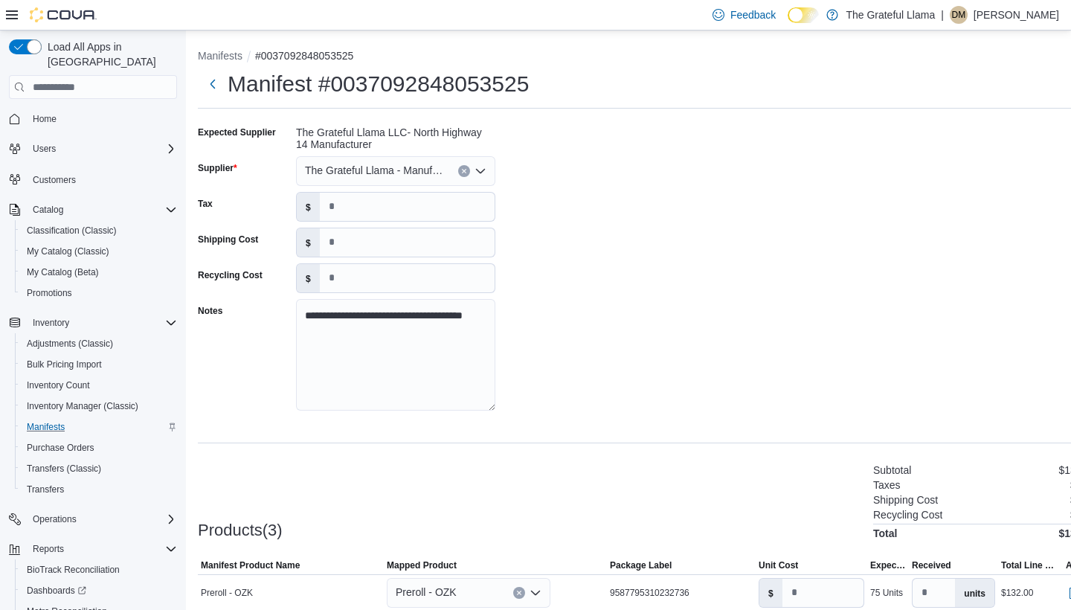
click at [569, 300] on div "**********" at bounding box center [647, 273] width 899 height 304
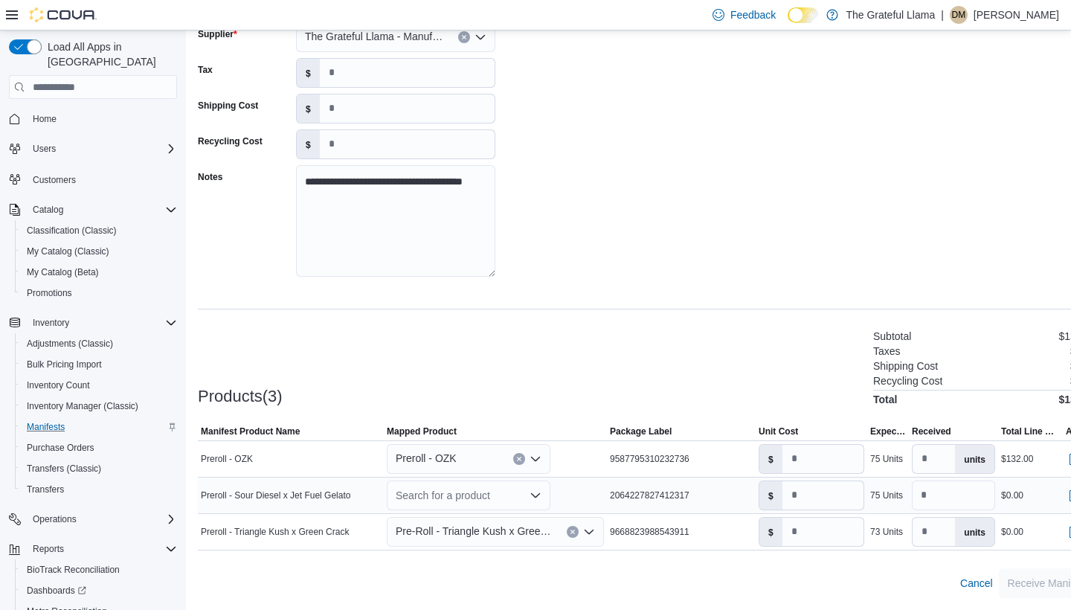
scroll to position [134, 0]
click at [541, 493] on icon "Open list of options" at bounding box center [536, 496] width 12 height 12
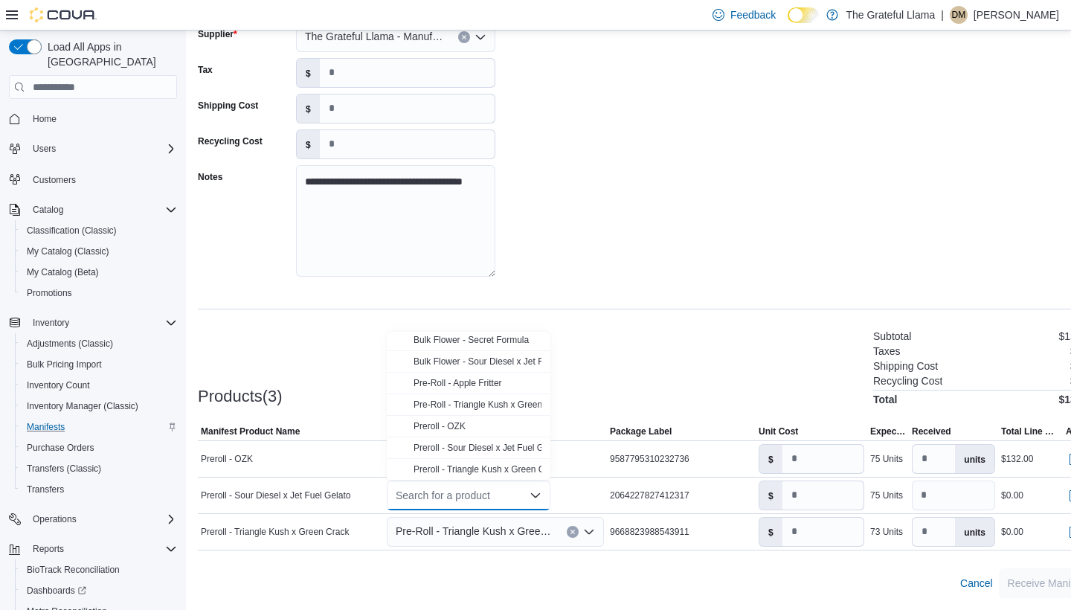
scroll to position [67, 0]
click at [507, 441] on button "Preroll - Sour Diesel x Jet Fuel Gelato" at bounding box center [469, 448] width 164 height 22
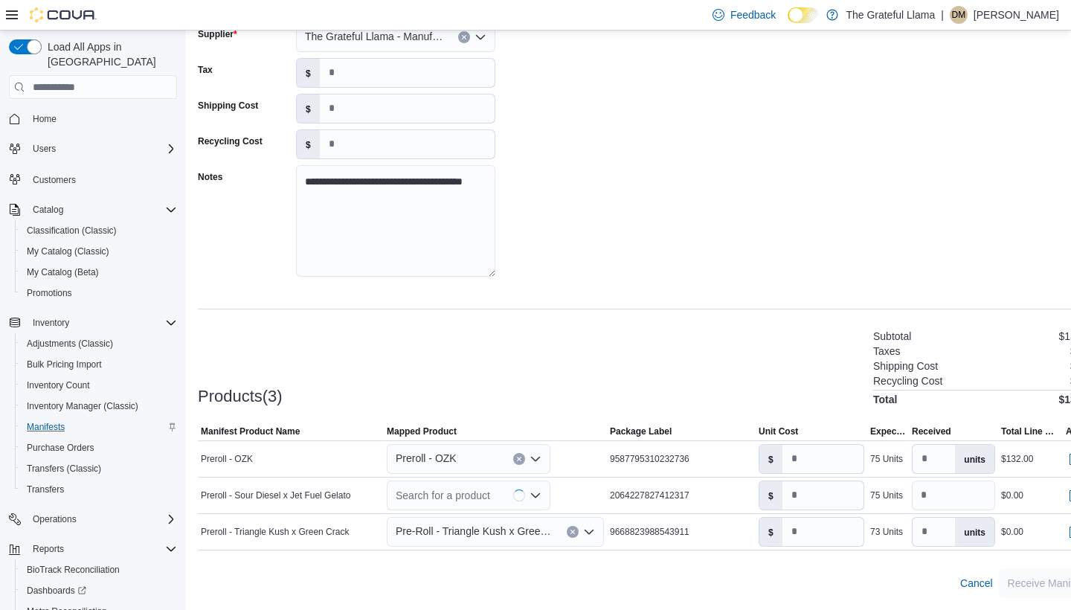
type input "****"
click at [592, 533] on icon "Open list of options" at bounding box center [589, 532] width 12 height 12
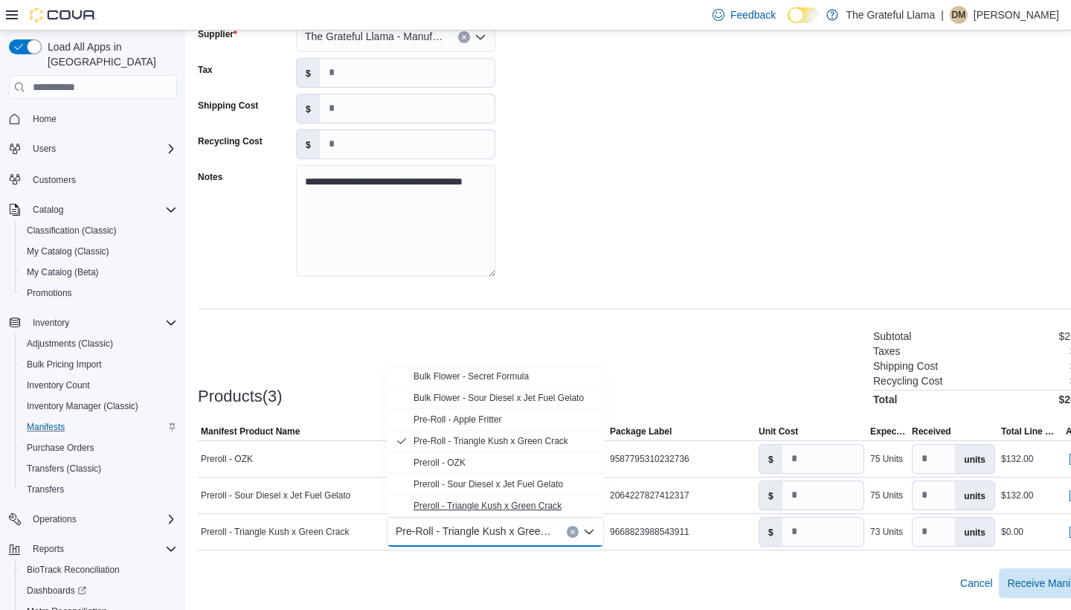
click at [516, 506] on span "Preroll - Triangle Kush x Green Crack" at bounding box center [488, 506] width 148 height 10
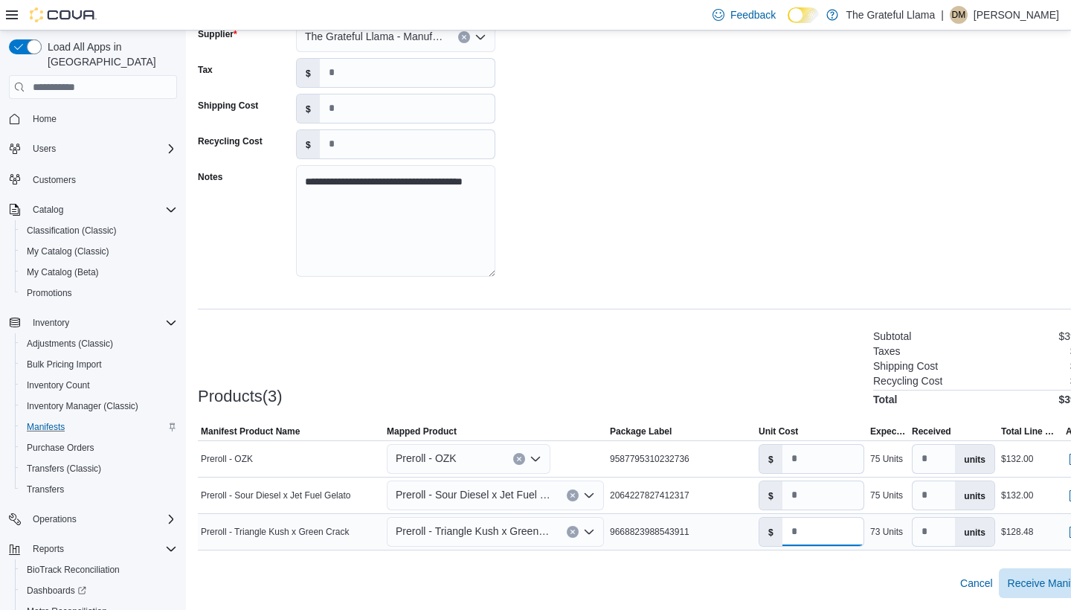
click at [841, 530] on input "****" at bounding box center [823, 532] width 81 height 28
type input "*"
drag, startPoint x: 835, startPoint y: 495, endPoint x: 770, endPoint y: 496, distance: 65.5
click at [770, 496] on div "$ ****" at bounding box center [812, 496] width 106 height 30
type input "*"
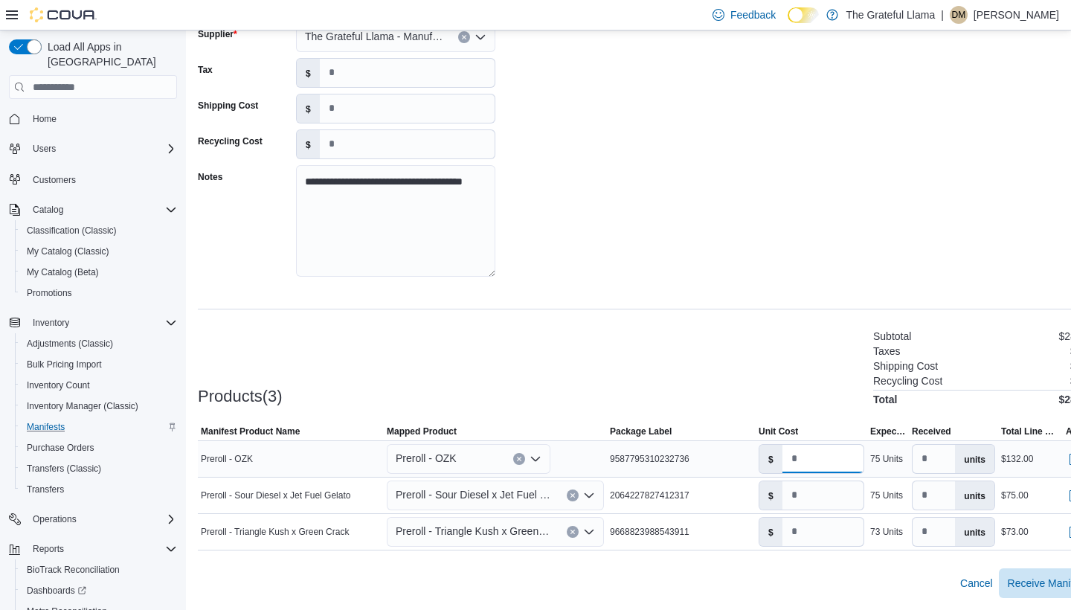
click at [825, 463] on input "****" at bounding box center [823, 459] width 81 height 28
type input "****"
click at [837, 494] on input "*" at bounding box center [823, 495] width 81 height 28
type input "****"
click at [841, 532] on input "*" at bounding box center [823, 532] width 81 height 28
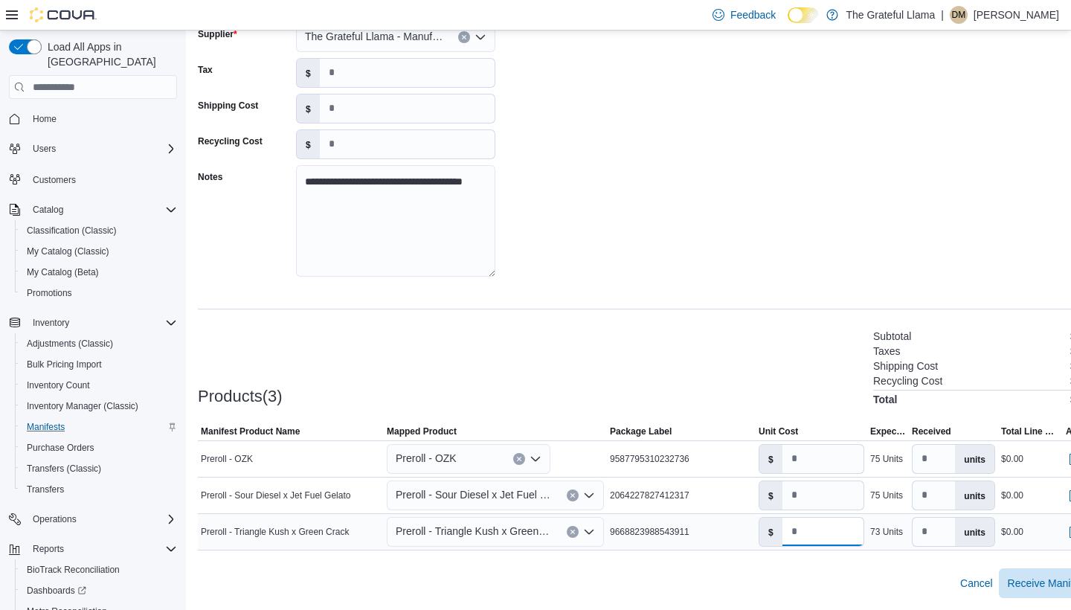
scroll to position [134, 0]
type input "****"
click at [1026, 577] on span "Receive Manifest" at bounding box center [1048, 582] width 80 height 15
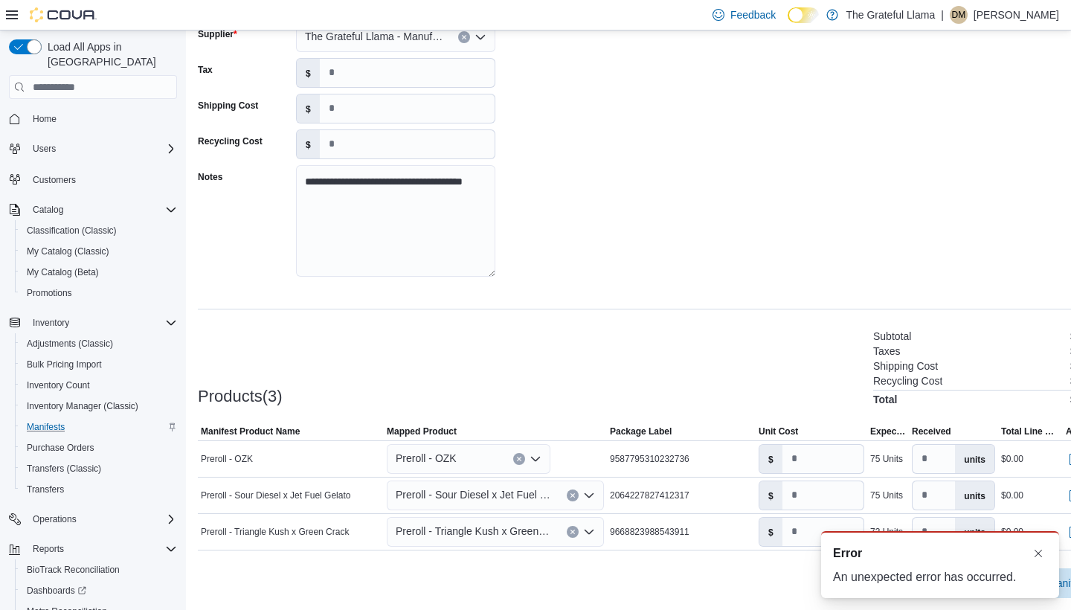
scroll to position [0, 0]
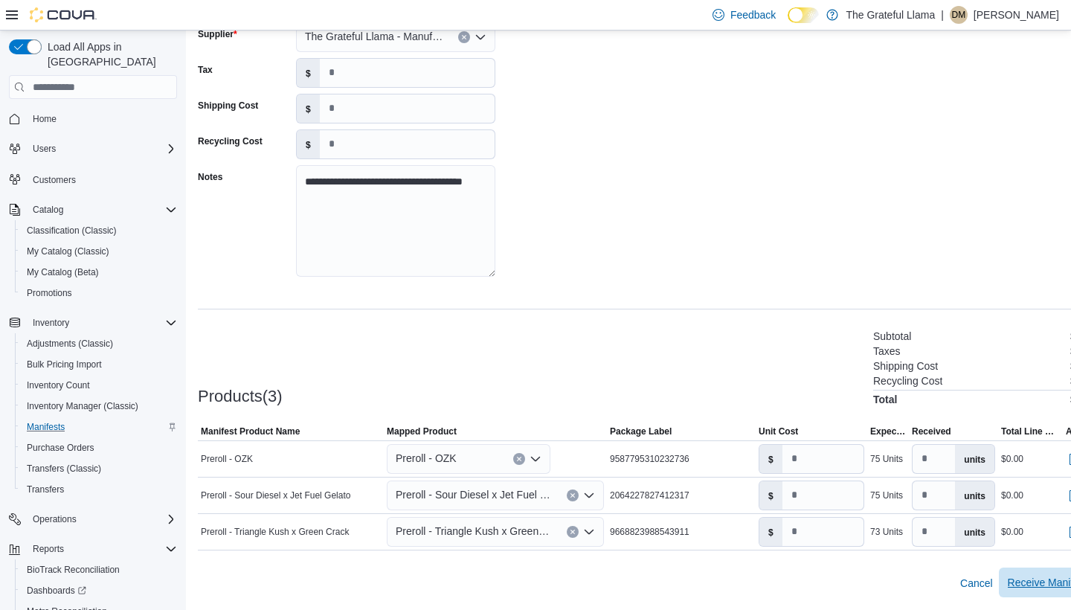
click at [1042, 574] on span "Receive Manifest" at bounding box center [1048, 583] width 80 height 30
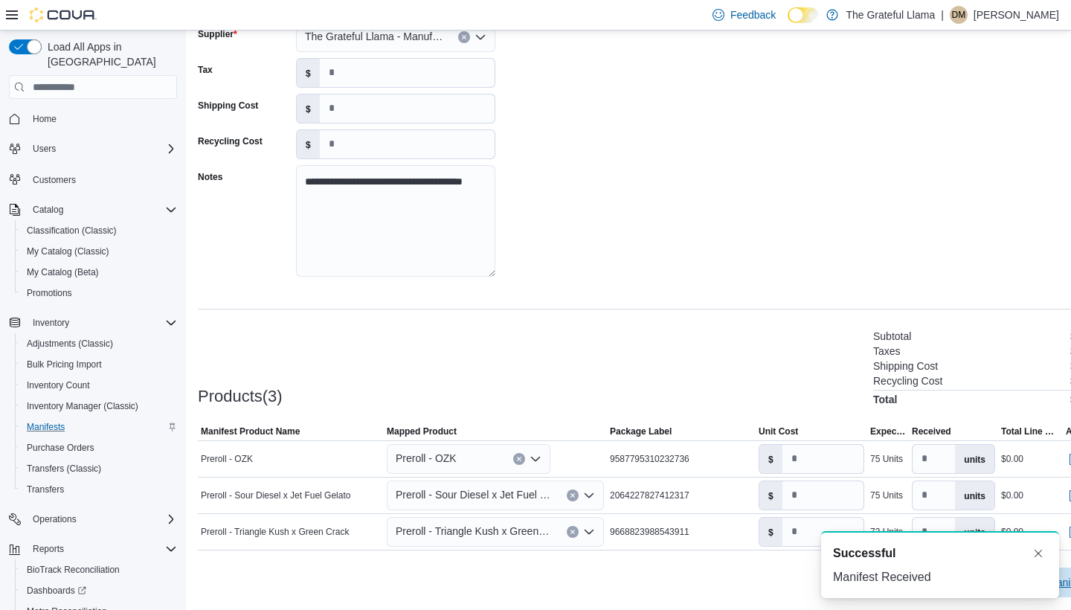
scroll to position [3, 0]
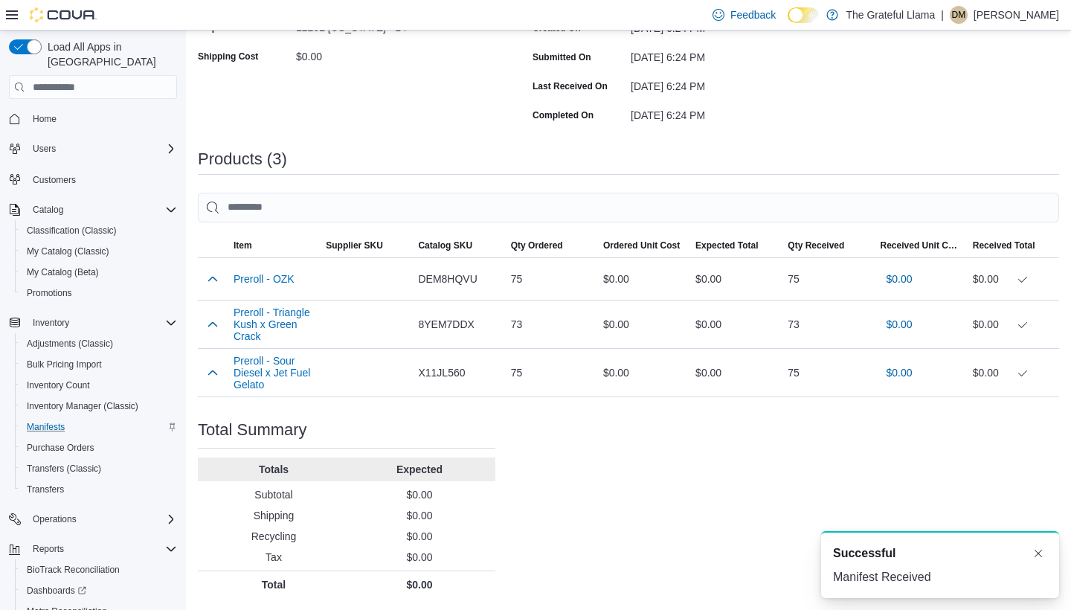
scroll to position [265, 0]
click at [74, 397] on span "Inventory Manager (Classic)" at bounding box center [83, 406] width 112 height 18
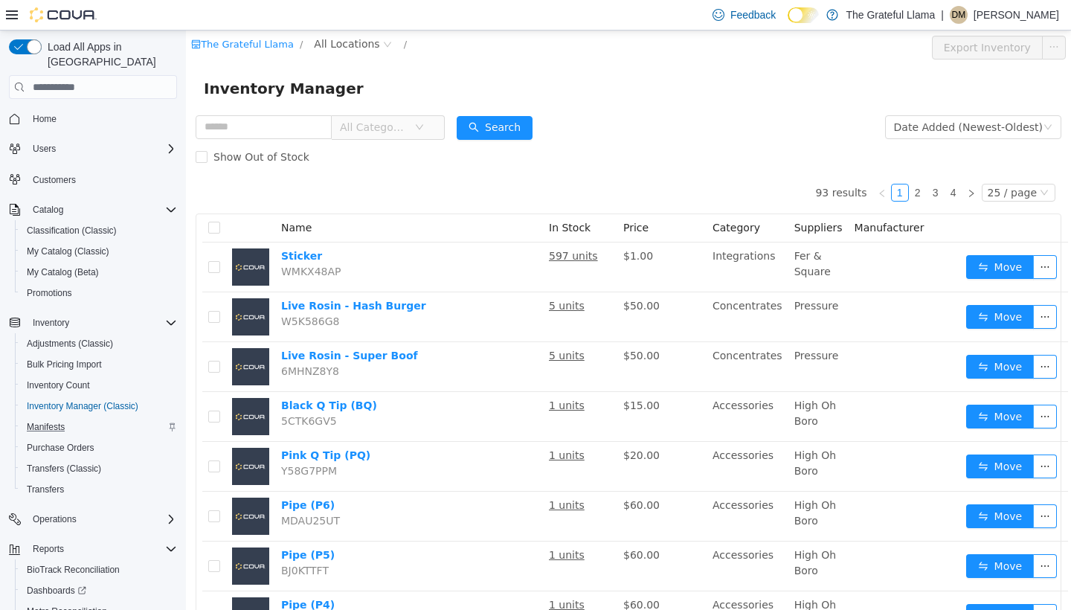
drag, startPoint x: 436, startPoint y: 100, endPoint x: 436, endPoint y: 109, distance: 8.2
click at [436, 100] on div "Inventory Manager" at bounding box center [629, 89] width 850 height 24
click at [414, 121] on span "All Categories" at bounding box center [377, 127] width 74 height 22
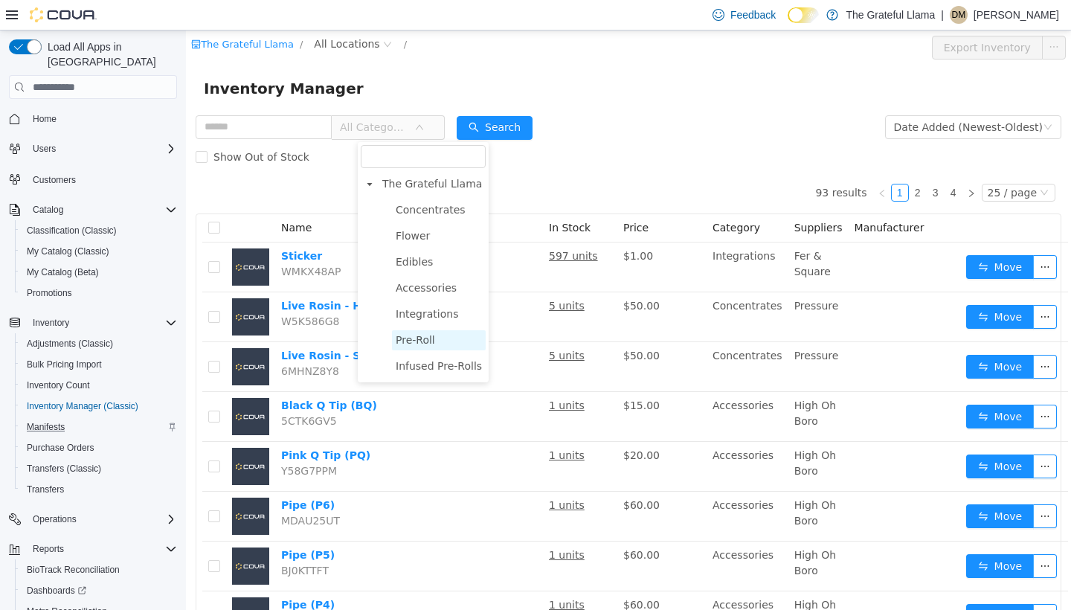
click at [439, 346] on span "Pre-Roll" at bounding box center [439, 340] width 94 height 20
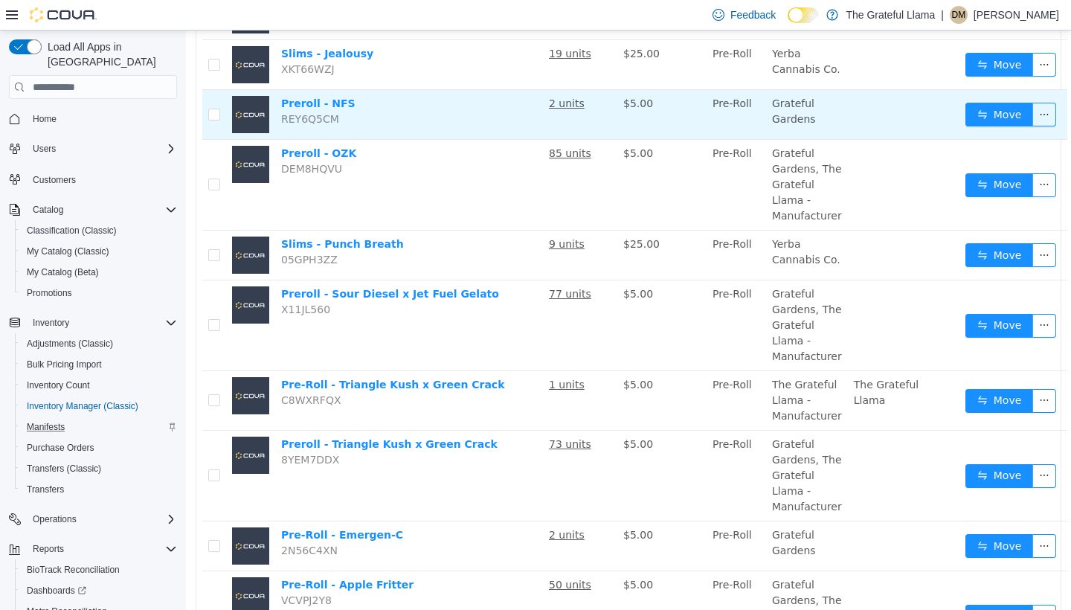
scroll to position [403, 0]
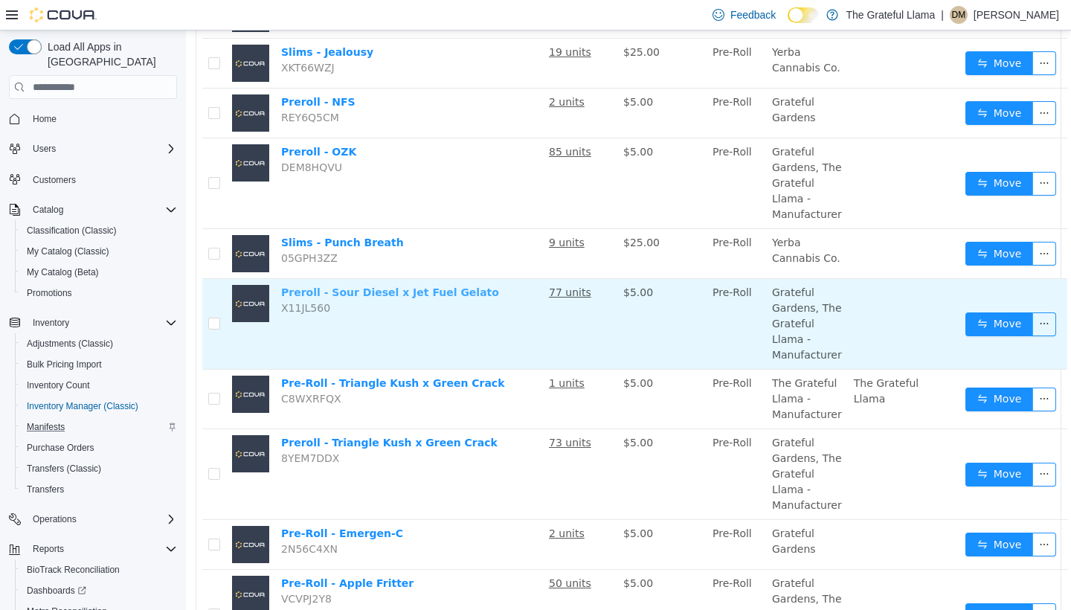
click at [457, 297] on link "Preroll - Sour Diesel x Jet Fuel Gelato" at bounding box center [390, 292] width 218 height 12
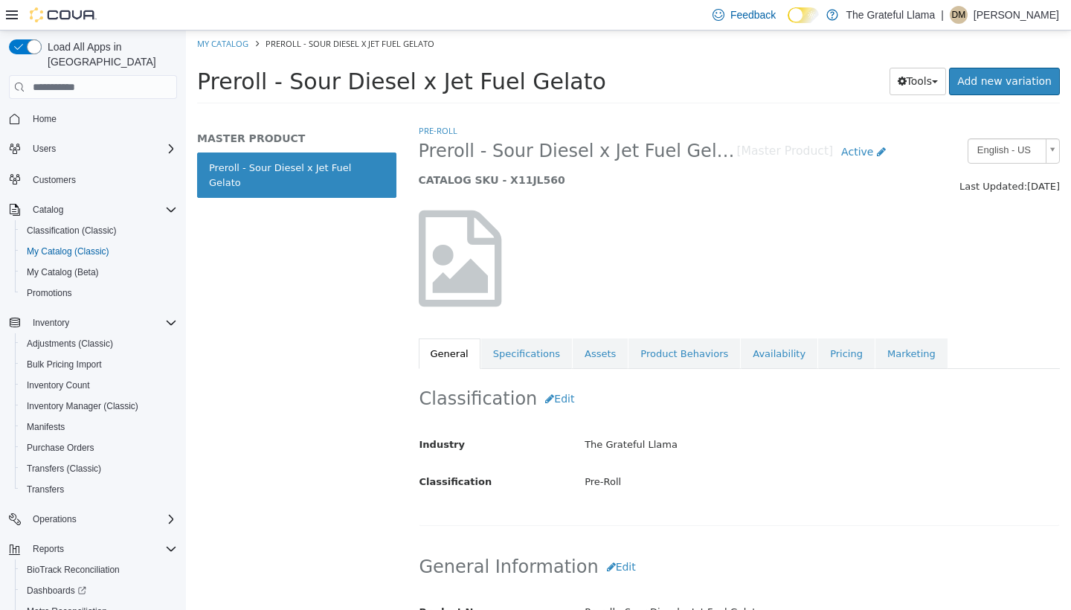
click at [763, 336] on div "Pre-Roll Preroll - Sour Diesel x Jet Fuel Gelato [Master Product] Active CATALO…" at bounding box center [740, 246] width 642 height 246
click at [763, 350] on link "Availability" at bounding box center [779, 354] width 77 height 31
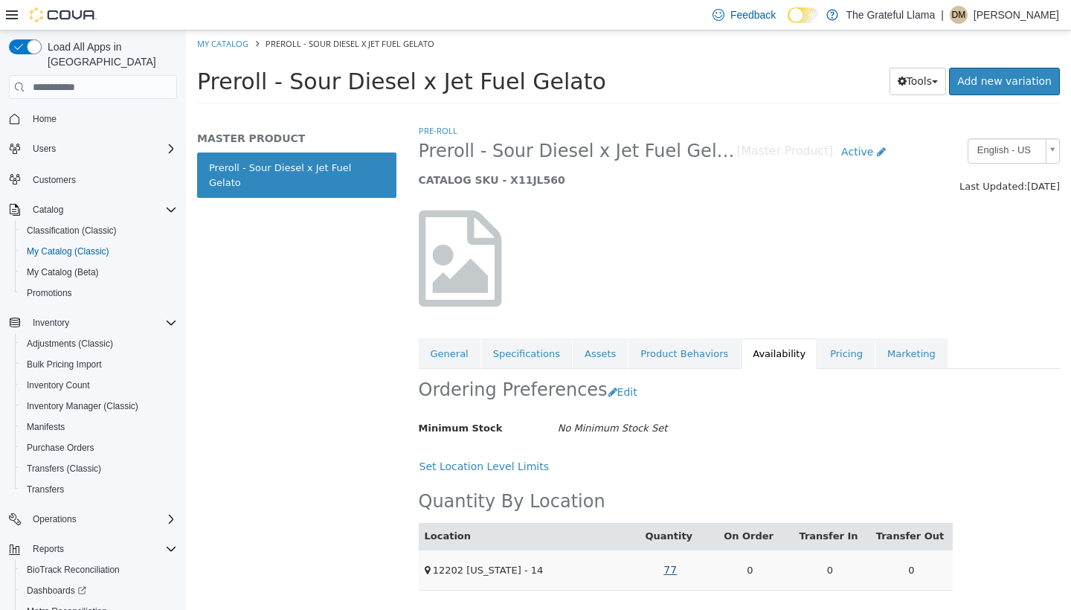
click at [674, 568] on link "77" at bounding box center [670, 570] width 30 height 28
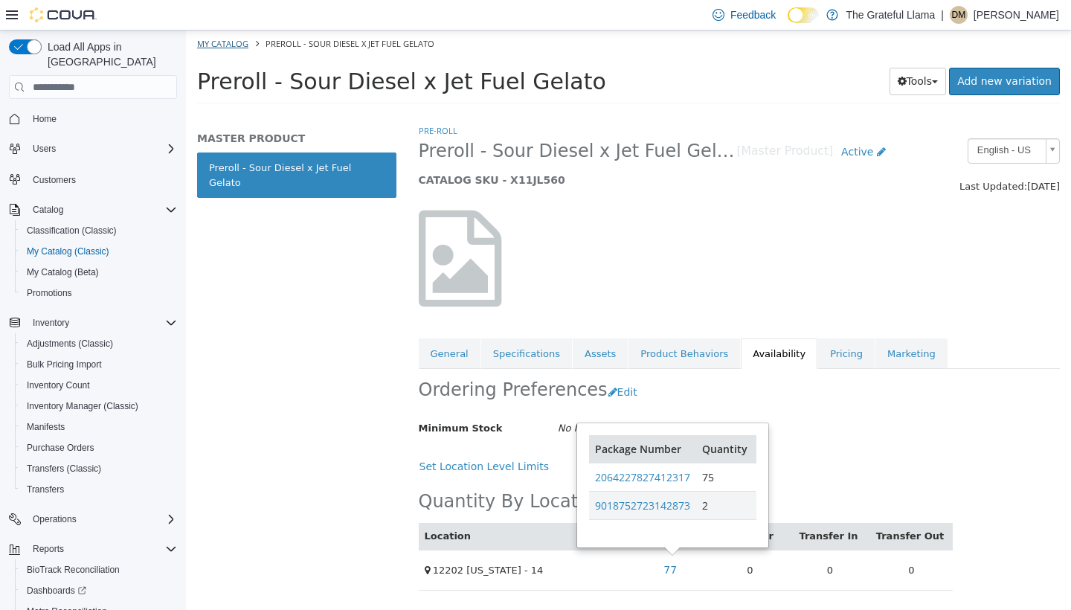
click at [241, 38] on link "My Catalog" at bounding box center [222, 43] width 51 height 11
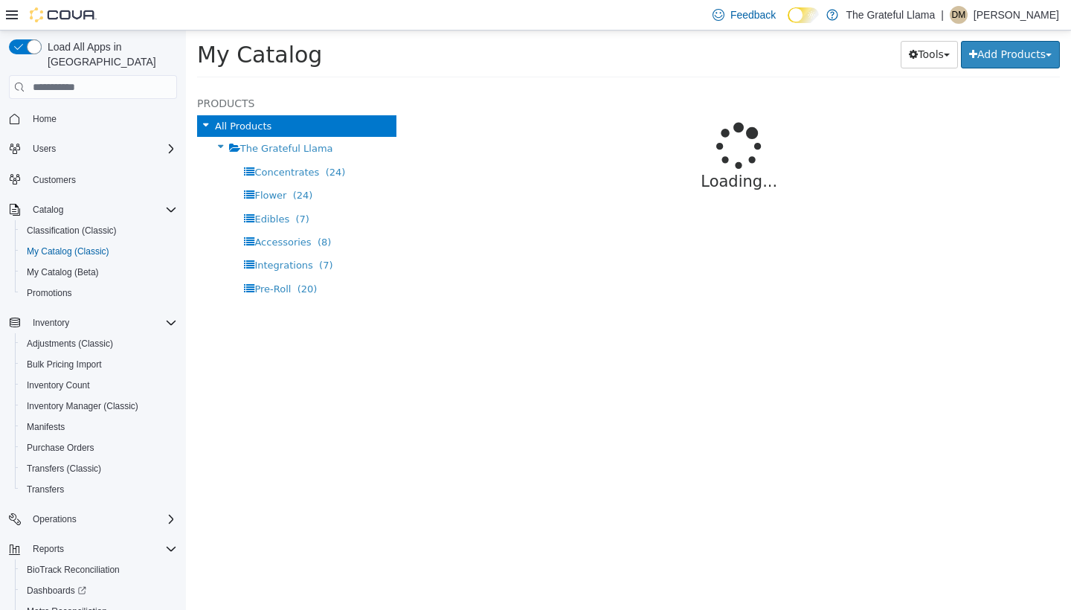
select select "**********"
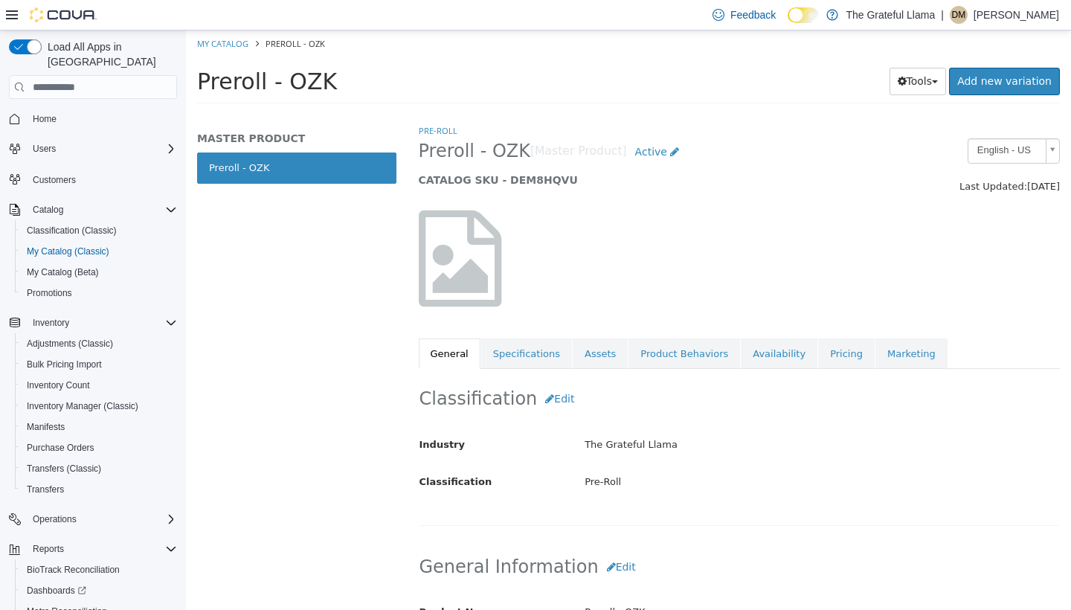
scroll to position [60, 0]
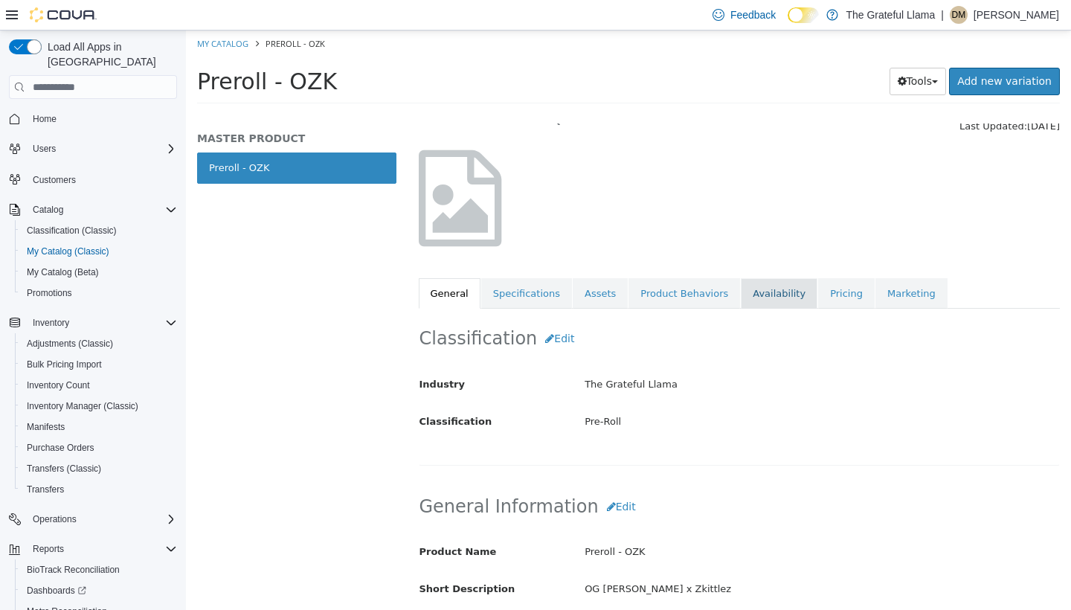
click at [765, 300] on link "Availability" at bounding box center [779, 293] width 77 height 31
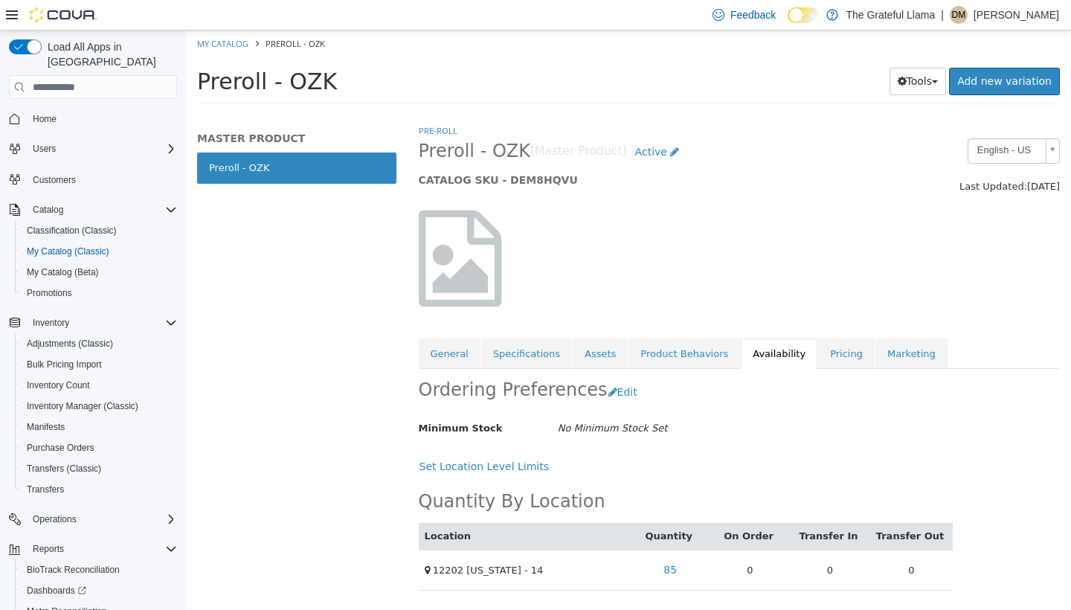
scroll to position [2, 0]
click at [673, 561] on link "85" at bounding box center [670, 570] width 30 height 28
